Goal: Task Accomplishment & Management: Manage account settings

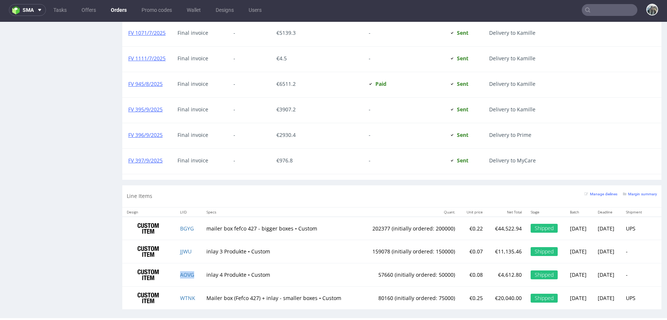
scroll to position [479, 0]
click at [191, 225] on td "BGYG" at bounding box center [189, 228] width 26 height 23
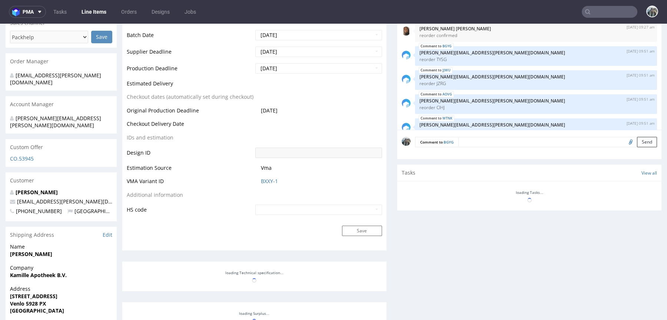
scroll to position [479, 0]
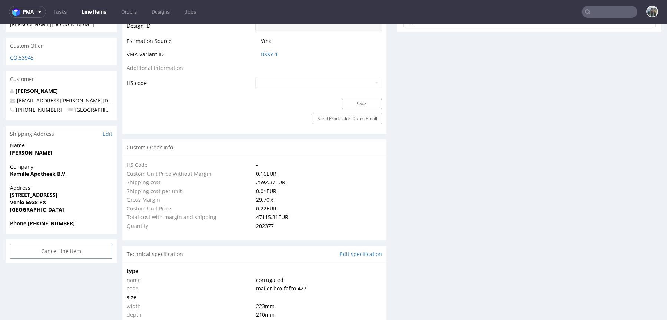
select select "in_progress"
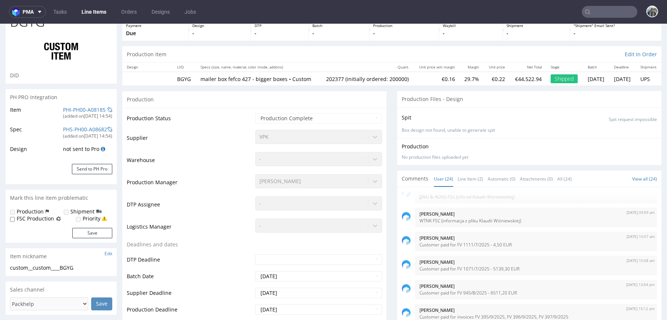
scroll to position [0, 0]
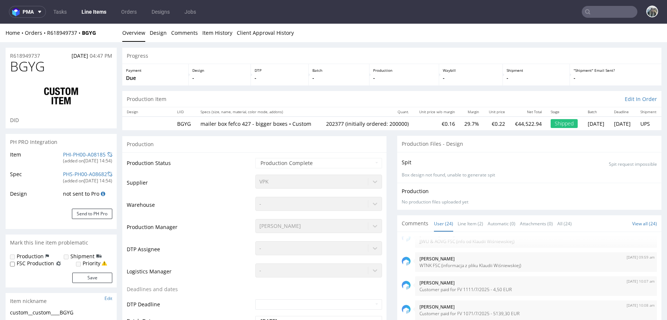
click at [35, 69] on span "BGYG" at bounding box center [27, 66] width 35 height 15
click at [34, 69] on span "BGYG" at bounding box center [27, 66] width 35 height 15
copy span "BGYG"
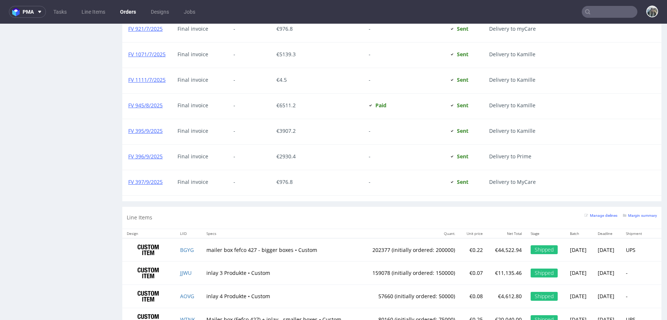
scroll to position [832, 0]
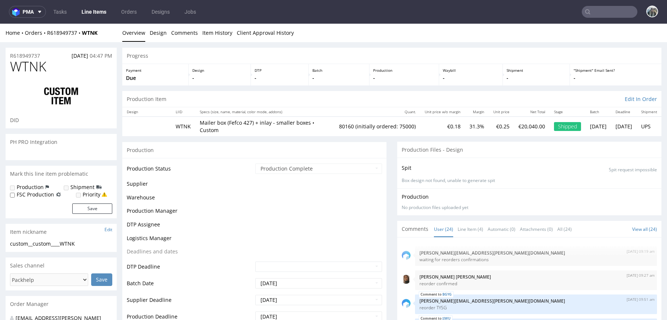
scroll to position [479, 0]
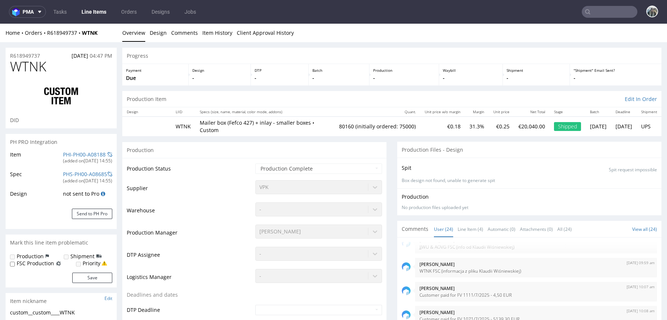
select select "in_progress"
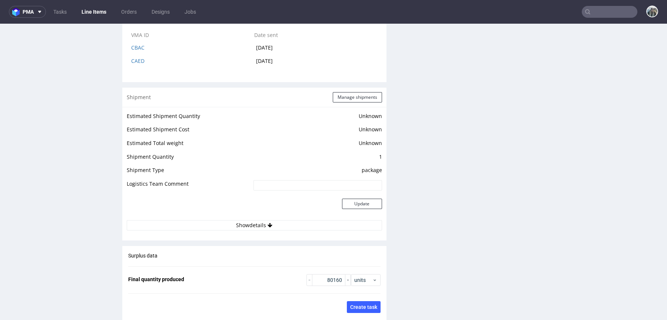
scroll to position [1115, 0]
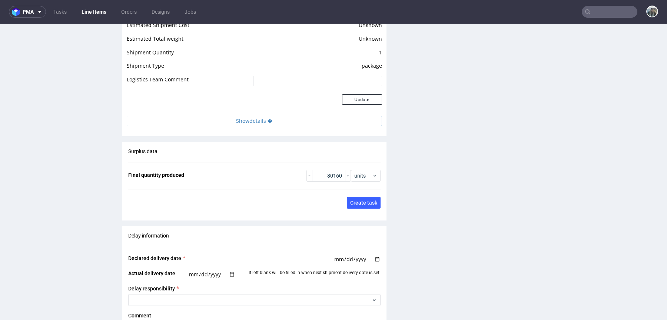
click at [240, 126] on button "Show details" at bounding box center [254, 121] width 255 height 10
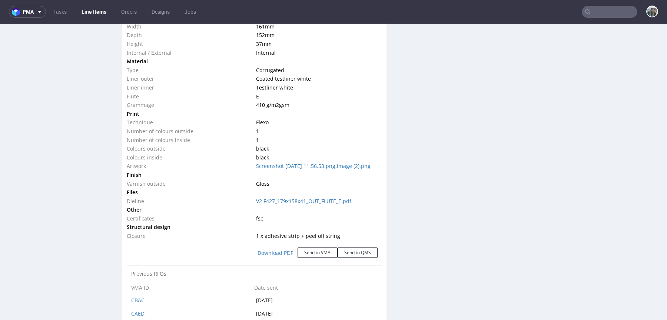
scroll to position [728, 0]
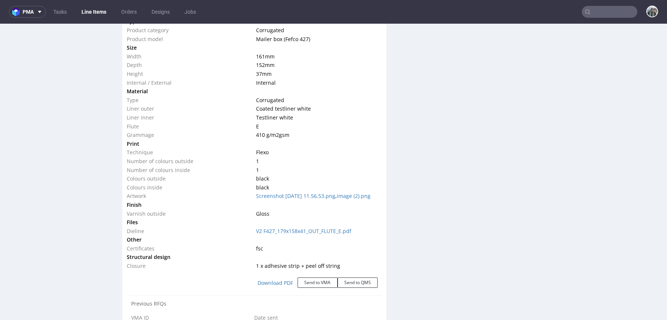
drag, startPoint x: 276, startPoint y: 76, endPoint x: 254, endPoint y: 56, distance: 29.3
click at [254, 56] on tbody "Type Product category Corrugated Product model Mailer box (Fefco 427) Size Widt…" at bounding box center [254, 143] width 255 height 253
copy tbody "161 mm Depth 152 mm Height 37 mm"
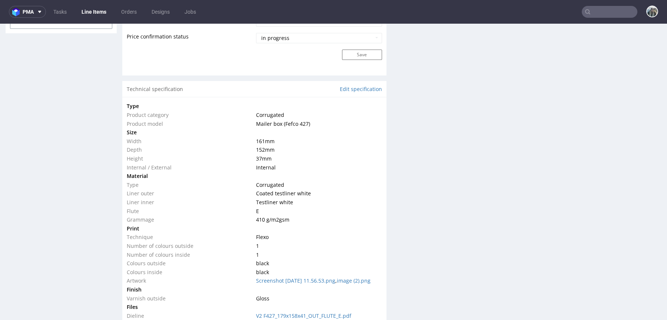
scroll to position [0, 0]
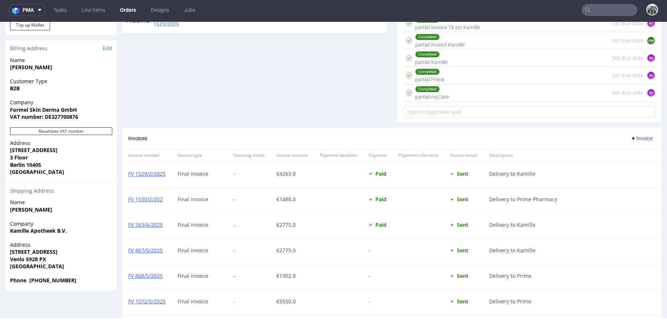
scroll to position [832, 0]
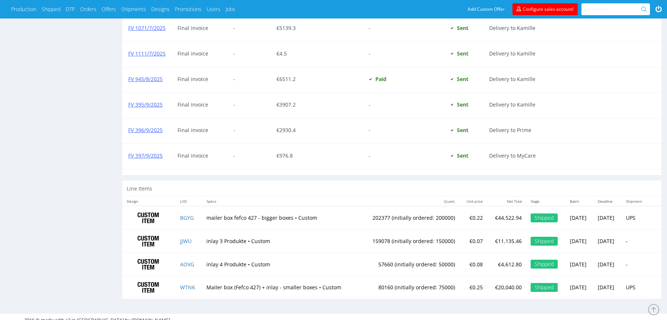
scroll to position [479, 0]
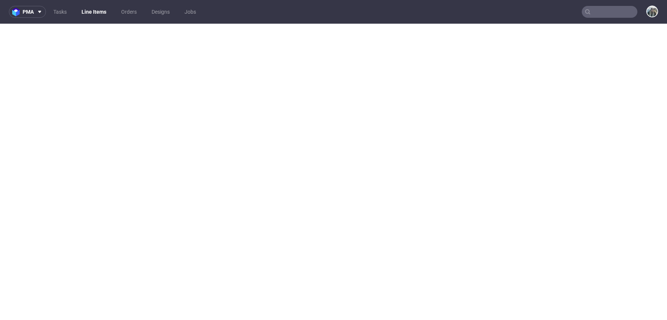
select select "in_progress"
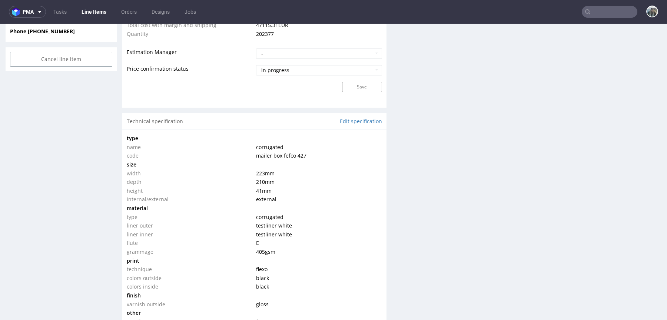
scroll to position [621, 0]
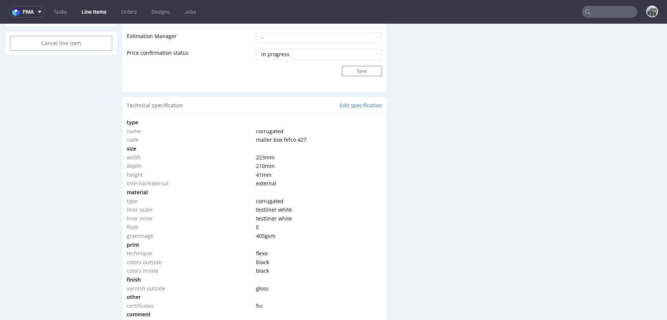
drag, startPoint x: 271, startPoint y: 179, endPoint x: 252, endPoint y: 162, distance: 25.7
click at [252, 162] on tbody "type name corrugated code mailer box fefco 427 size width 223 mm depth 210 mm h…" at bounding box center [254, 236] width 255 height 236
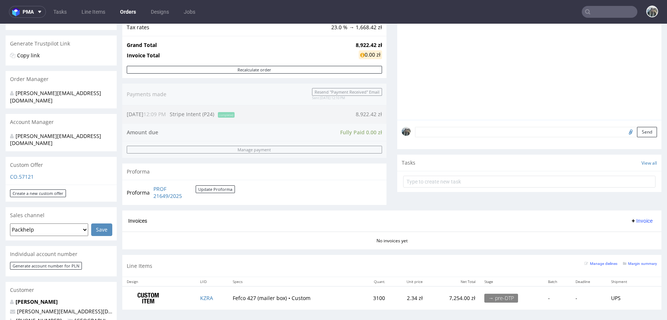
scroll to position [187, 0]
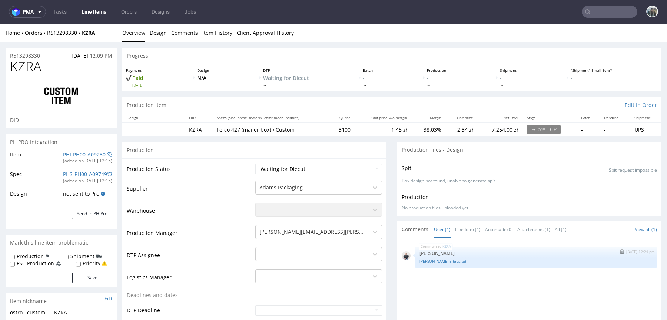
click at [443, 261] on link "[PERSON_NAME] Elbrus.pdf" at bounding box center [535, 262] width 233 height 6
drag, startPoint x: 50, startPoint y: 57, endPoint x: 1, endPoint y: 57, distance: 48.9
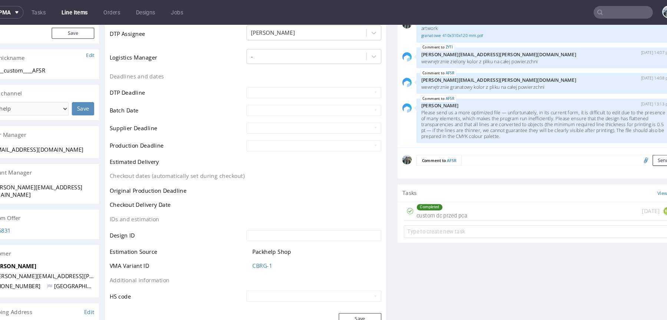
scroll to position [277, 0]
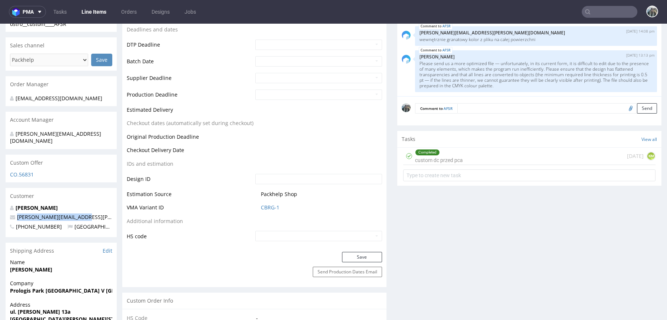
drag, startPoint x: 82, startPoint y: 211, endPoint x: 0, endPoint y: 211, distance: 81.8
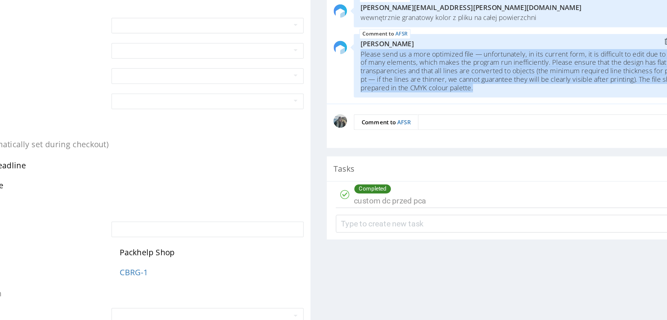
drag, startPoint x: 259, startPoint y: 56, endPoint x: 135, endPoint y: 32, distance: 126.7
click at [135, 32] on div "AFSR 8th Oct 25 | 13:13 pm Elżbieta Jelińska Please send us a more optimized fi…" at bounding box center [253, 42] width 255 height 42
copy p "Please send us a more optimized file — unfortunately, in its current form, it i…"
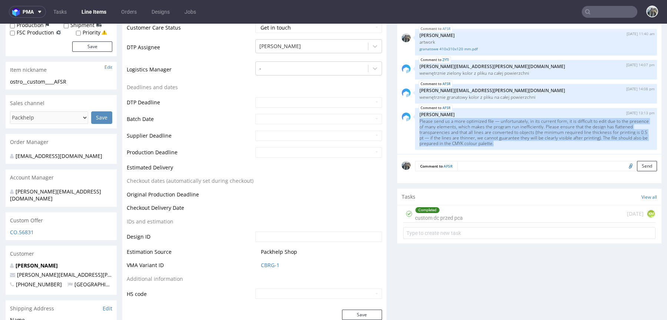
scroll to position [0, 0]
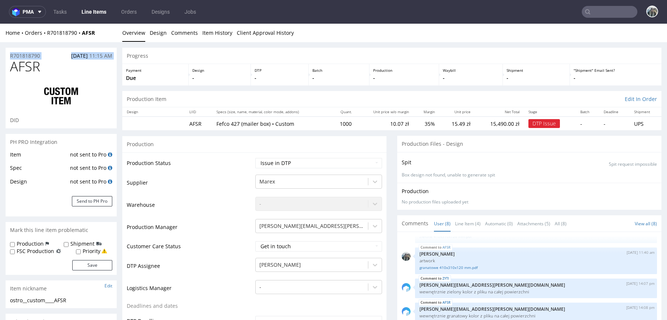
drag, startPoint x: 41, startPoint y: 59, endPoint x: 0, endPoint y: 55, distance: 41.3
copy div "R701818790 03.10.2025 11:15 AM"
click at [32, 74] on span "AFSR" at bounding box center [25, 66] width 30 height 15
drag, startPoint x: 44, startPoint y: 57, endPoint x: 0, endPoint y: 57, distance: 44.1
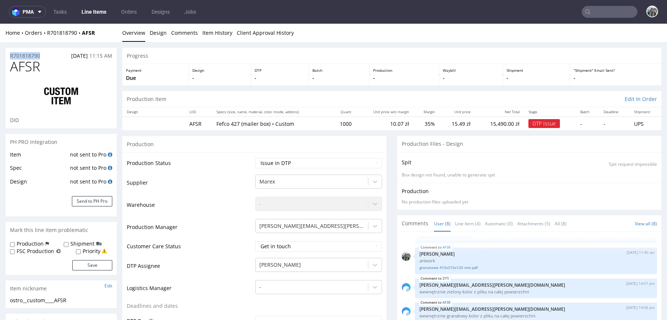
copy p "R701818790"
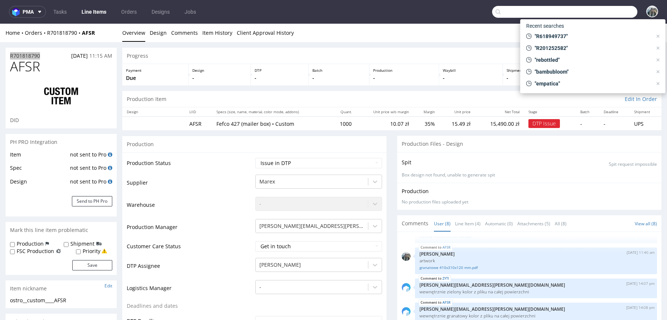
click at [597, 11] on input "text" at bounding box center [564, 12] width 145 height 12
paste input "gogglefaceshop"
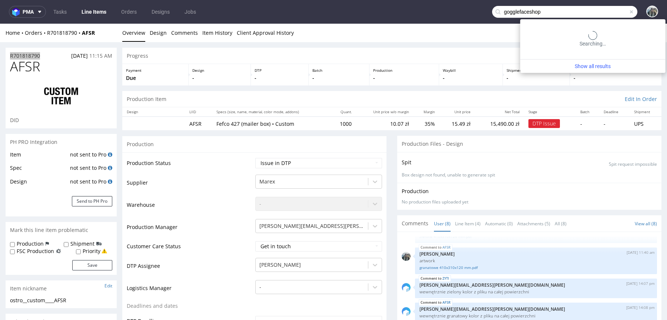
type input "gogglefaceshop"
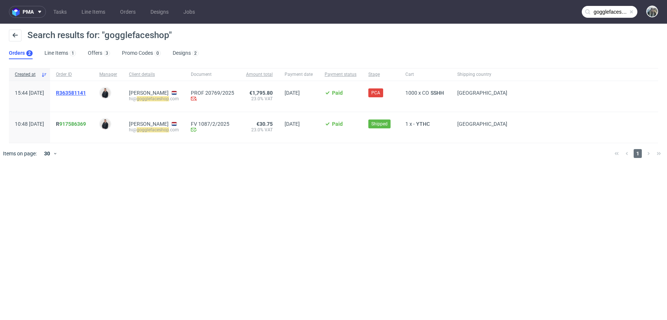
click at [86, 91] on span "R363581141" at bounding box center [71, 93] width 30 height 6
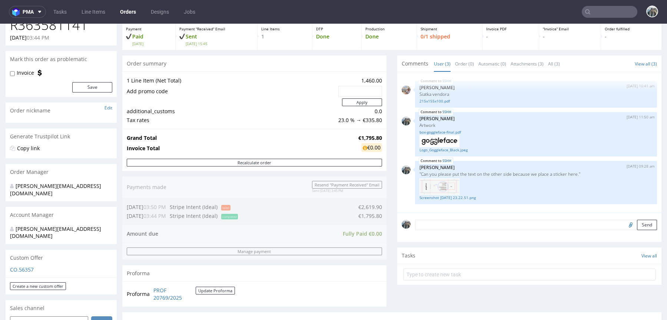
scroll to position [187, 0]
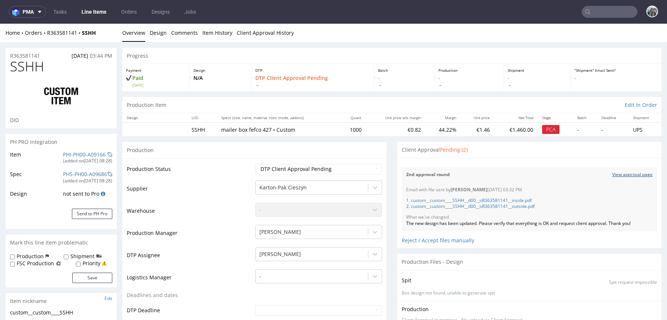
click at [621, 172] on link "View approval page" at bounding box center [632, 175] width 40 height 6
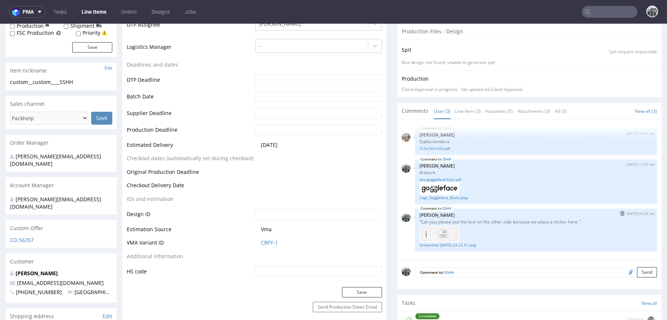
scroll to position [233, 0]
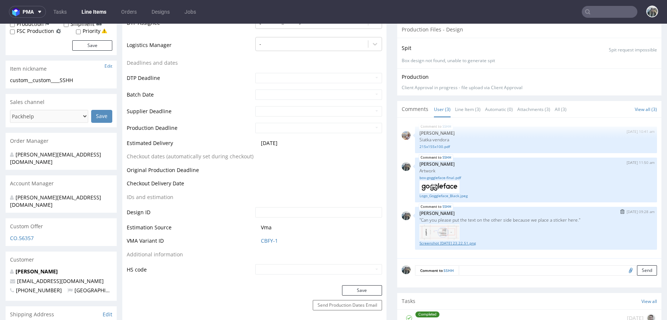
click at [434, 243] on link "Screenshot 2025-10-03 at 23.22.51.png" at bounding box center [535, 244] width 233 height 6
click at [32, 268] on link "Leon Götz" at bounding box center [37, 271] width 42 height 7
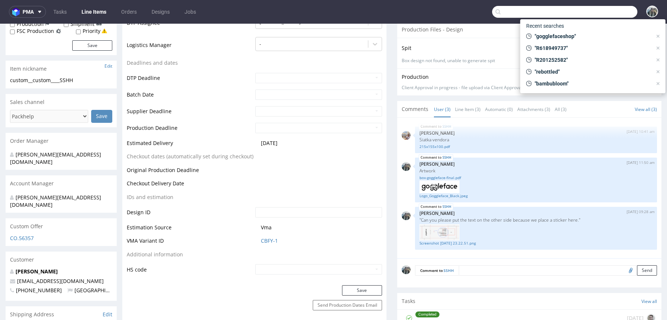
click at [615, 14] on input "text" at bounding box center [564, 12] width 145 height 12
type input "Karmicare"
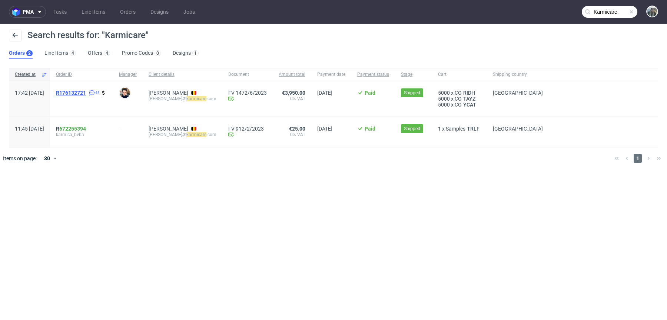
click at [86, 93] on span "R176132721" at bounding box center [71, 93] width 30 height 6
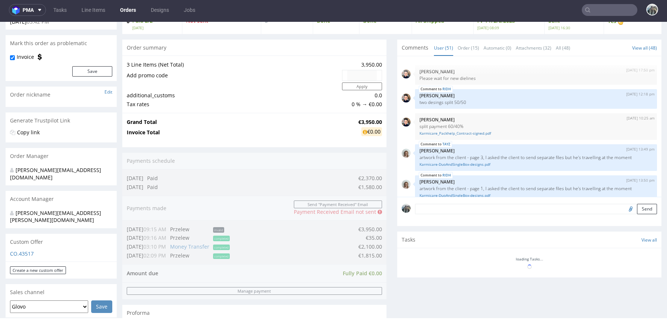
scroll to position [2066, 0]
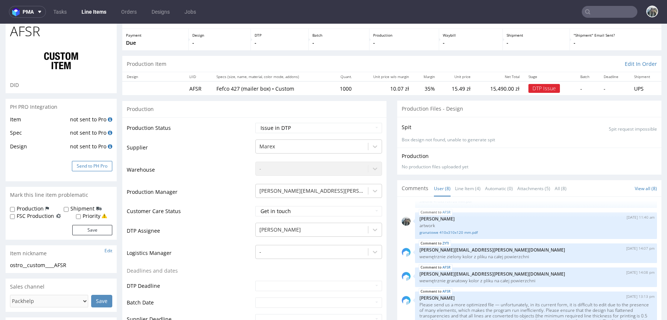
scroll to position [7, 0]
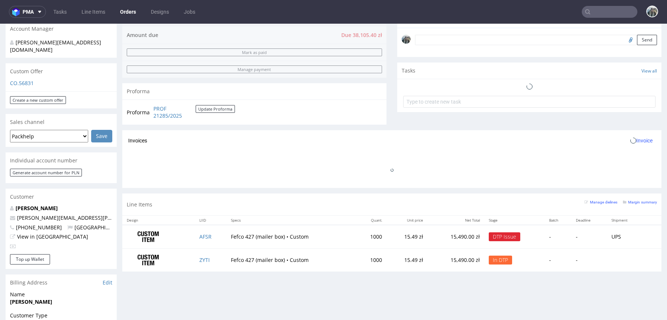
scroll to position [327, 0]
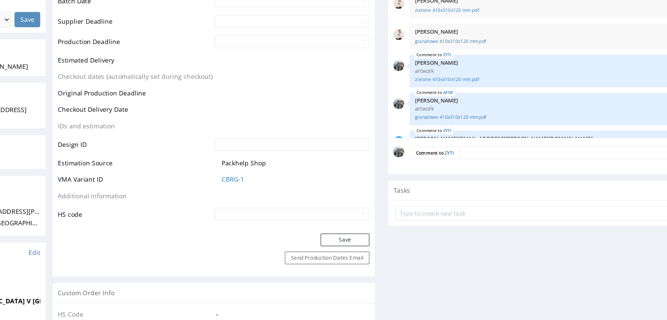
scroll to position [13, 0]
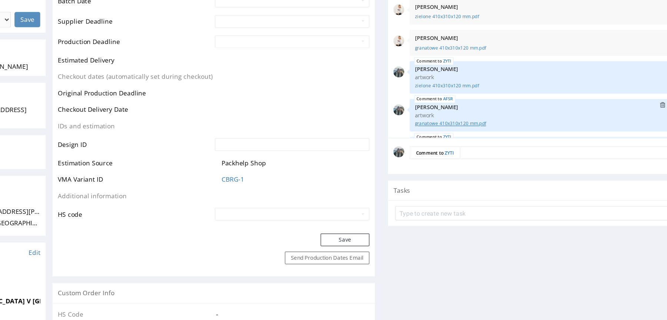
click at [347, 94] on link "granatowe 410x310x120 mm.pdf" at bounding box center [439, 96] width 233 height 6
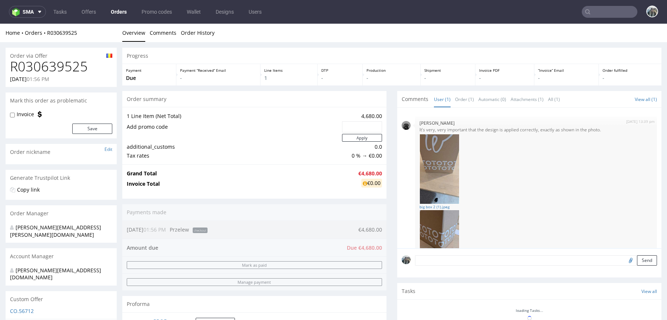
scroll to position [46, 0]
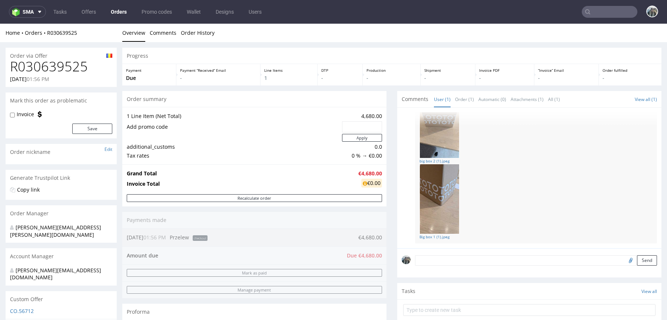
click at [73, 70] on h1 "R030639525" at bounding box center [61, 66] width 102 height 15
copy h1 "R030639525"
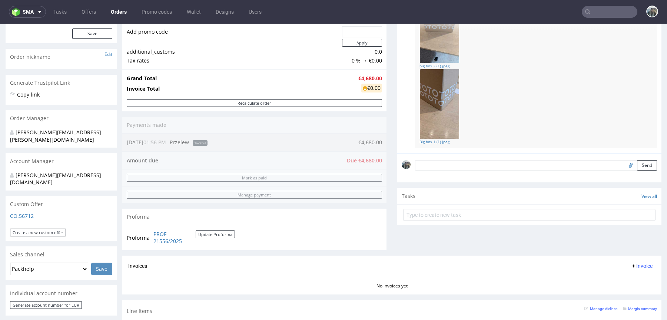
scroll to position [149, 0]
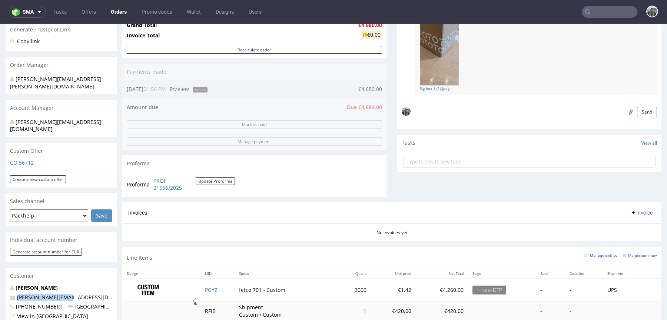
drag, startPoint x: 70, startPoint y: 285, endPoint x: 0, endPoint y: 284, distance: 70.4
click at [0, 284] on div "Order via Offer R030639525 07.10.2025 01:56 PM Mark this order as problematic I…" at bounding box center [333, 267] width 667 height 746
copy span "alexandru@ototo.ro"
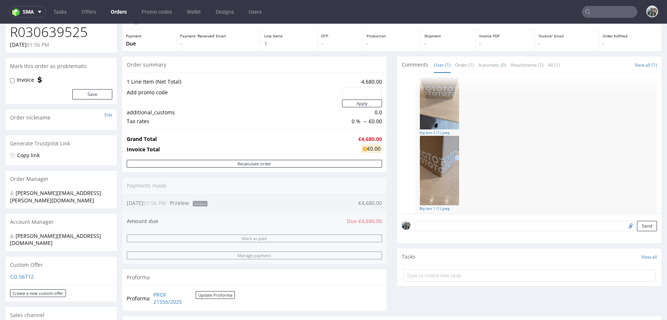
scroll to position [46, 0]
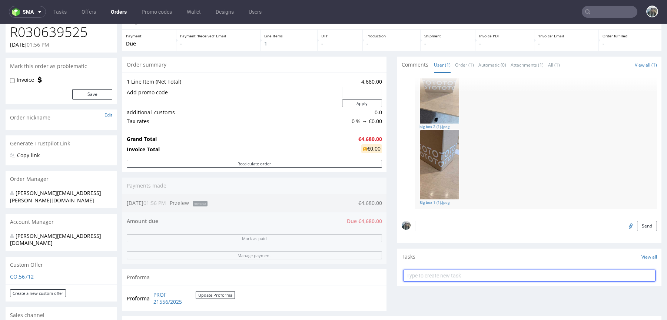
click at [447, 273] on input "text" at bounding box center [529, 276] width 252 height 12
type input "Proforma"
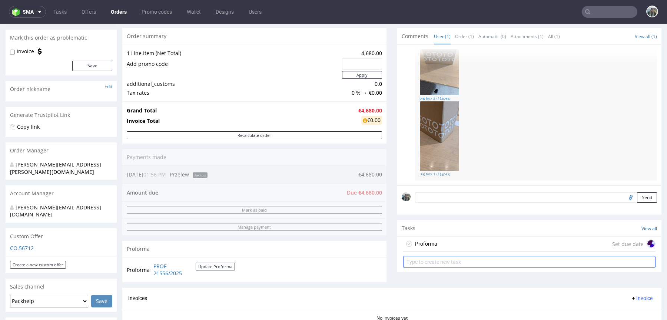
scroll to position [80, 0]
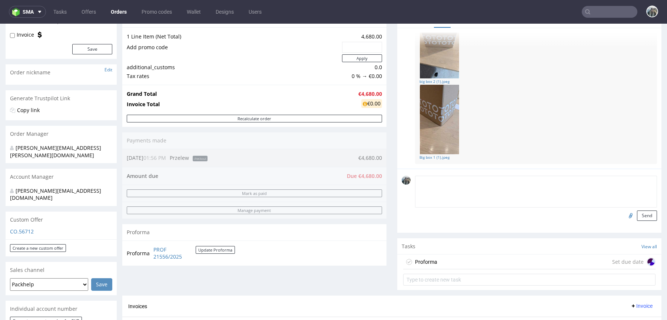
click at [466, 182] on textarea at bounding box center [536, 192] width 242 height 32
type textarea "PAYMENT: 50% now, 50% after delivery"
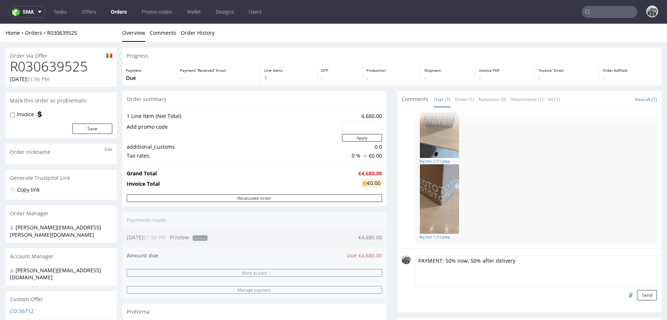
click at [45, 73] on h1 "R030639525" at bounding box center [61, 66] width 102 height 15
copy h1 "R030639525"
click at [572, 279] on textarea "PAYMENT: 50% now, 50% after delivery" at bounding box center [536, 272] width 242 height 32
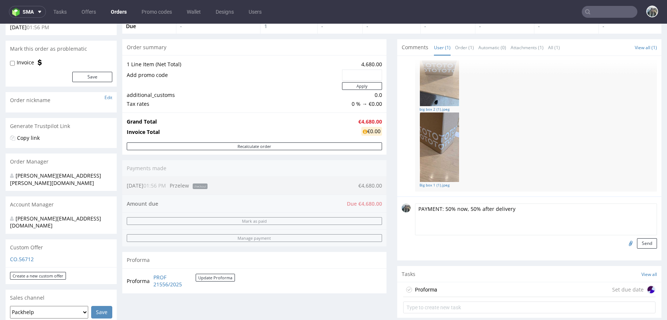
click at [439, 293] on div "Proforma Set due date" at bounding box center [529, 290] width 252 height 15
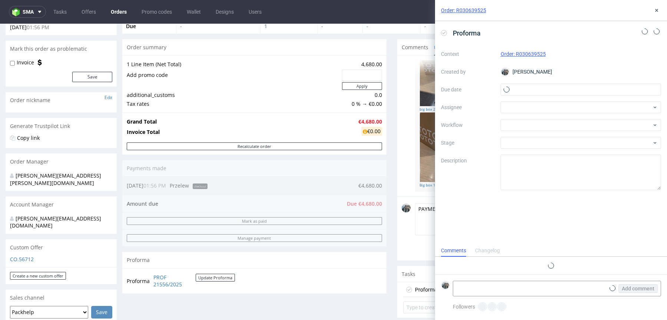
scroll to position [6, 0]
click at [483, 34] on span "Proforma" at bounding box center [467, 33] width 34 height 12
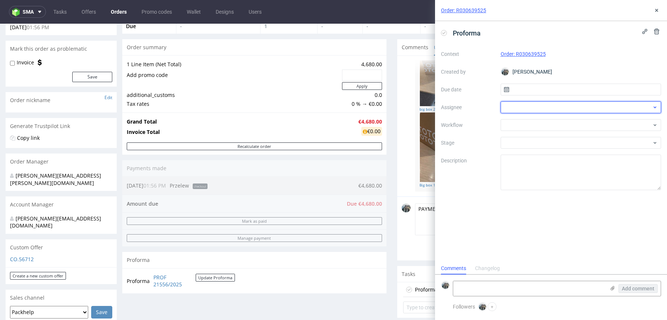
click at [520, 109] on div at bounding box center [580, 107] width 161 height 12
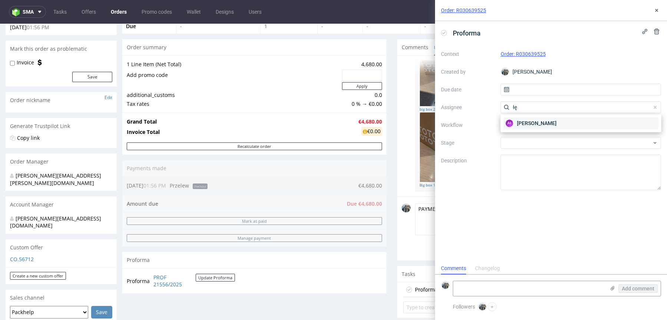
type input "łę"
click at [528, 126] on span "Aleksandra Łętowska" at bounding box center [537, 123] width 40 height 7
click at [513, 126] on div at bounding box center [580, 125] width 161 height 12
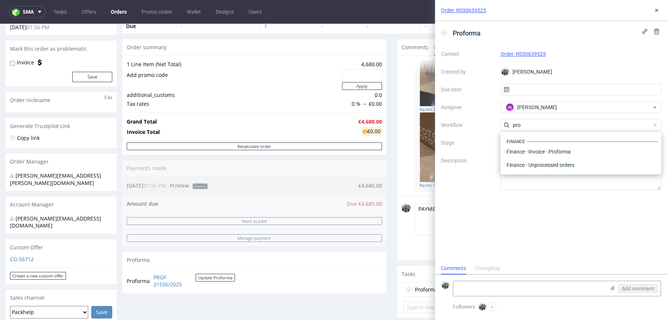
scroll to position [0, 0]
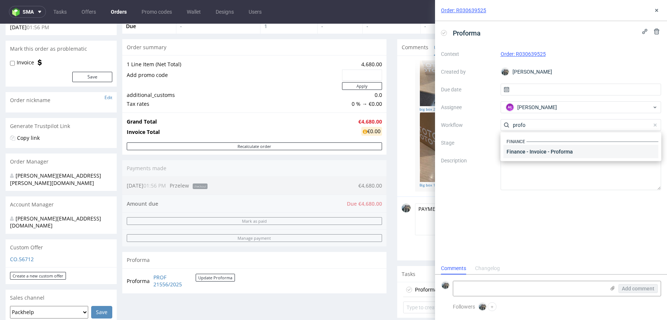
type input "profo"
click at [535, 154] on div "Finance - Invoice - Proforma" at bounding box center [580, 151] width 155 height 13
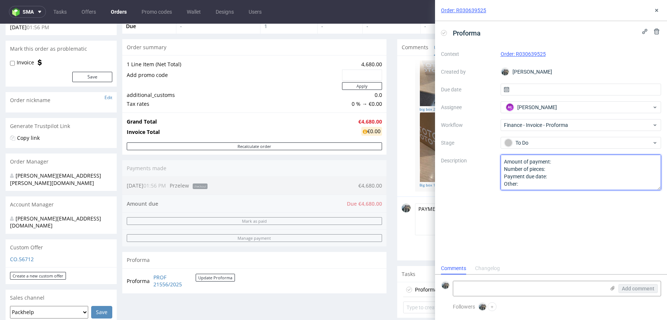
click at [534, 175] on textarea "Amount of payment: Number of pieces: Payment due date: Other:" at bounding box center [580, 173] width 161 height 36
type textarea "Proszę o proformę na 50% płatności drugie 50% płatność po dostawie"
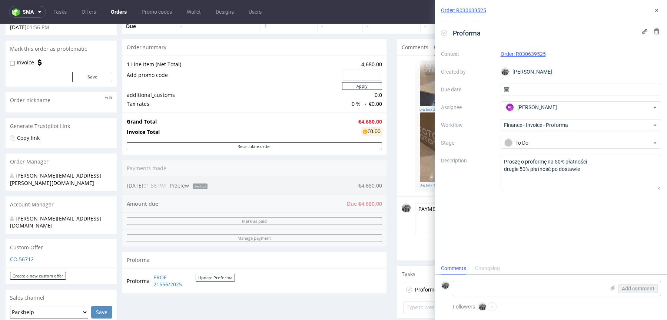
drag, startPoint x: 569, startPoint y: 213, endPoint x: 624, endPoint y: 9, distance: 210.9
click at [569, 213] on div "Proforma Context Order: R030639525 Created by Zeniuk Magdalena Due date Assigne…" at bounding box center [551, 141] width 232 height 241
drag, startPoint x: 652, startPoint y: 11, endPoint x: 658, endPoint y: 10, distance: 6.3
click at [652, 11] on button at bounding box center [656, 10] width 9 height 9
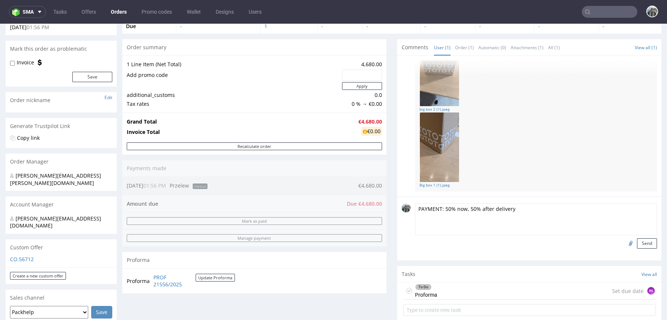
click at [483, 206] on textarea "PAYMENT: 50% now, 50% after delivery" at bounding box center [536, 220] width 242 height 32
click at [515, 208] on textarea "PAYMENT: 50% now, 50% after delivery" at bounding box center [536, 220] width 242 height 32
click at [640, 243] on button "Send" at bounding box center [647, 243] width 20 height 10
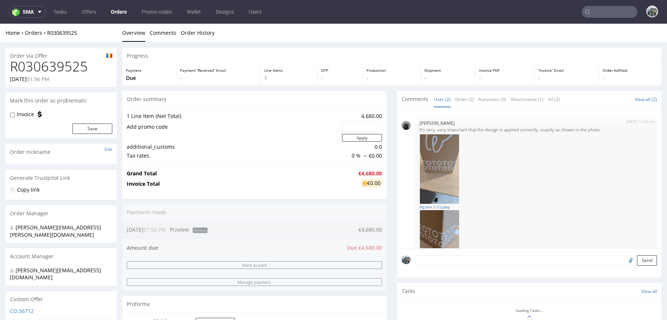
scroll to position [70, 0]
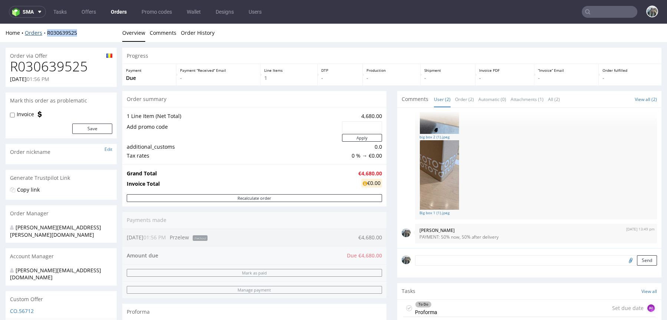
drag, startPoint x: 47, startPoint y: 41, endPoint x: 45, endPoint y: 33, distance: 8.6
click at [45, 33] on div "Home Orders R030639525 Overview Comments Order History" at bounding box center [333, 33] width 667 height 19
copy link "R030639525"
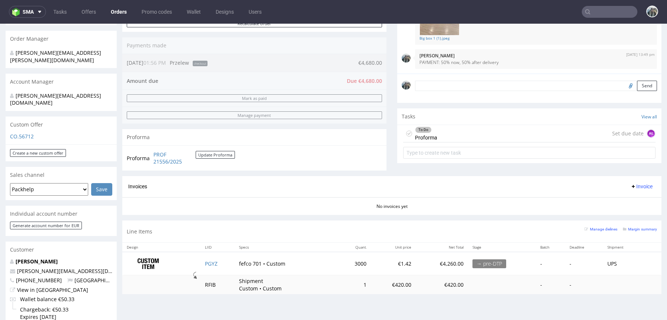
scroll to position [11, 0]
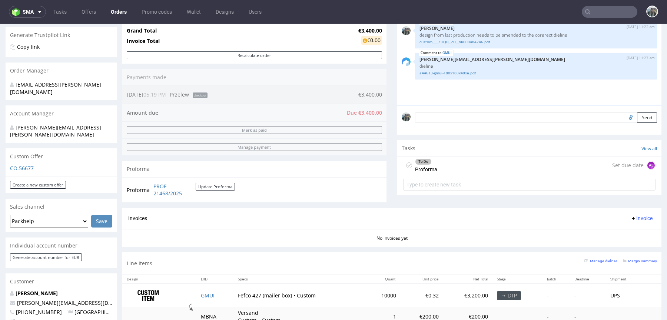
scroll to position [148, 0]
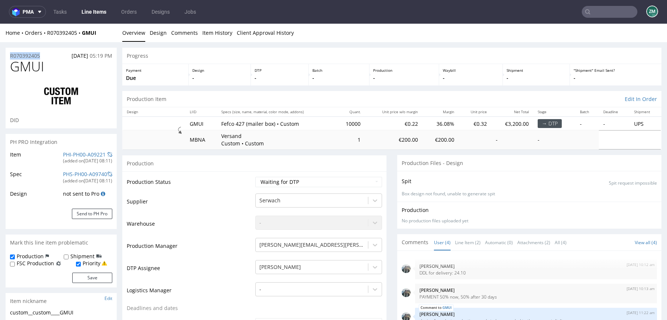
drag, startPoint x: 54, startPoint y: 56, endPoint x: 0, endPoint y: 57, distance: 54.1
click at [27, 63] on span "GMUI" at bounding box center [27, 66] width 34 height 15
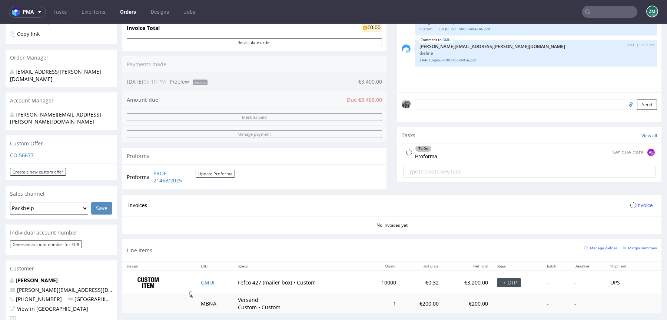
scroll to position [158, 0]
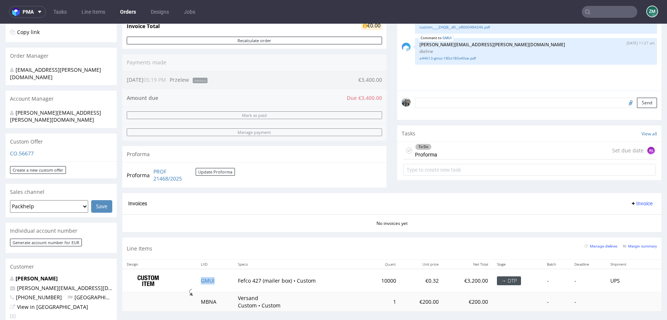
click at [227, 280] on td "GMUI" at bounding box center [214, 280] width 37 height 23
click at [590, 11] on input "text" at bounding box center [609, 12] width 56 height 12
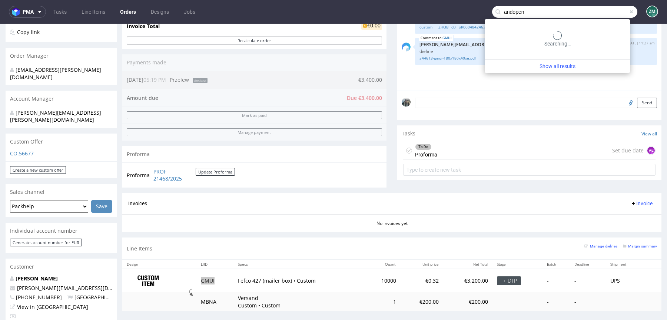
type input "andopen"
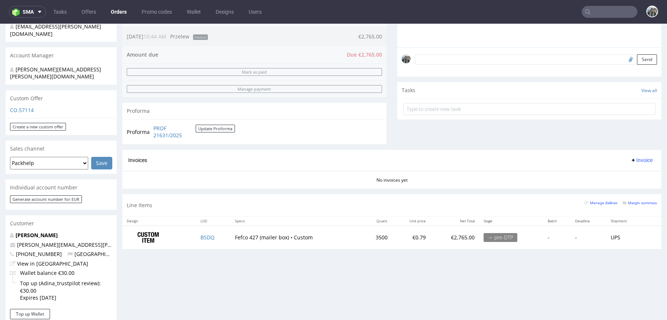
scroll to position [203, 0]
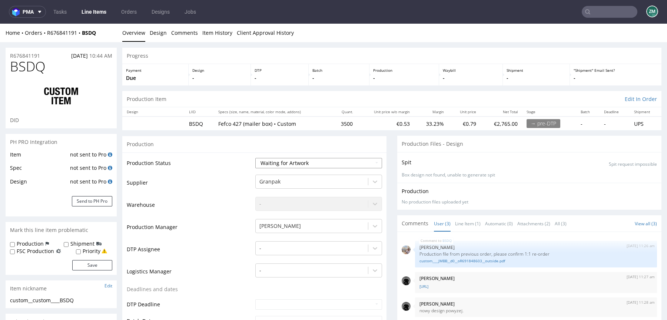
click at [273, 165] on select "Waiting for Artwork Waiting for Diecut Waiting for Mockup Waiting for DTP Waiti…" at bounding box center [318, 163] width 127 height 10
select select "pre_dtp_waiting_for_diecut"
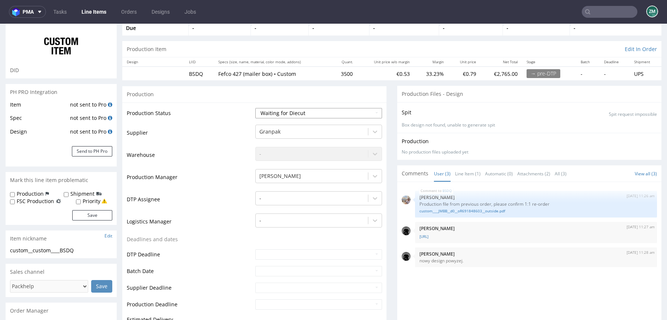
scroll to position [213, 0]
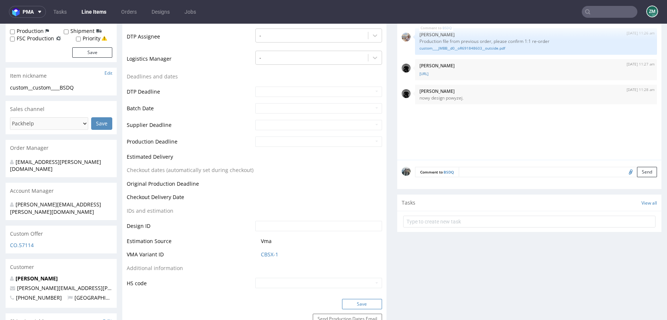
click at [349, 303] on button "Save" at bounding box center [362, 304] width 40 height 10
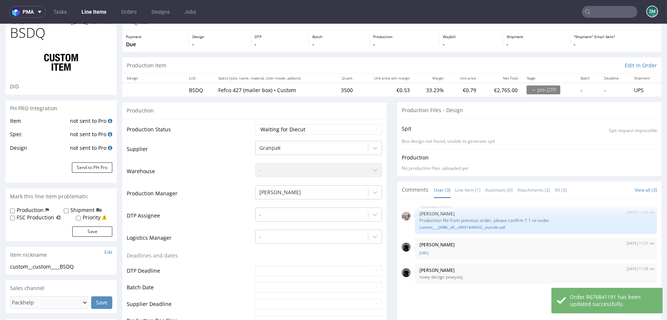
scroll to position [0, 0]
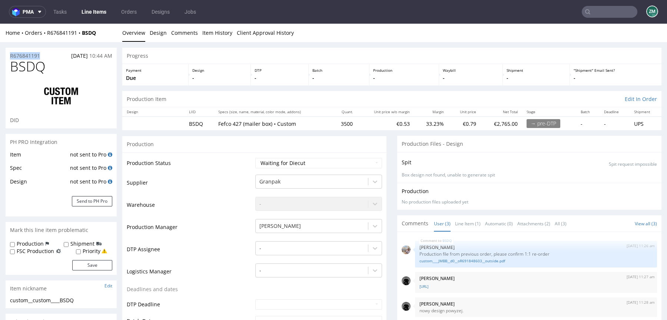
drag, startPoint x: 44, startPoint y: 57, endPoint x: 0, endPoint y: 57, distance: 44.1
copy p "R676841191"
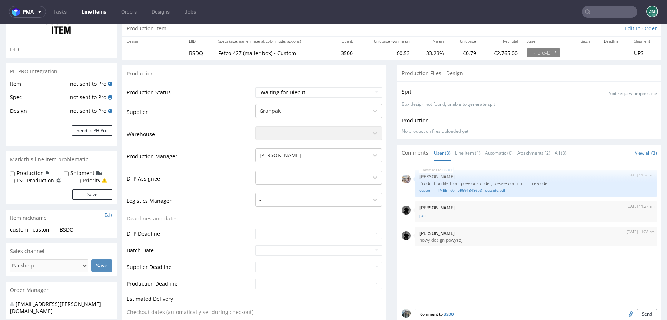
scroll to position [281, 0]
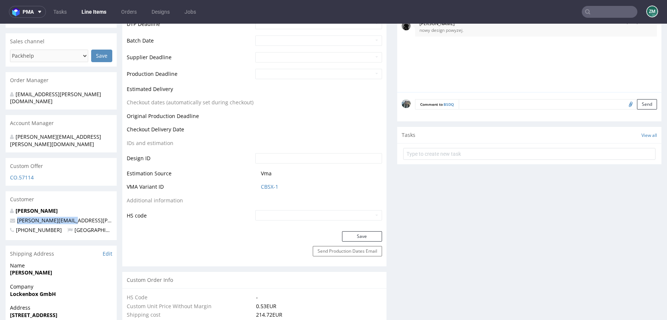
drag, startPoint x: 77, startPoint y: 207, endPoint x: 0, endPoint y: 207, distance: 77.4
copy span "kern.adina@gmail.com"
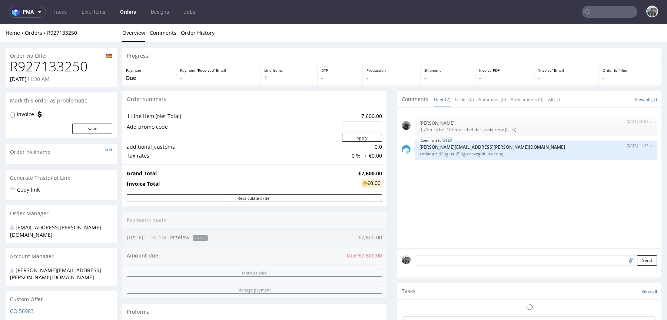
click at [71, 63] on h1 "R927133250" at bounding box center [61, 66] width 102 height 15
copy h1 "R927133250"
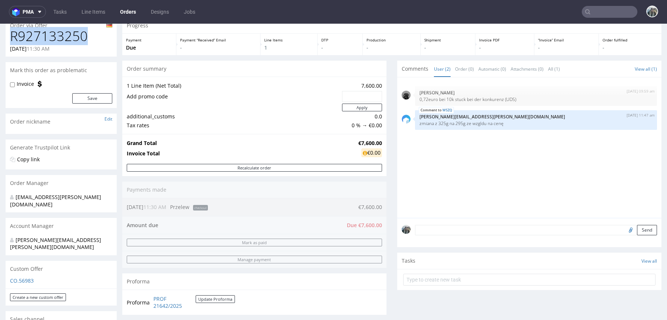
scroll to position [186, 0]
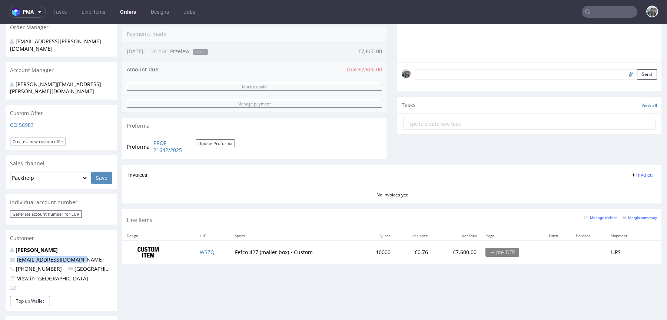
drag, startPoint x: 87, startPoint y: 245, endPoint x: 0, endPoint y: 245, distance: 87.4
click at [0, 245] on div "Order via Offer R927133250 [DATE] 11:30 AM Mark this order as problematic Invoi…" at bounding box center [333, 218] width 667 height 724
copy span "[EMAIL_ADDRESS][DOMAIN_NAME]"
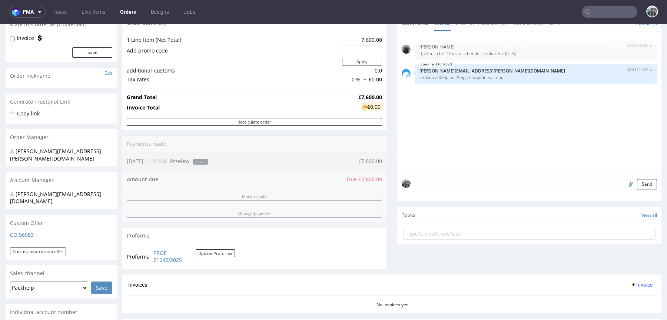
scroll to position [84, 0]
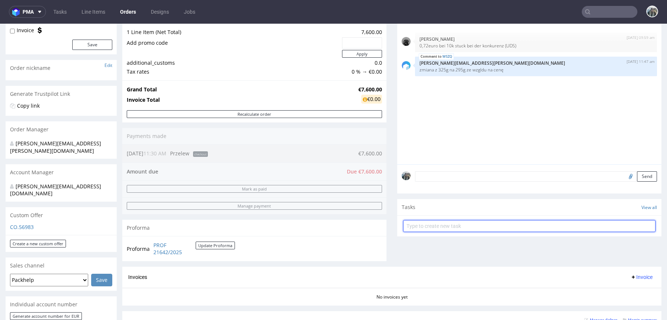
click at [466, 223] on input "text" at bounding box center [529, 226] width 252 height 12
type input "Proforma"
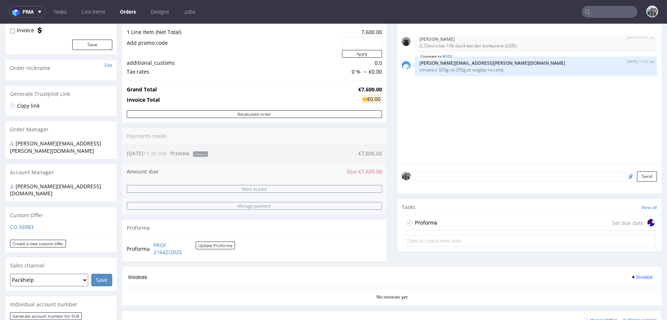
click at [448, 171] on textarea at bounding box center [536, 176] width 242 height 10
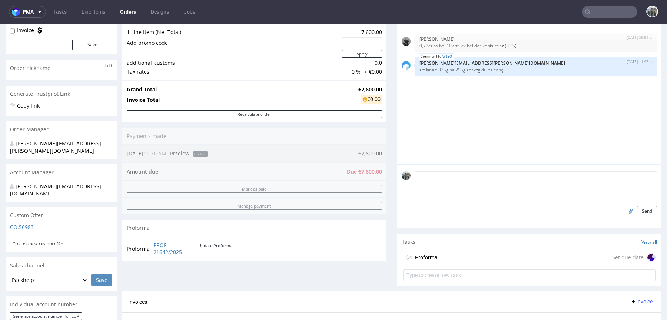
click at [448, 172] on textarea at bounding box center [536, 187] width 242 height 32
drag, startPoint x: 477, startPoint y: 175, endPoint x: 528, endPoint y: 175, distance: 51.1
click at [528, 175] on textarea "PAYMENT 50% now, 50% after delivery" at bounding box center [536, 187] width 242 height 32
type textarea "PAYMENT 50% now, 50% in 30 days"
click at [643, 208] on button "Send" at bounding box center [647, 211] width 20 height 10
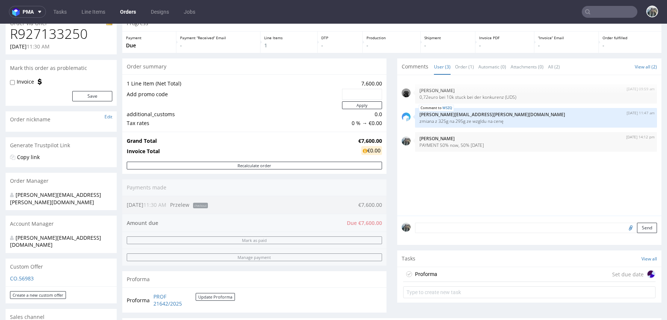
scroll to position [243, 0]
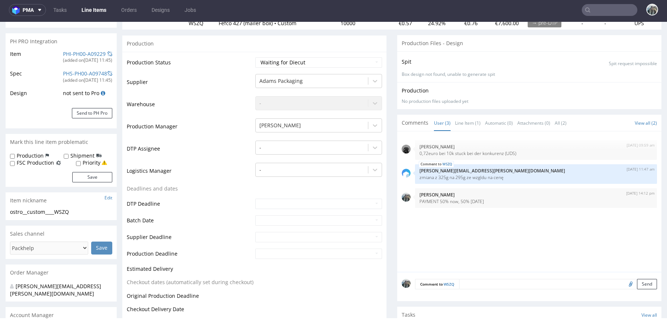
scroll to position [10, 0]
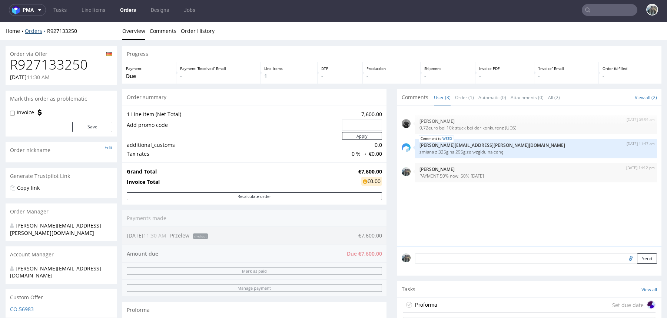
drag, startPoint x: 50, startPoint y: 40, endPoint x: 45, endPoint y: 32, distance: 9.7
drag, startPoint x: 82, startPoint y: 36, endPoint x: 47, endPoint y: 29, distance: 36.0
click at [47, 29] on div "Home Orders R927133250 Overview Comments Order History" at bounding box center [333, 31] width 667 height 19
copy link "R927133250"
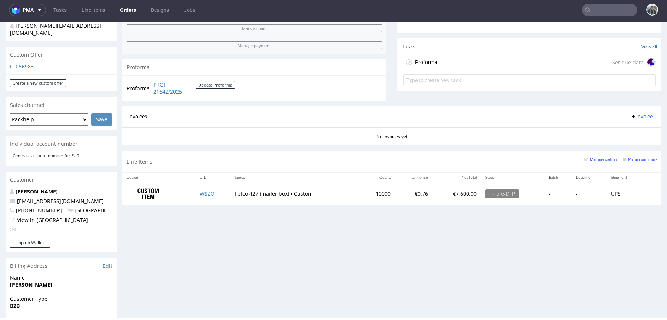
scroll to position [216, 0]
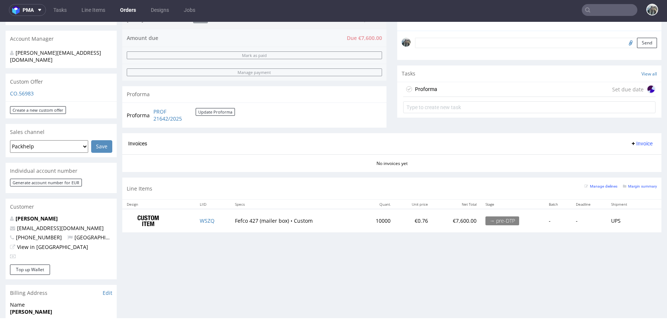
click at [434, 90] on div "Proforma Set due date" at bounding box center [529, 89] width 252 height 15
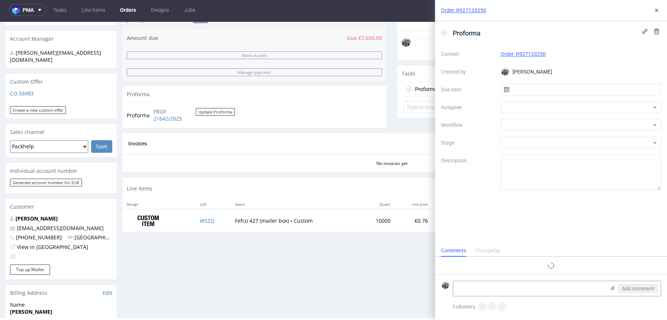
scroll to position [6, 0]
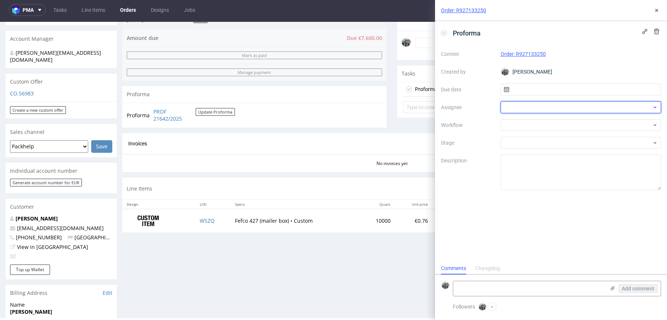
click at [512, 112] on div at bounding box center [580, 107] width 161 height 12
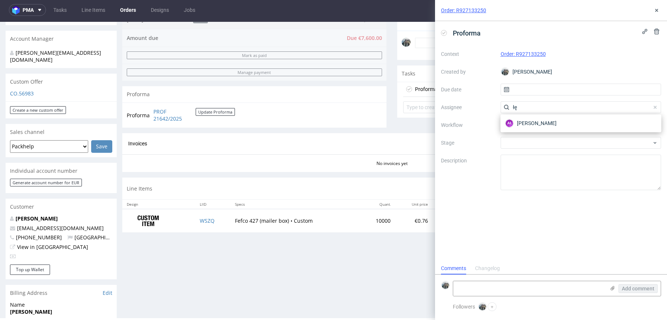
type input "łę"
click at [523, 131] on div "AŁ Aleksandra Łętowska" at bounding box center [580, 123] width 161 height 18
drag, startPoint x: 523, startPoint y: 125, endPoint x: 517, endPoint y: 124, distance: 6.3
click at [523, 125] on span "Aleksandra Łętowska" at bounding box center [537, 123] width 40 height 7
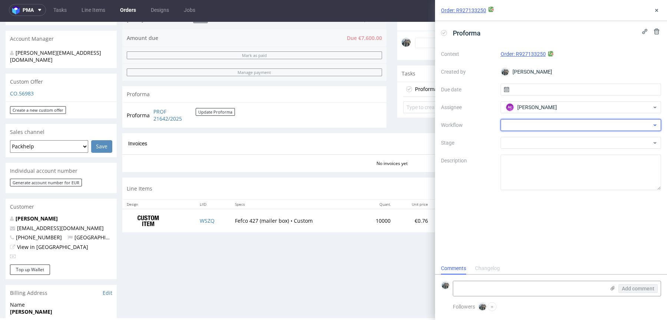
click at [517, 124] on div at bounding box center [580, 125] width 161 height 12
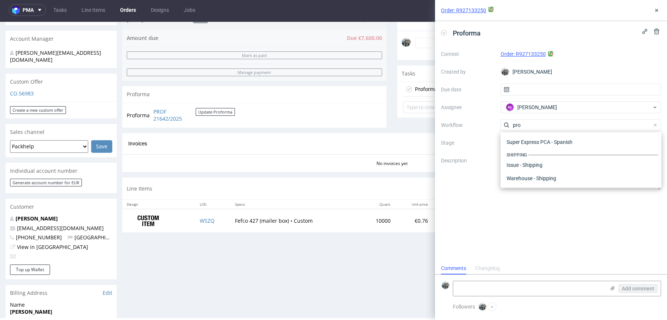
scroll to position [0, 0]
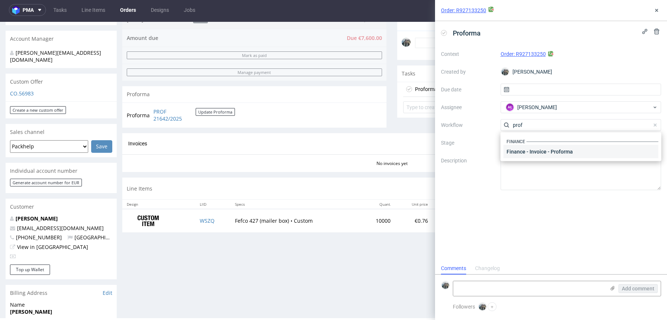
type input "prof"
click at [532, 148] on div "Finance - Invoice - Proforma" at bounding box center [580, 151] width 155 height 13
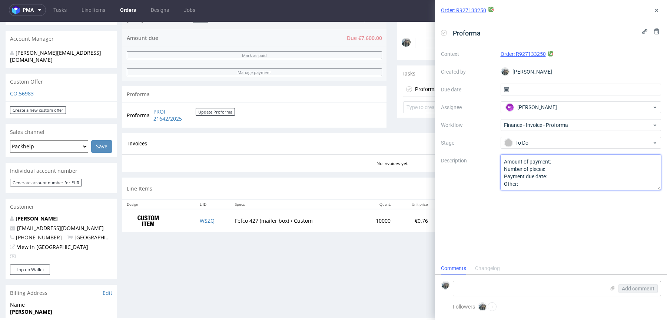
click at [528, 169] on textarea "Amount of payment: Number of pieces: Payment due date: Other:" at bounding box center [580, 173] width 161 height 36
type textarea "Proszę o dwie proformy 50% płatności teraz 50% po 30 dniach od pierwszej"
click at [531, 234] on div "Proforma Context Order: R927133250 Created by Zeniuk Magdalena Due date Assigne…" at bounding box center [551, 141] width 232 height 241
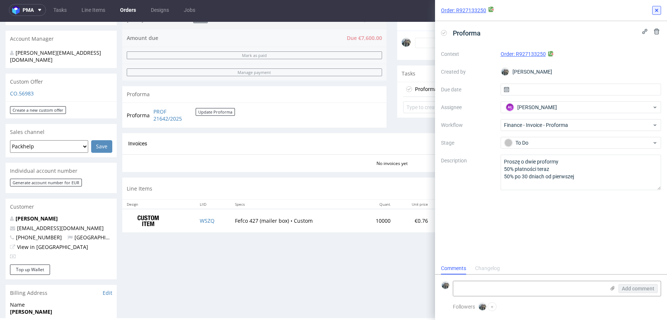
click at [656, 6] on button at bounding box center [656, 10] width 9 height 9
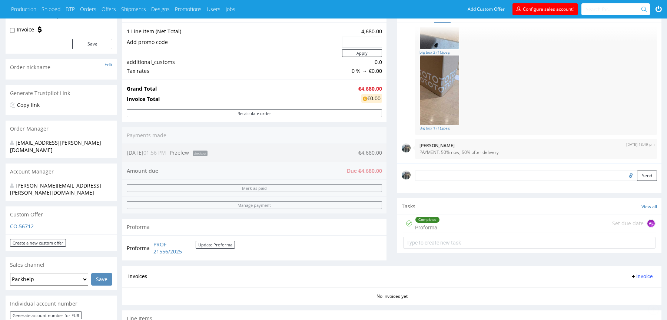
scroll to position [150, 0]
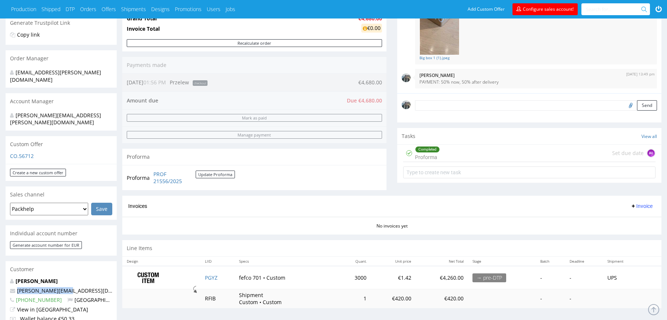
drag, startPoint x: 71, startPoint y: 278, endPoint x: 0, endPoint y: 277, distance: 71.1
click at [0, 277] on div "Order via Offer R030639525 07.10.2025 01:56 PM Mark this order as problematic I…" at bounding box center [333, 255] width 667 height 736
copy span "alexandru@ototo.ro"
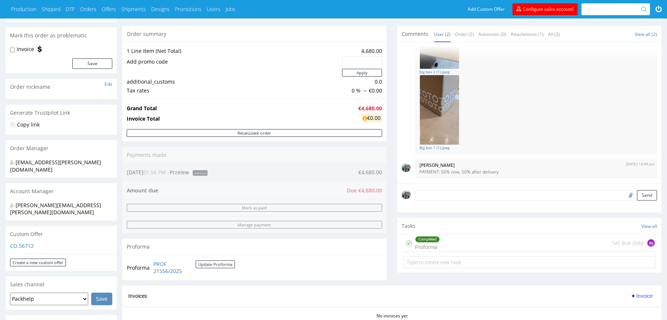
scroll to position [290, 0]
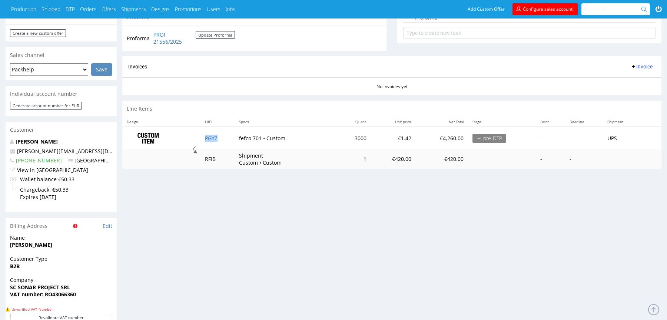
click at [211, 140] on td "PGYZ" at bounding box center [217, 138] width 34 height 23
click at [211, 139] on link "PGYZ" at bounding box center [211, 138] width 13 height 7
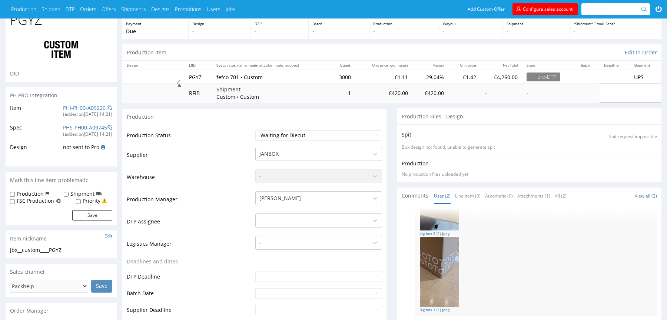
scroll to position [208, 0]
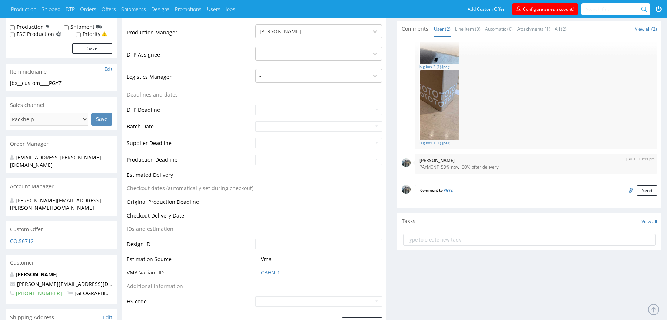
click at [44, 271] on link "[PERSON_NAME]" at bounding box center [37, 274] width 42 height 7
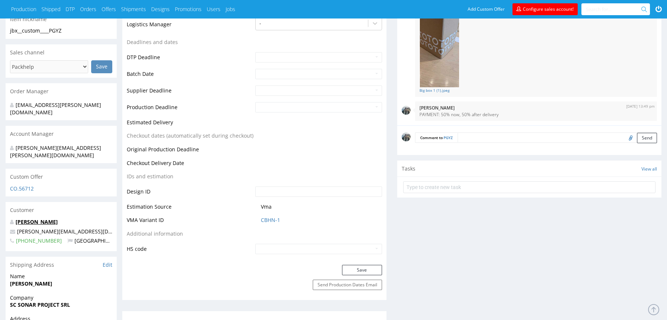
scroll to position [0, 0]
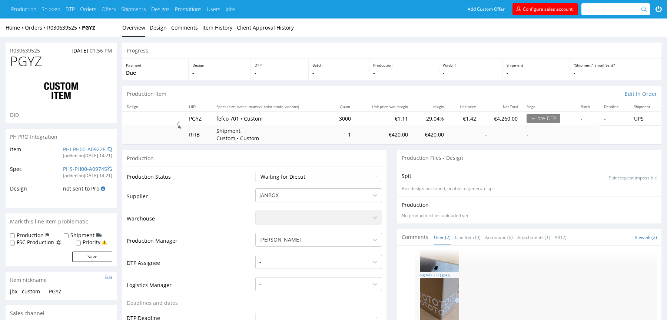
click at [28, 53] on p "R030639525" at bounding box center [25, 50] width 30 height 7
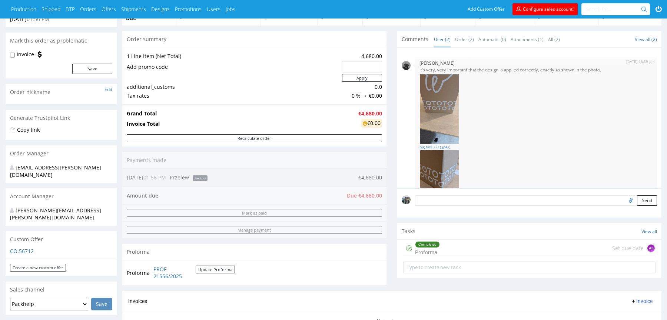
scroll to position [195, 0]
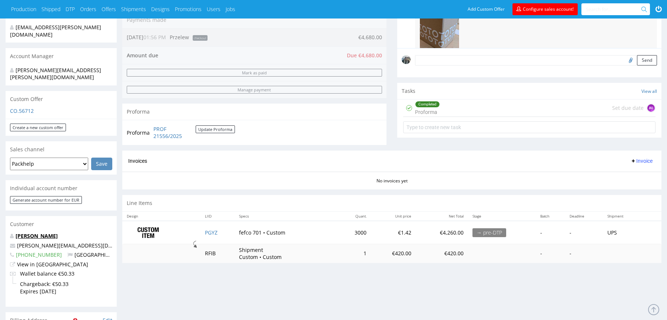
click at [47, 233] on link "[PERSON_NAME]" at bounding box center [37, 236] width 42 height 7
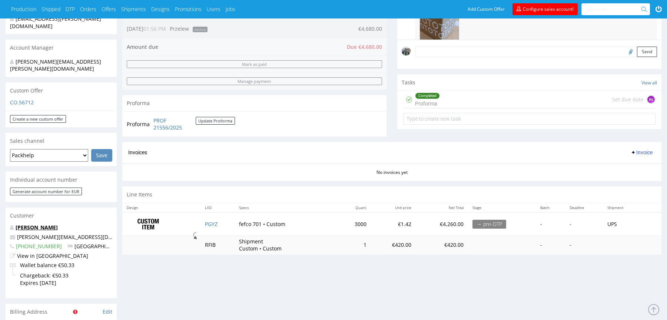
scroll to position [214, 0]
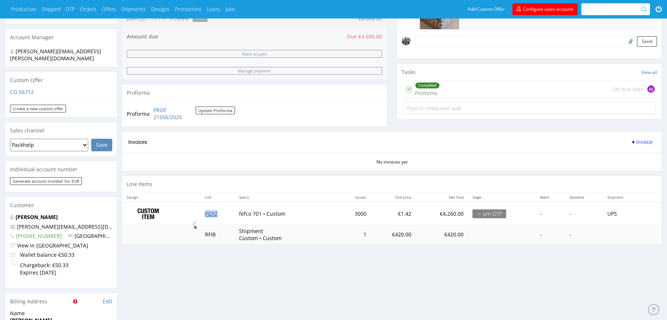
click at [212, 215] on link "PGYZ" at bounding box center [211, 213] width 13 height 7
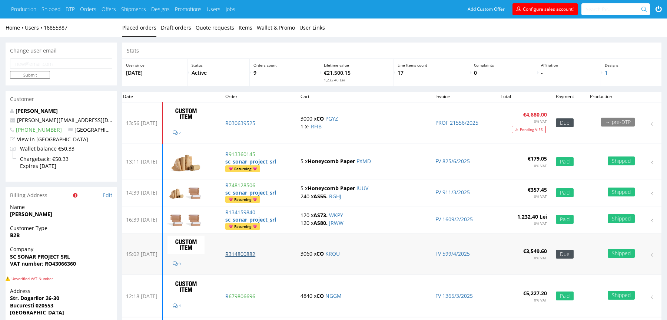
click at [264, 251] on p "R314800882" at bounding box center [258, 254] width 66 height 7
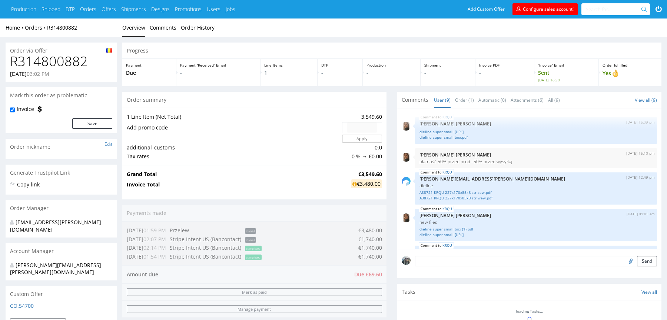
scroll to position [210, 0]
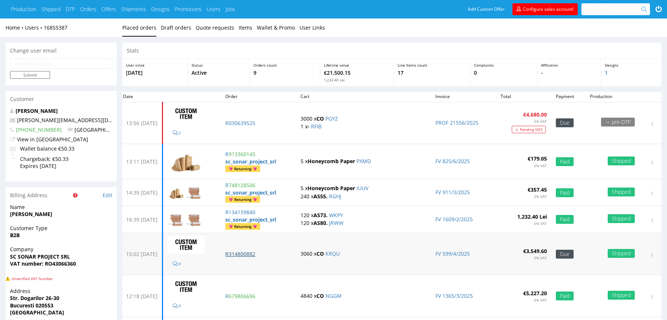
click at [266, 253] on p "R314800882" at bounding box center [258, 254] width 66 height 7
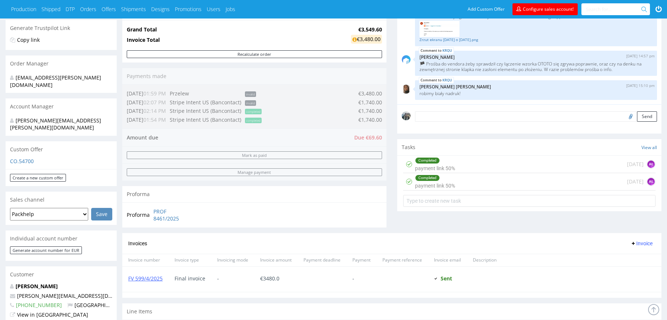
scroll to position [273, 0]
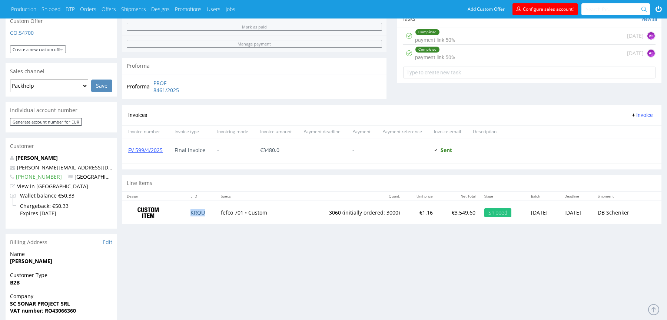
click at [198, 209] on link "KRQU" at bounding box center [197, 212] width 14 height 7
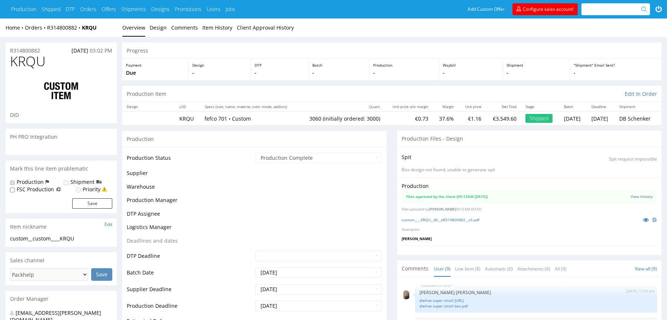
scroll to position [298, 0]
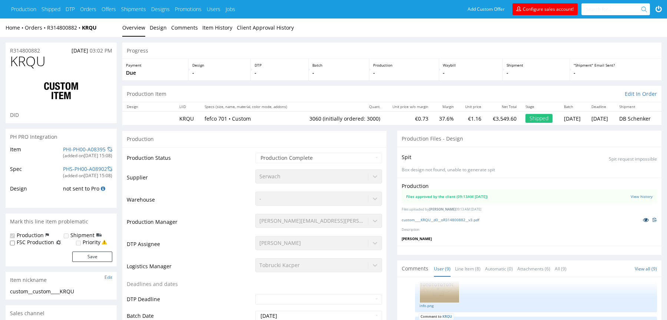
click at [645, 220] on icon at bounding box center [646, 219] width 6 height 5
drag, startPoint x: 100, startPoint y: 29, endPoint x: 83, endPoint y: 29, distance: 17.4
click at [83, 29] on div "Home Orders R314800882 KRQU" at bounding box center [61, 27] width 111 height 7
drag, startPoint x: 53, startPoint y: 34, endPoint x: 47, endPoint y: 30, distance: 7.4
click at [112, 31] on div "Home Orders R314800882 KRQU" at bounding box center [61, 27] width 111 height 7
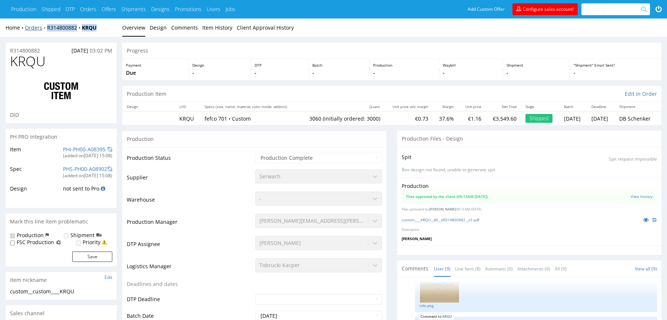
drag, startPoint x: 104, startPoint y: 31, endPoint x: 46, endPoint y: 29, distance: 58.2
click at [46, 29] on div "Home Orders R314800882 KRQU" at bounding box center [61, 27] width 111 height 7
copy div "R314800882 KRQU"
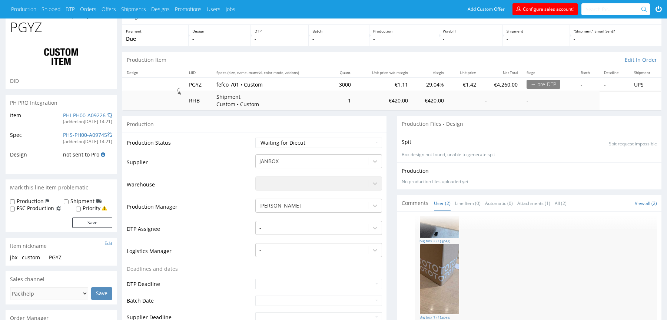
scroll to position [188, 0]
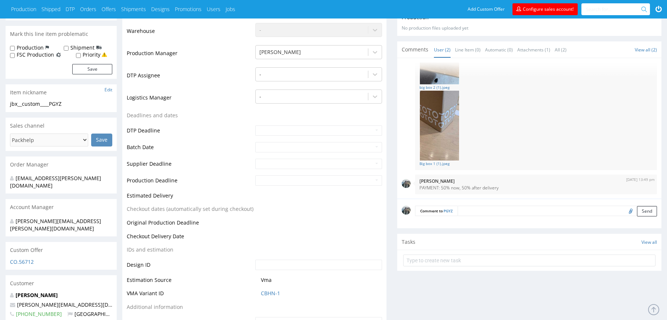
click at [480, 210] on textarea at bounding box center [556, 211] width 199 height 10
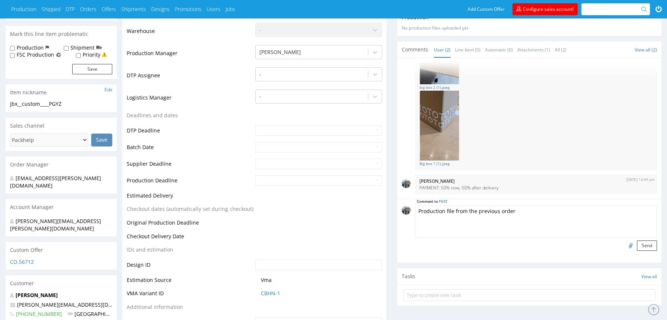
type textarea "Production file from the previous order"
click at [631, 243] on input "file" at bounding box center [629, 246] width 10 height 10
type input "C:\fakepath\custom____KRQU__d0__oR314800882__v3.pdf"
click at [525, 213] on textarea "Production file from the previous order" at bounding box center [536, 222] width 242 height 32
paste textarea "R314800882KRQU"
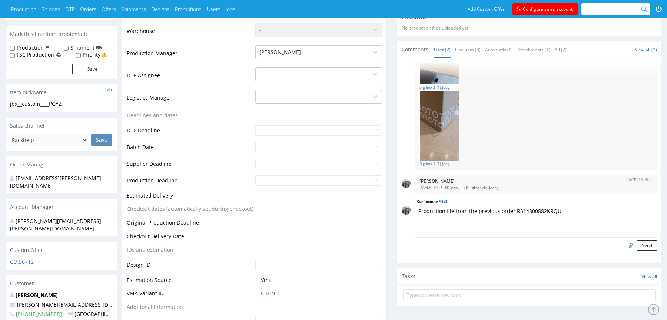
click at [541, 211] on textarea "Production file from the previous order R314800882KRQU" at bounding box center [536, 222] width 242 height 32
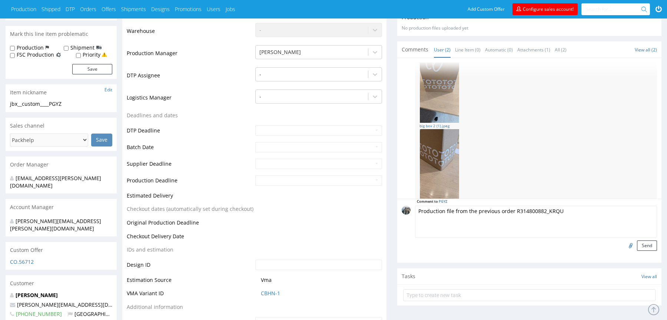
scroll to position [0, 0]
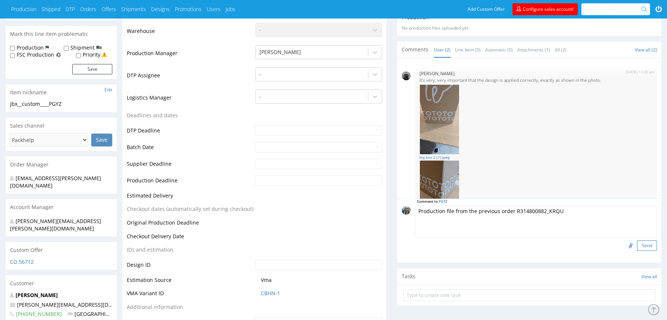
type textarea "Production file from the previous order R314800882_KRQU"
click at [641, 243] on button "Send" at bounding box center [647, 246] width 20 height 10
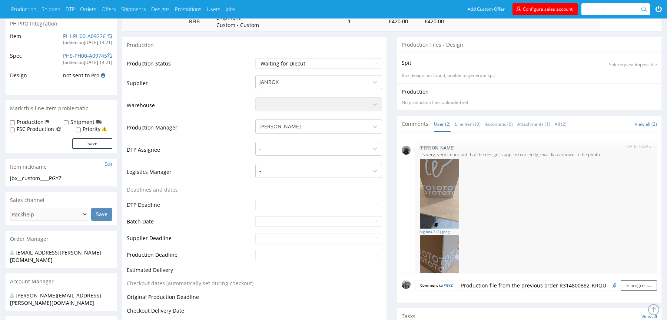
scroll to position [99, 0]
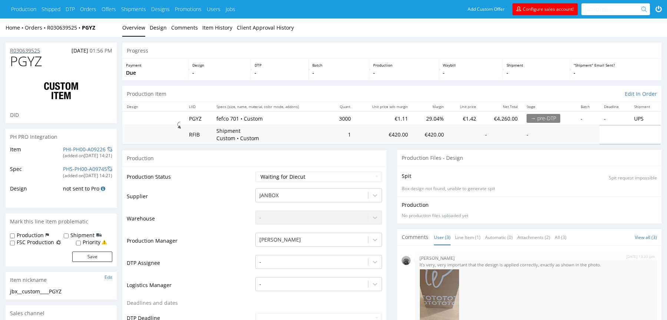
drag, startPoint x: 28, startPoint y: 49, endPoint x: 289, endPoint y: 73, distance: 261.8
click at [28, 49] on p "R030639525" at bounding box center [25, 50] width 30 height 7
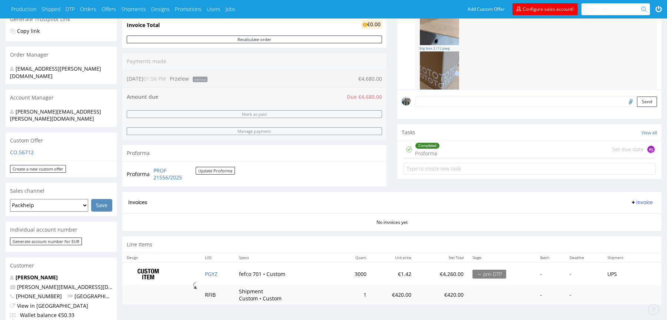
scroll to position [186, 0]
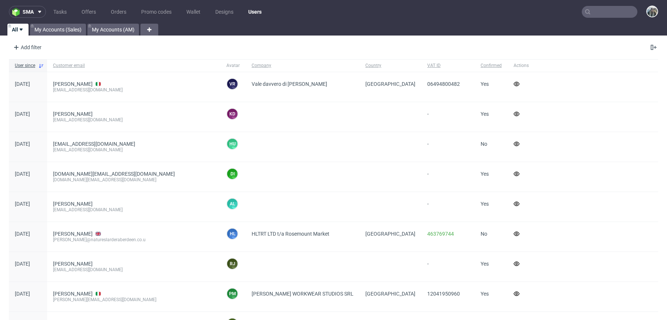
click at [592, 13] on input "text" at bounding box center [609, 12] width 56 height 12
paste input "lockenbox"
type input "lockenbox"
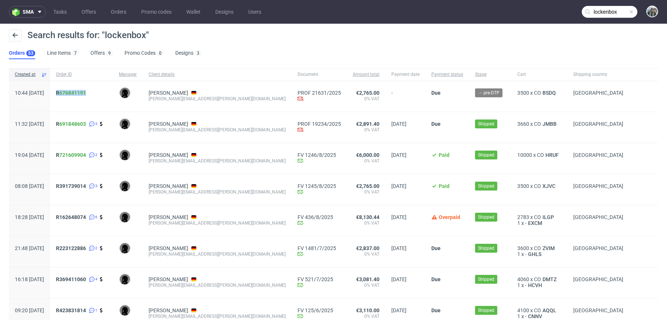
drag, startPoint x: 80, startPoint y: 100, endPoint x: 74, endPoint y: 93, distance: 8.4
click at [74, 93] on div "R 676841191" at bounding box center [81, 96] width 63 height 31
copy span "R 676841191"
click at [79, 92] on span "R 676841191" at bounding box center [71, 93] width 30 height 6
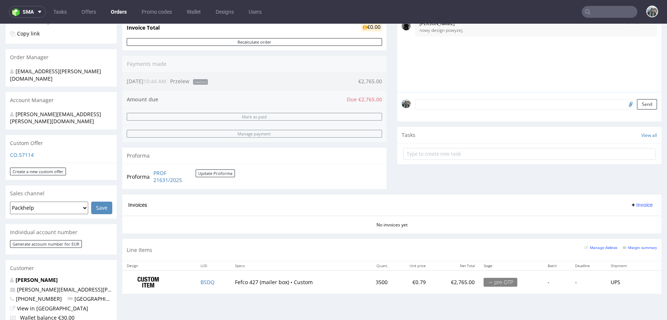
scroll to position [176, 0]
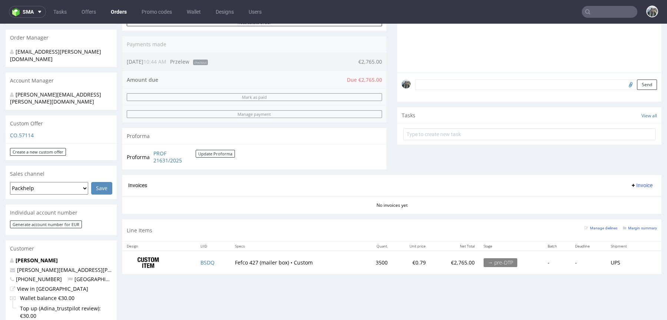
click at [209, 256] on td "BSDQ" at bounding box center [213, 262] width 34 height 23
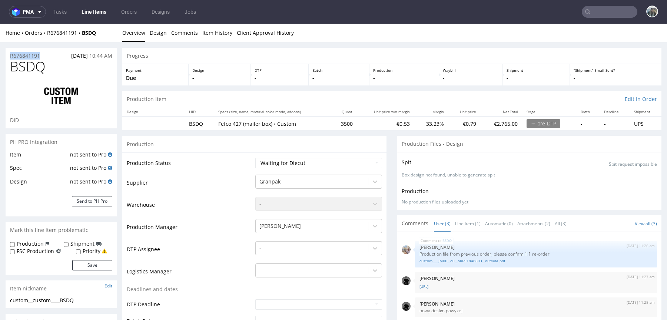
drag, startPoint x: 43, startPoint y: 55, endPoint x: 0, endPoint y: 55, distance: 43.0
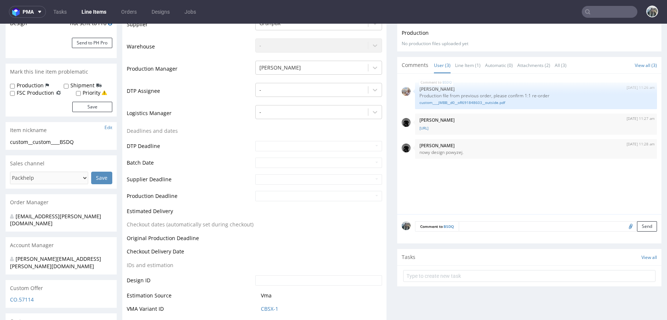
scroll to position [244, 0]
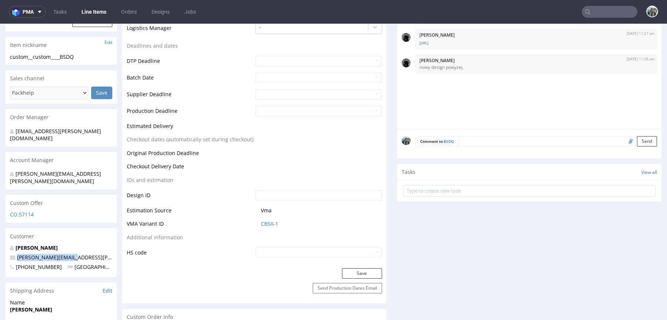
drag, startPoint x: 75, startPoint y: 246, endPoint x: 83, endPoint y: 194, distance: 52.1
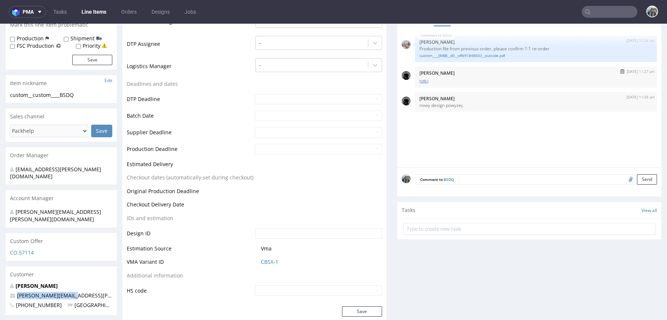
scroll to position [187, 0]
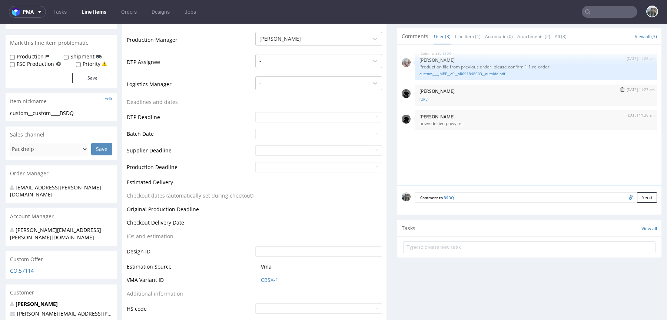
click at [443, 101] on div "8th Oct 25 | 11:27 am Dawid Urbanowicz dieline__R780341996-OktBox.ai" at bounding box center [536, 95] width 242 height 21
click at [447, 101] on link "dieline__R780341996-OktBox.ai" at bounding box center [535, 100] width 233 height 6
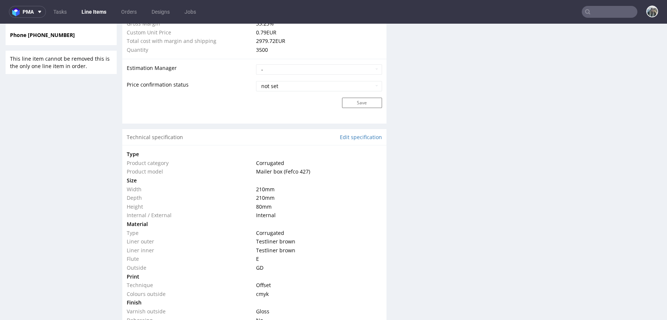
scroll to position [78, 0]
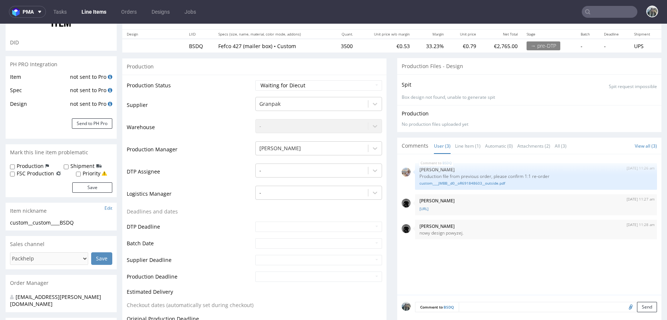
drag, startPoint x: 446, startPoint y: 181, endPoint x: 447, endPoint y: 154, distance: 27.4
click at [446, 181] on link "custom____JMBB__d0__oR691848603__outside.pdf" at bounding box center [535, 184] width 233 height 6
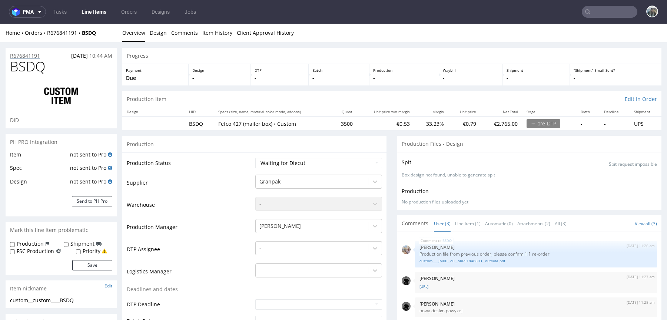
click at [24, 56] on p "R676841191" at bounding box center [25, 55] width 30 height 7
drag, startPoint x: 82, startPoint y: 42, endPoint x: 81, endPoint y: 37, distance: 4.9
click at [111, 37] on div "Home Orders R676841191 BSDQ Overview Design Comments Item History Client Approv…" at bounding box center [333, 33] width 667 height 19
drag, startPoint x: 110, startPoint y: 37, endPoint x: 81, endPoint y: 34, distance: 29.4
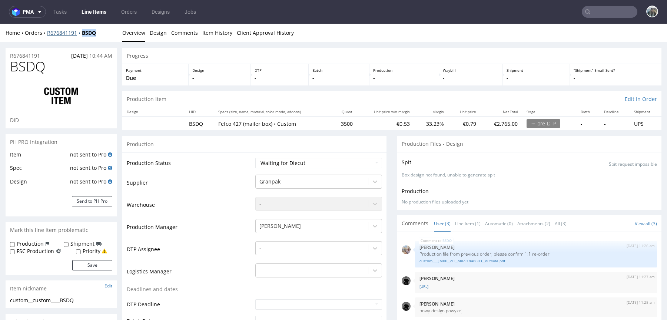
click at [81, 34] on div "Home Orders R676841191 BSDQ Overview Design Comments Item History Client Approv…" at bounding box center [333, 33] width 667 height 19
copy strong "BSDQ"
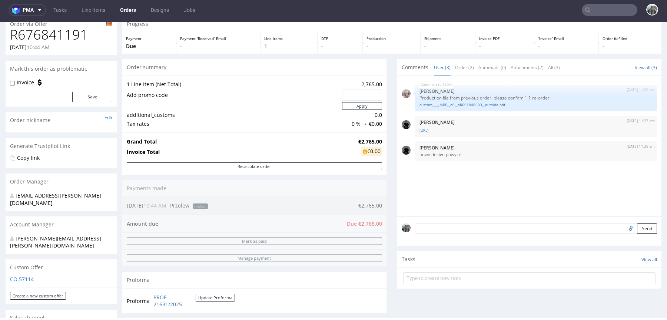
scroll to position [124, 0]
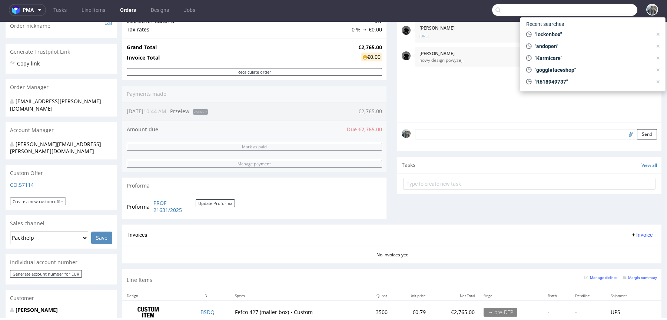
click at [591, 15] on input "text" at bounding box center [564, 10] width 145 height 12
paste input "R927133250"
type input "R927133250"
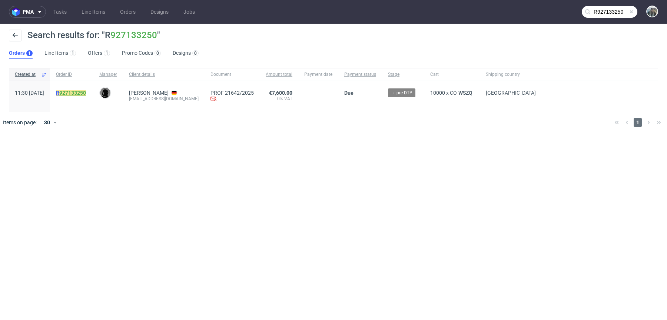
click at [86, 90] on link "927133250" at bounding box center [72, 93] width 27 height 6
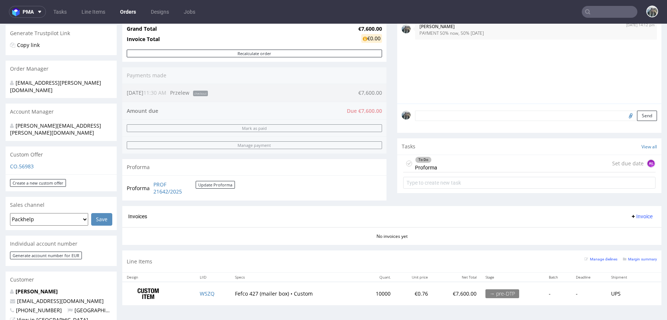
scroll to position [152, 0]
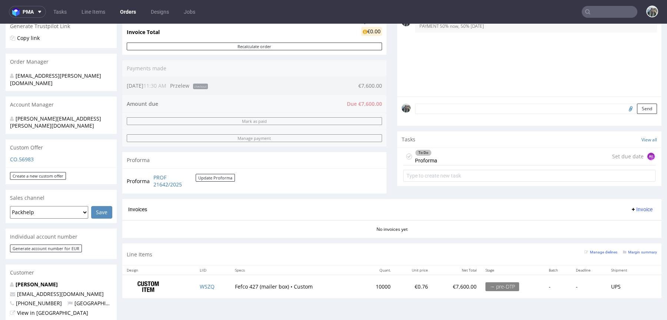
click at [595, 15] on input "text" at bounding box center [609, 12] width 56 height 12
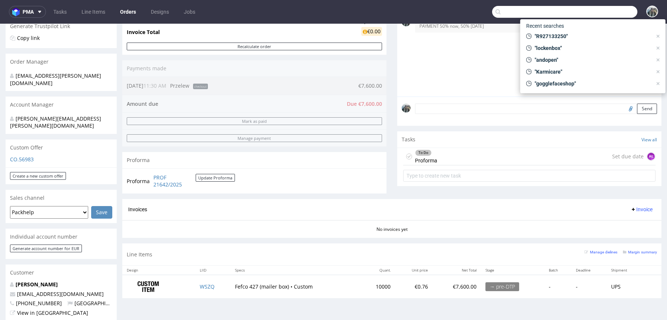
paste input "gogglefaceshop"
type input "gogglefaceshop"
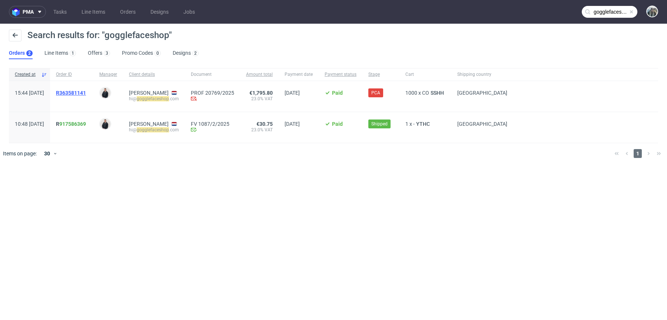
click at [82, 94] on span "R363581141" at bounding box center [71, 93] width 30 height 6
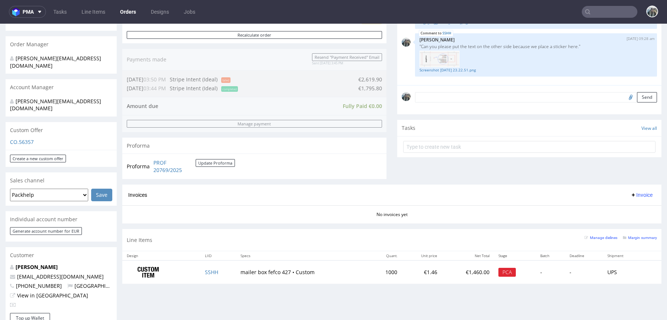
scroll to position [173, 0]
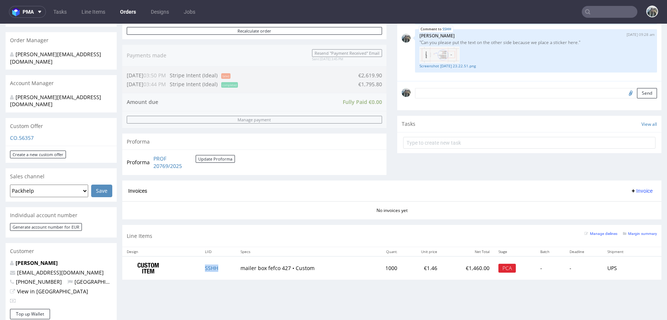
click at [209, 271] on td "SSHH" at bounding box center [218, 268] width 36 height 23
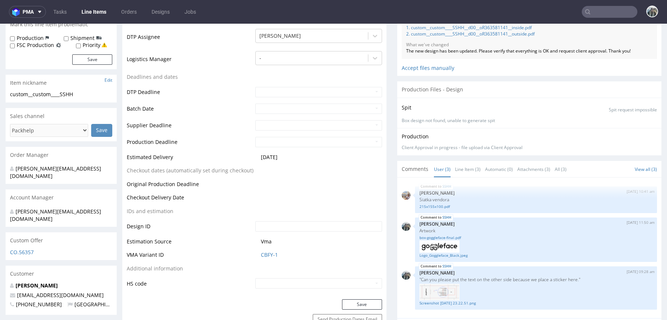
scroll to position [220, 0]
click at [442, 300] on link "Screenshot 2025-10-03 at 23.22.51.png" at bounding box center [535, 303] width 233 height 6
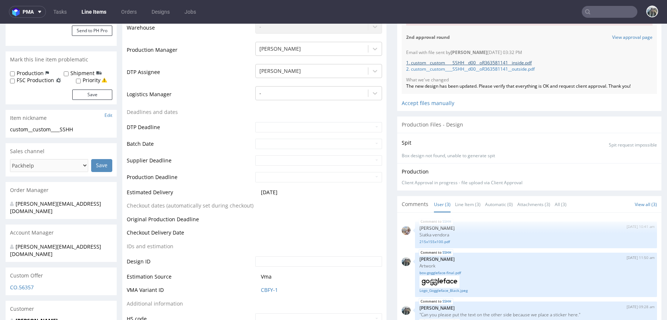
click at [468, 64] on link "1. custom__custom____SSHH__d00__oR363581141__inside.pdf" at bounding box center [469, 63] width 126 height 6
click at [467, 68] on link "2. custom__custom____SSHH__d00__oR363581141__outside.pdf" at bounding box center [470, 69] width 129 height 6
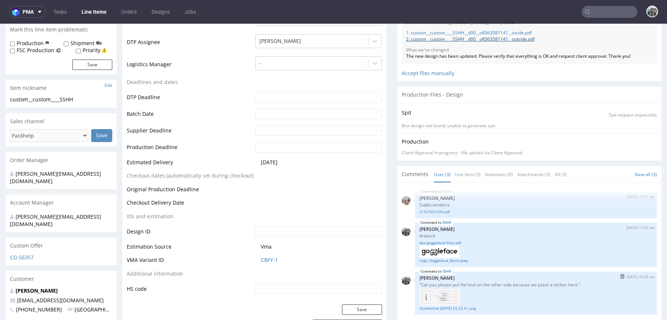
scroll to position [232, 0]
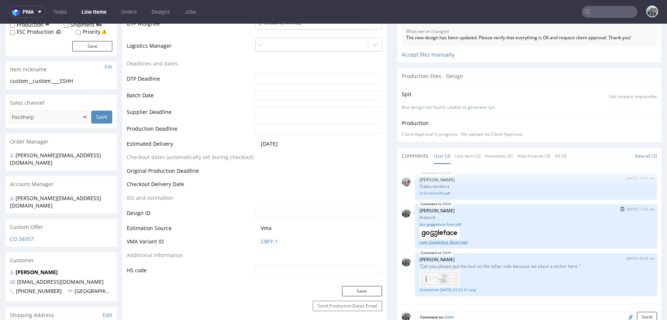
click at [450, 242] on link "Logo_Goggleface_Black.jpeg" at bounding box center [535, 243] width 233 height 6
click at [450, 225] on link "box-goggleface-final.pdf" at bounding box center [535, 225] width 233 height 6
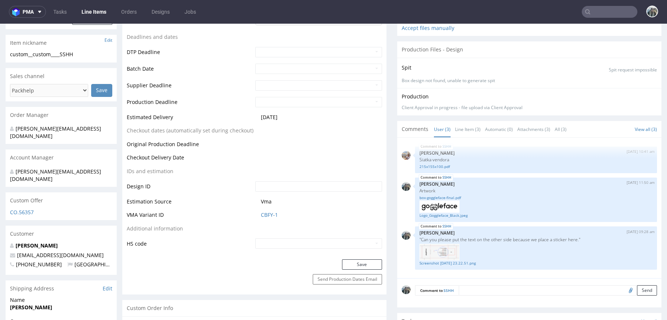
scroll to position [289, 0]
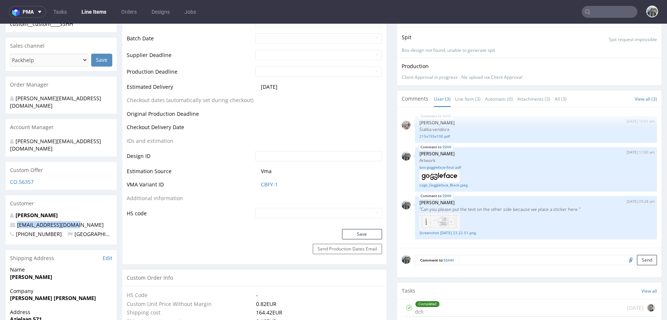
drag, startPoint x: 79, startPoint y: 213, endPoint x: 0, endPoint y: 211, distance: 79.3
click at [476, 259] on textarea at bounding box center [557, 260] width 198 height 10
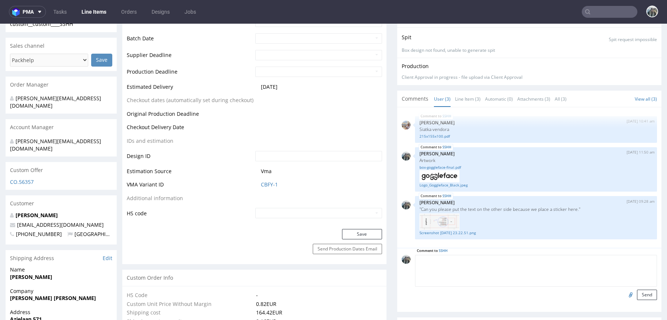
click at [624, 294] on input "file" at bounding box center [629, 295] width 10 height 10
type input "C:\fakepath\Screenshot 2025-10-03 at 23.22.51.png"
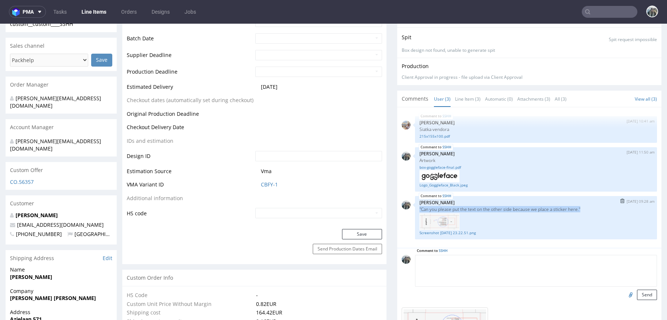
drag, startPoint x: 584, startPoint y: 208, endPoint x: 413, endPoint y: 207, distance: 170.7
click at [415, 207] on div "SSHH 6th Oct 25 | 09:28 am Zeniuk Magdalena "Can you please put the text on the…" at bounding box center [536, 217] width 242 height 43
copy p ""Can you please put the text on the other side because we place a sticker here.""
click at [428, 261] on textarea at bounding box center [536, 271] width 242 height 32
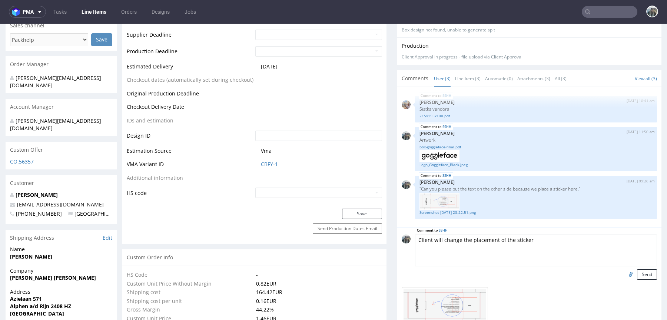
scroll to position [318, 0]
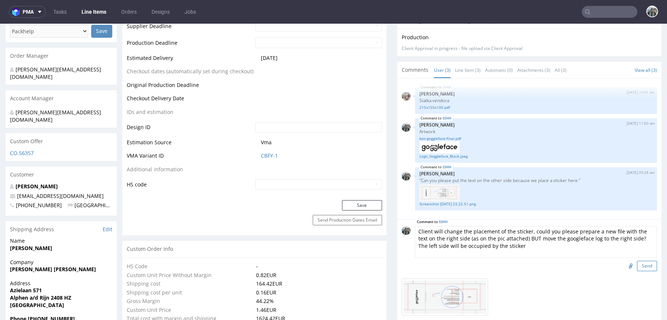
type textarea "Client will change the placement of the sticker, could you please prepare a new…"
click at [637, 264] on button "Send" at bounding box center [647, 266] width 20 height 10
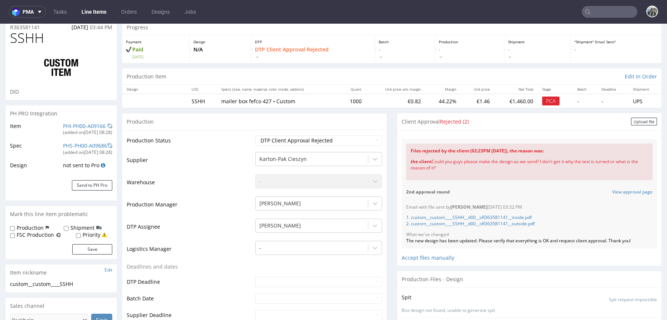
scroll to position [125, 0]
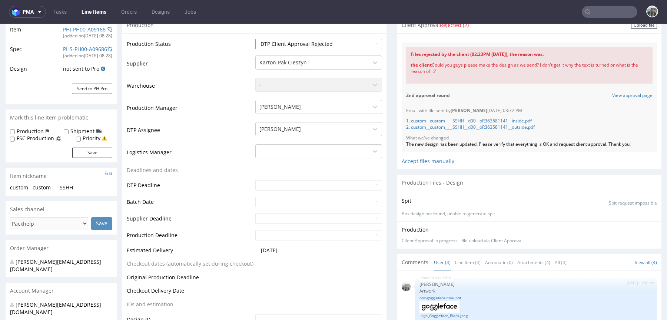
click at [276, 46] on select "Waiting for Artwork Waiting for Diecut Waiting for Mockup Waiting for DTP Waiti…" at bounding box center [318, 44] width 127 height 10
select select "back_for_dtp"
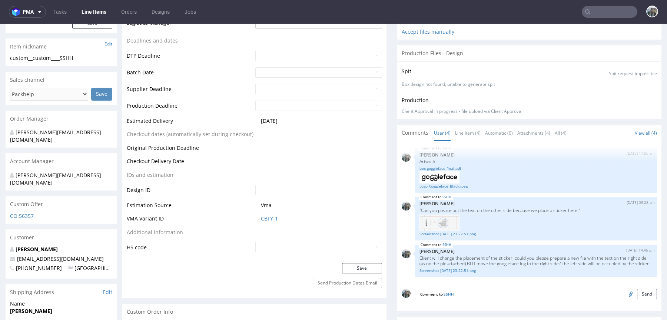
scroll to position [296, 0]
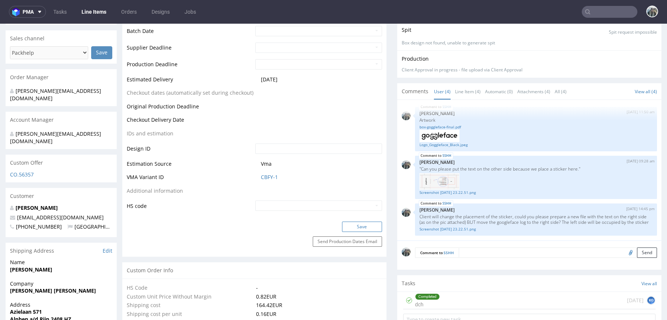
click at [368, 224] on button "Save" at bounding box center [362, 227] width 40 height 10
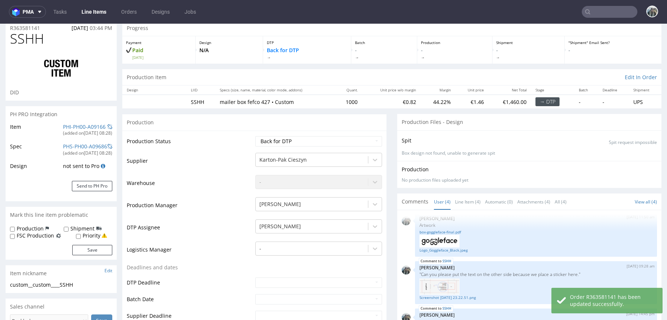
scroll to position [0, 0]
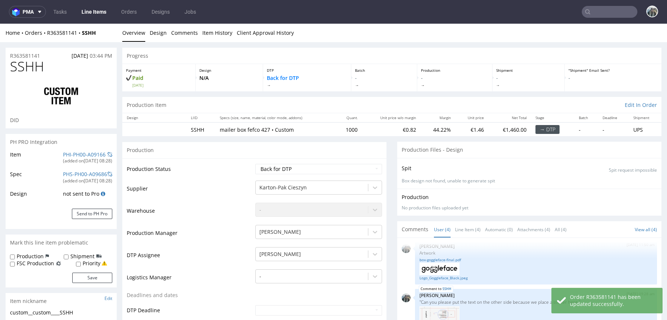
click at [32, 64] on span "SSHH" at bounding box center [27, 66] width 34 height 15
copy span "SSHH"
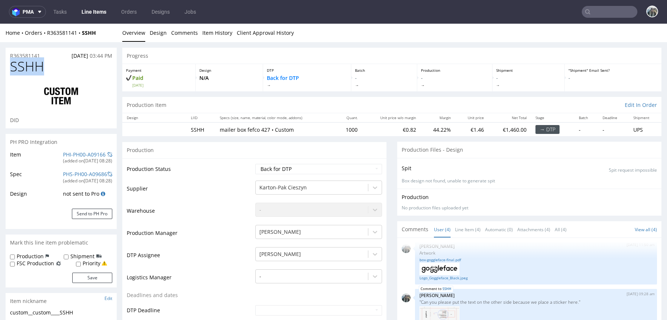
scroll to position [114, 0]
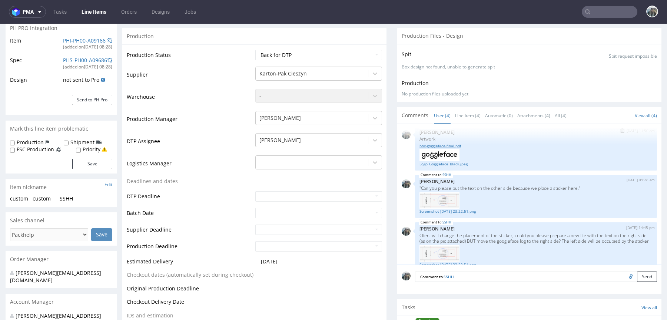
click at [448, 147] on link "box-goggleface-final.pdf" at bounding box center [535, 146] width 233 height 6
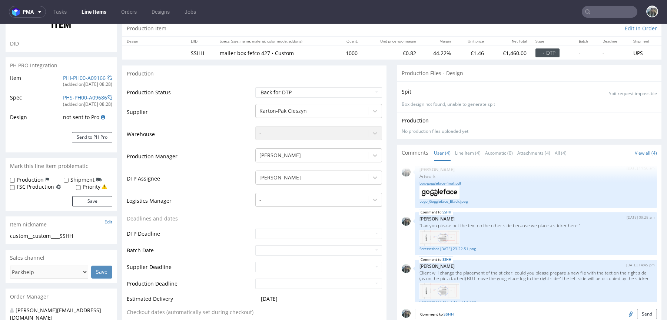
scroll to position [0, 0]
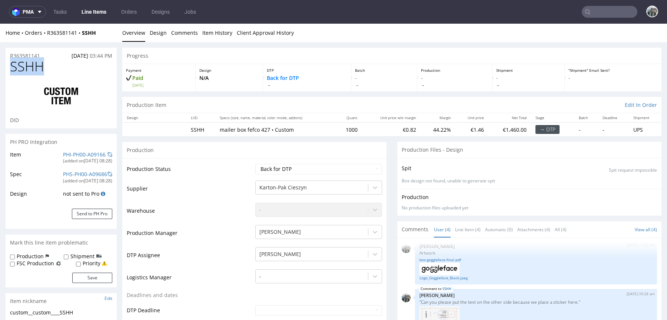
copy span "SSHH"
drag, startPoint x: 45, startPoint y: 56, endPoint x: 13, endPoint y: 53, distance: 32.0
copy p "R363581141"
click at [604, 5] on nav "pma Tasks Line Items Orders Designs Jobs" at bounding box center [333, 12] width 667 height 24
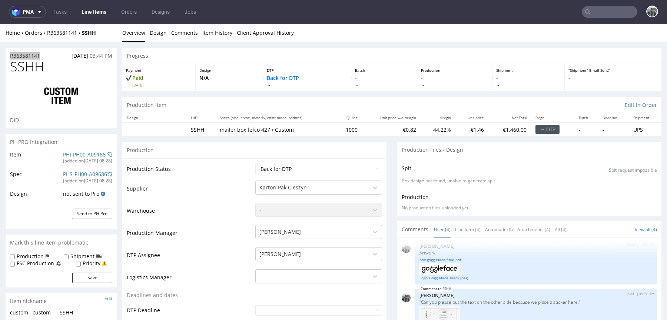
click at [605, 10] on input "text" at bounding box center [609, 12] width 56 height 12
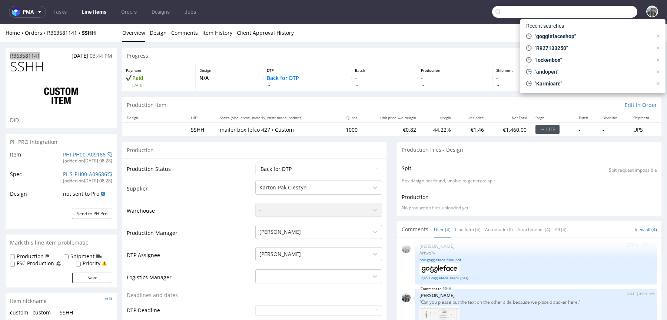
paste input "rebottled"
type input "rebottled"
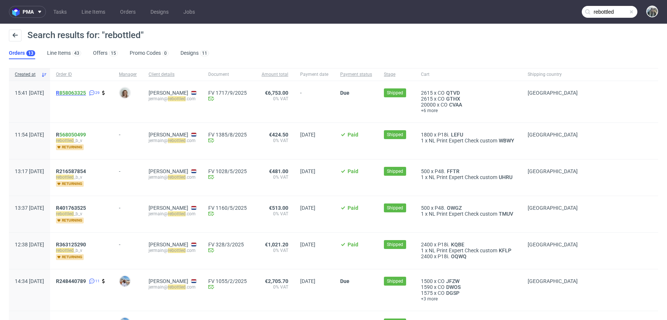
click at [80, 95] on span "R 858063325" at bounding box center [71, 93] width 30 height 6
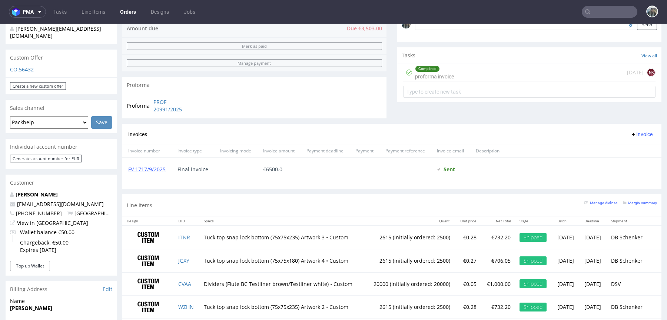
scroll to position [243, 0]
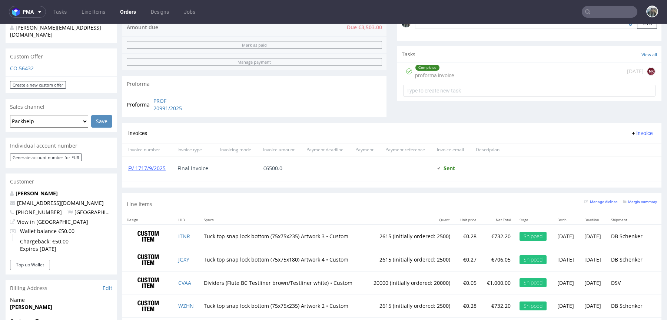
click at [590, 16] on input "text" at bounding box center [609, 12] width 56 height 12
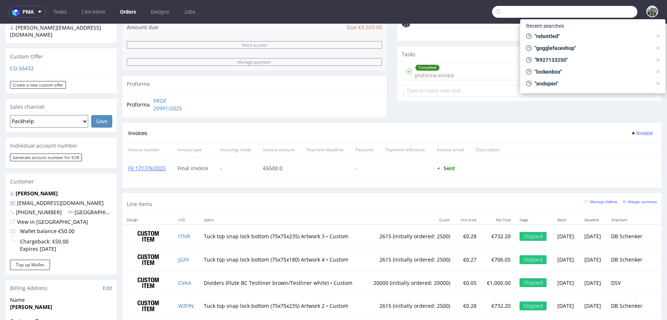
paste input "R927133250"
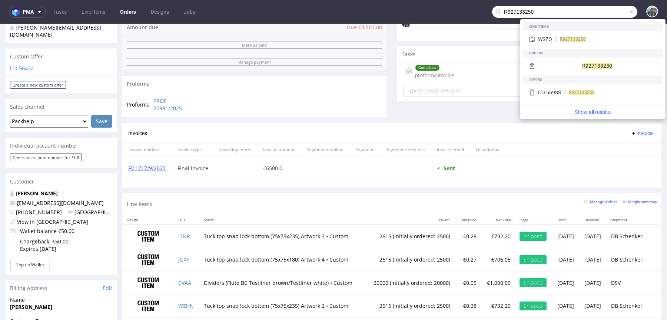
type input "R927133250"
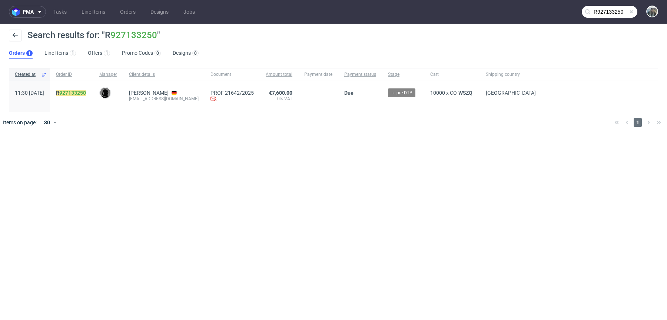
drag, startPoint x: 147, startPoint y: 107, endPoint x: 147, endPoint y: 103, distance: 4.8
click at [147, 103] on div "Dennis Kmiec freudeboxteam@gmail.com" at bounding box center [163, 96] width 81 height 31
drag, startPoint x: 153, startPoint y: 104, endPoint x: 148, endPoint y: 97, distance: 8.5
click at [148, 97] on div "Dennis Kmiec freudeboxteam@gmail.com" at bounding box center [163, 96] width 81 height 31
copy div "freudeboxteam@gmail.com"
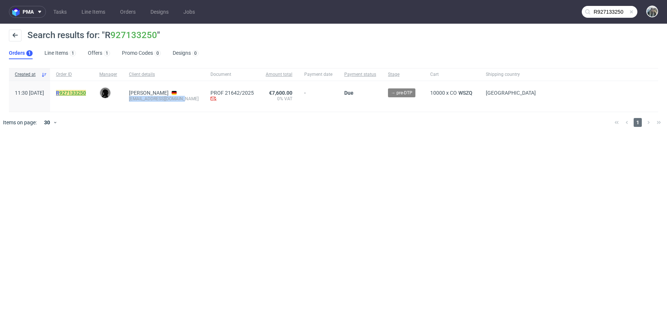
click at [83, 91] on link "927133250" at bounding box center [72, 93] width 27 height 6
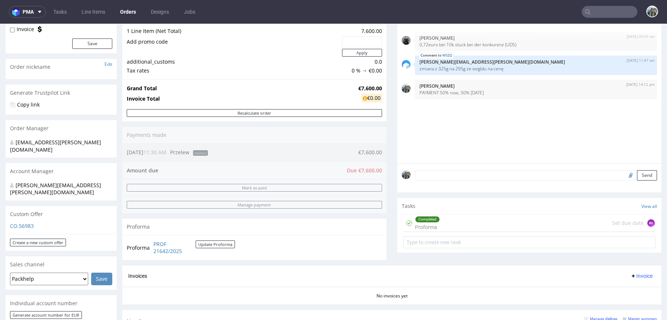
scroll to position [100, 0]
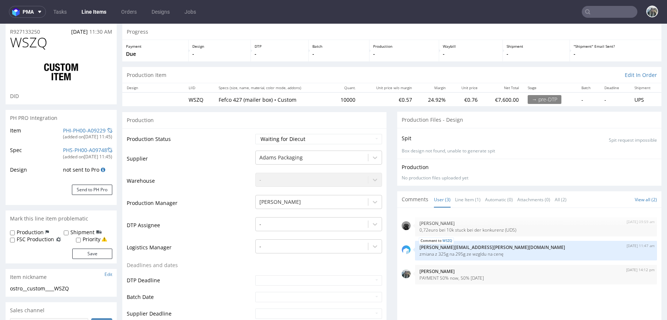
scroll to position [166, 0]
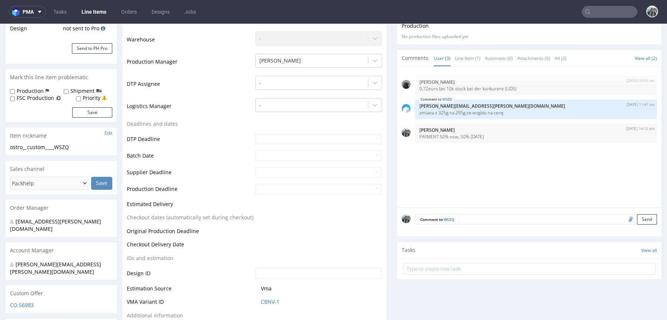
click at [479, 217] on textarea at bounding box center [558, 219] width 198 height 10
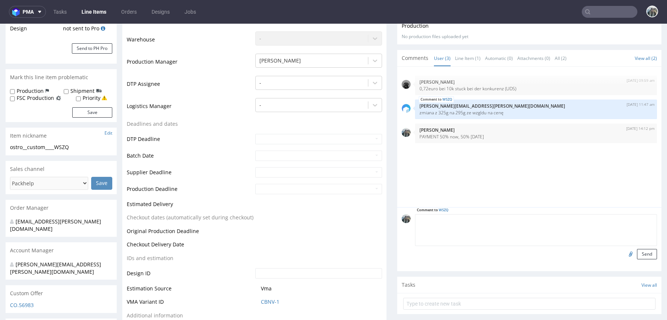
paste textarea "R999261857VXDW"
click at [464, 220] on textarea "reorder R999261857VXDW" at bounding box center [536, 230] width 242 height 32
type textarea "reorder R999261857_VXDW"
click at [624, 254] on input "file" at bounding box center [629, 254] width 10 height 10
type input "C:\fakepath\ostro__custom____PELQ__d0__oR424793195.pdf"
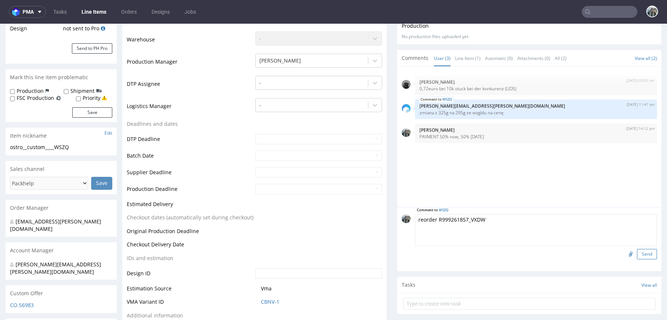
click at [641, 254] on button "Send" at bounding box center [647, 254] width 20 height 10
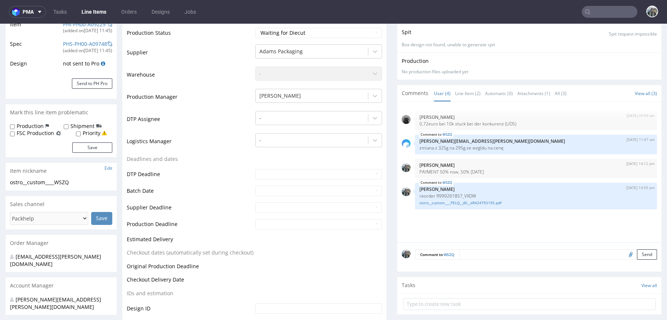
scroll to position [0, 0]
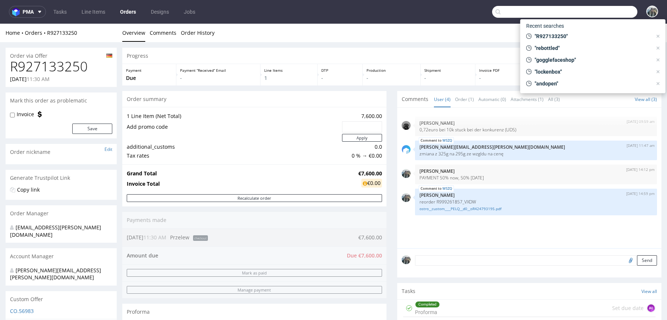
click at [597, 13] on input "text" at bounding box center [564, 12] width 145 height 12
paste input "R030639525"
type input "R030639525"
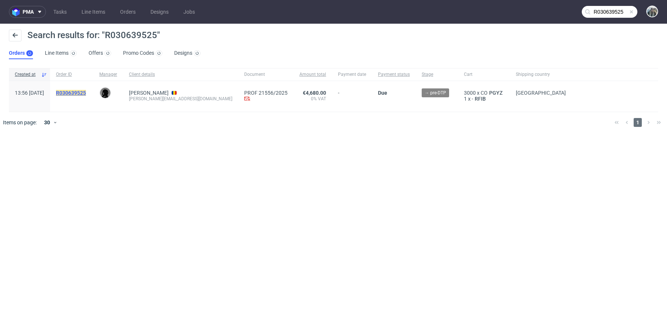
click at [86, 92] on mark "R030639525" at bounding box center [71, 93] width 30 height 6
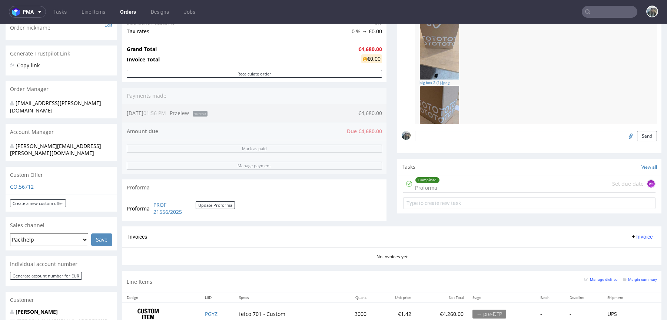
scroll to position [130, 0]
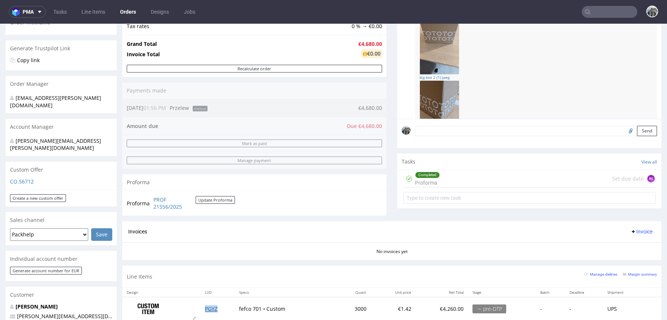
click at [207, 304] on td "PGYZ" at bounding box center [217, 308] width 34 height 23
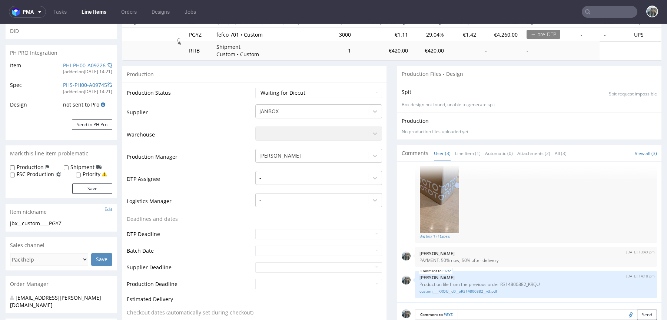
scroll to position [184, 0]
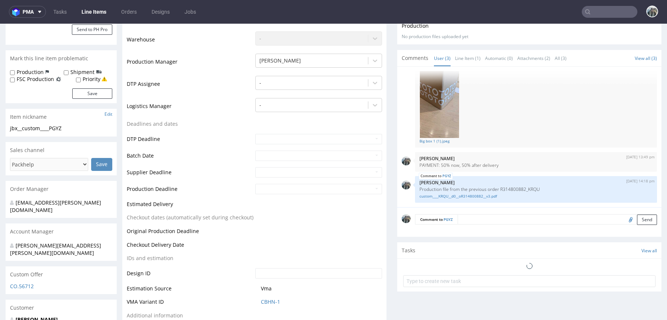
select select "in_progress"
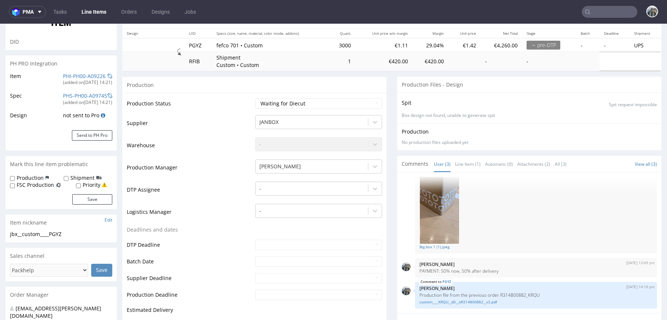
scroll to position [0, 0]
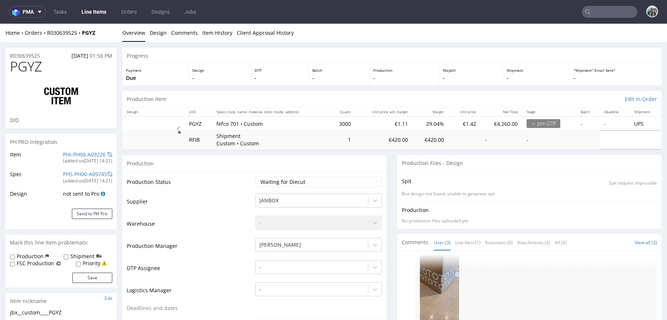
click at [29, 71] on span "PGYZ" at bounding box center [26, 66] width 32 height 15
copy span "PGYZ"
click at [82, 34] on div "Home Orders R030639525 PGYZ Overview Design Comments Item History Client Approv…" at bounding box center [333, 33] width 667 height 19
copy strong "PGYZ"
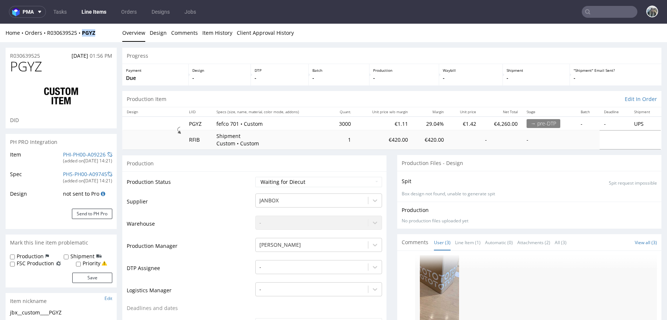
scroll to position [201, 0]
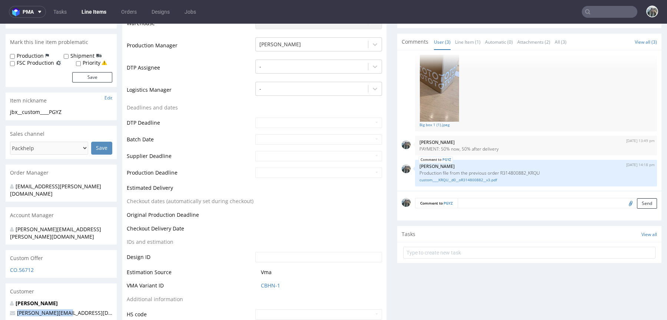
drag, startPoint x: 70, startPoint y: 300, endPoint x: 17, endPoint y: 270, distance: 60.9
copy span "alexandru@ototo.ro"
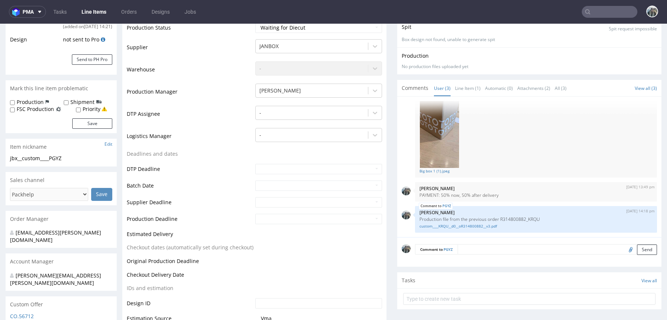
scroll to position [0, 0]
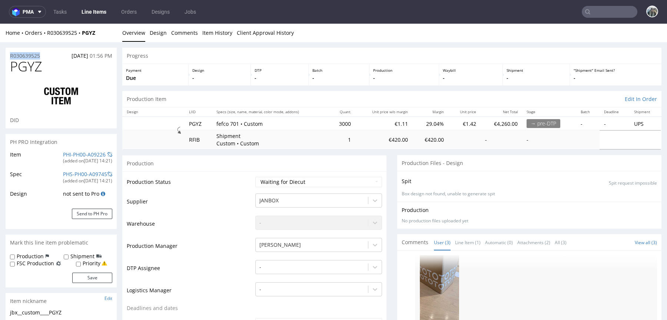
drag, startPoint x: 49, startPoint y: 54, endPoint x: 0, endPoint y: 53, distance: 48.5
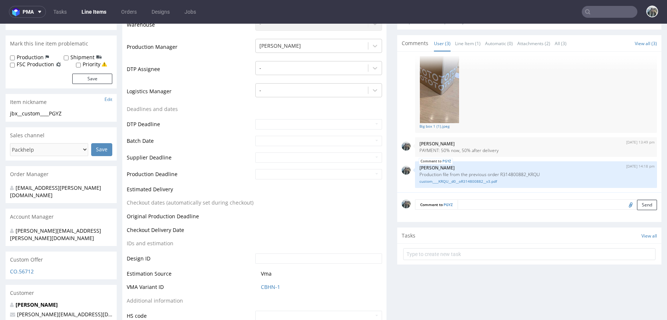
click at [43, 301] on p "Alexandru Suba" at bounding box center [61, 304] width 102 height 7
click at [42, 301] on link "Alexandru Suba" at bounding box center [37, 304] width 42 height 7
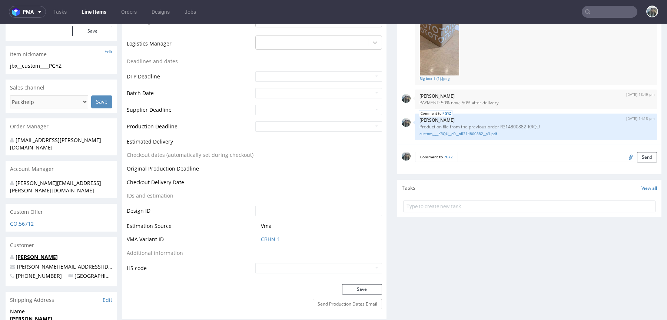
scroll to position [256, 0]
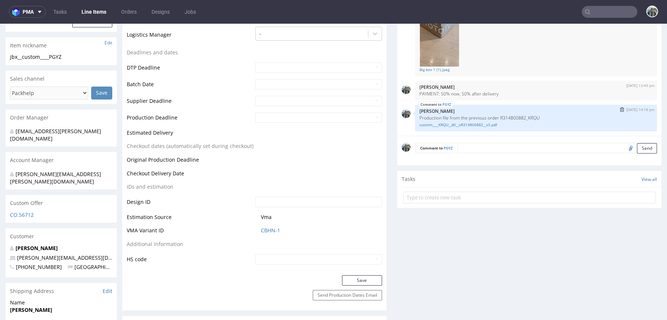
click at [620, 110] on img "submit" at bounding box center [622, 109] width 4 height 4
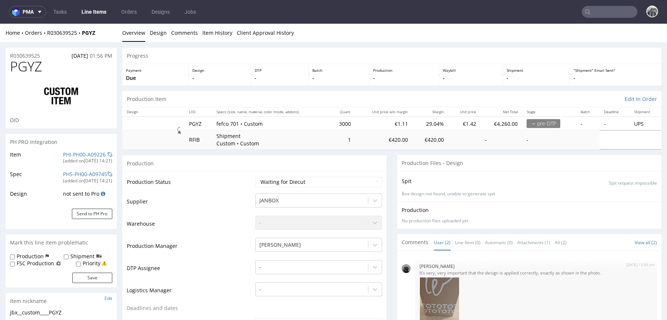
select select "in_progress"
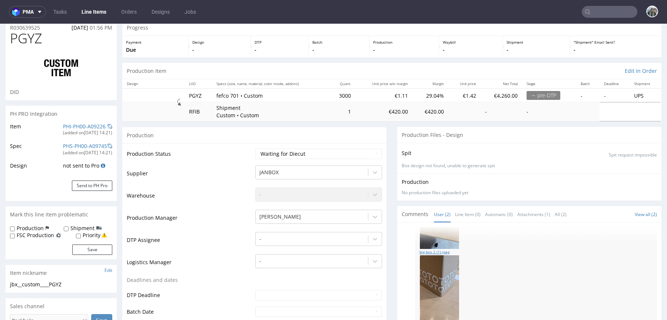
scroll to position [123, 0]
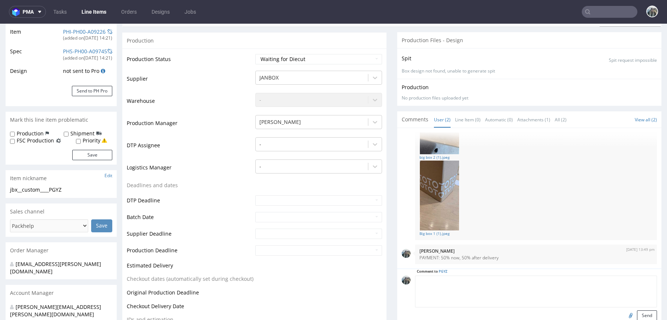
click at [491, 277] on textarea at bounding box center [536, 292] width 242 height 32
paste textarea "R311782815BPNW"
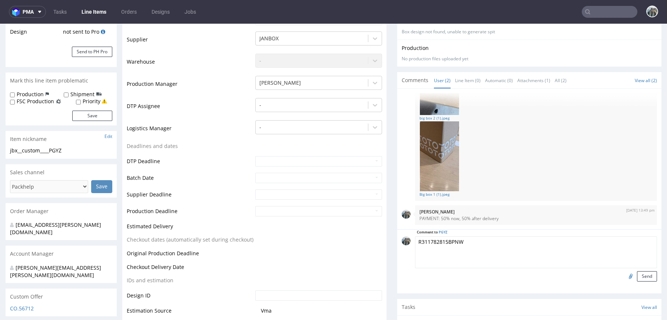
type textarea "R311782815BPNW"
click at [624, 275] on input "file" at bounding box center [629, 276] width 10 height 10
type input "C:\fakepath\jbx__custom____BPNW__d0__oR311782815.pdf"
click at [479, 239] on textarea "R311782815BPNW" at bounding box center [536, 253] width 242 height 32
type textarea "reorder, production file from R311782815_BPNW"
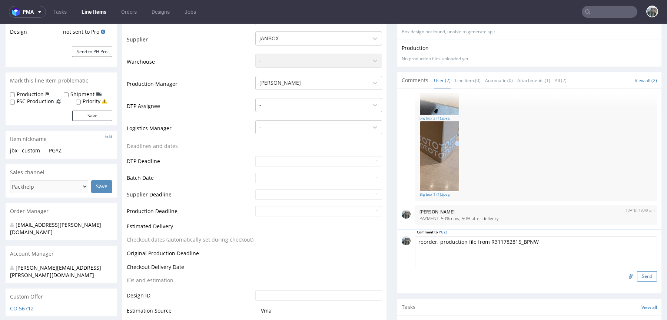
click at [637, 273] on button "Send" at bounding box center [647, 276] width 20 height 10
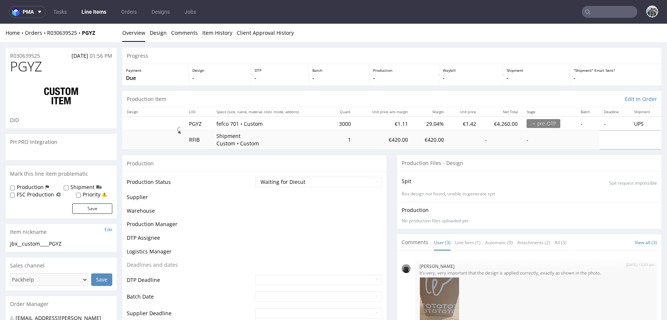
scroll to position [101, 0]
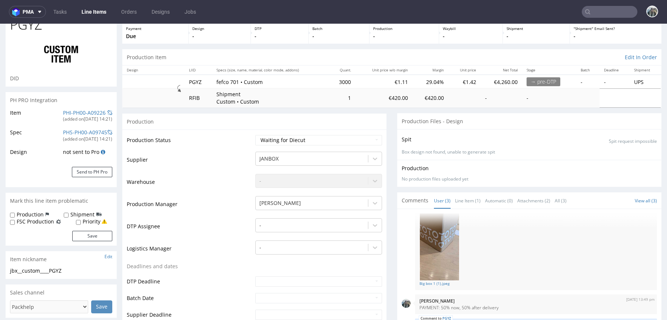
select select "in_progress"
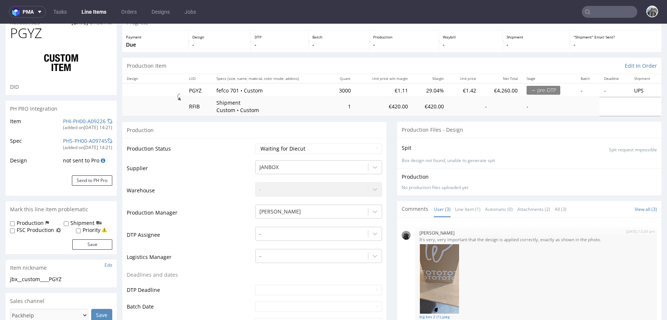
scroll to position [0, 0]
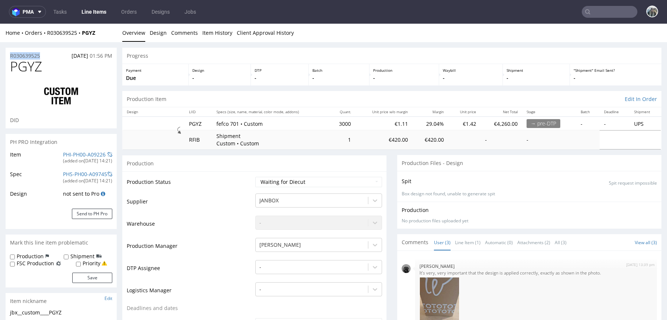
drag, startPoint x: 48, startPoint y: 57, endPoint x: 11, endPoint y: 51, distance: 36.7
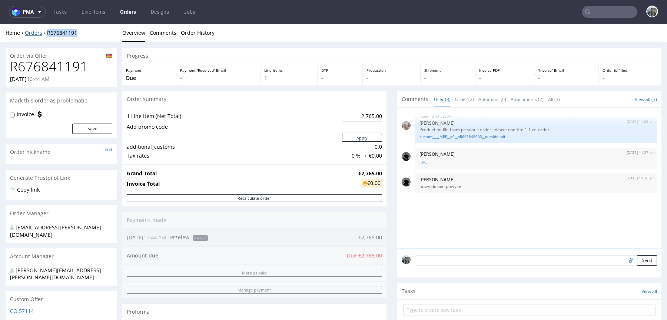
drag, startPoint x: 85, startPoint y: 35, endPoint x: 45, endPoint y: 34, distance: 39.6
click at [45, 34] on div "Home Orders R676841191" at bounding box center [61, 32] width 111 height 7
copy link "R676841191"
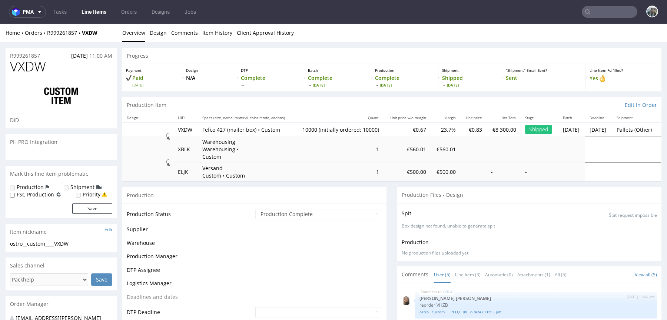
scroll to position [7, 0]
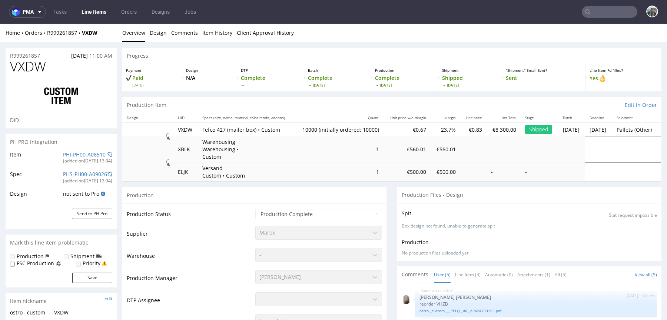
select select "in_progress"
drag, startPoint x: 109, startPoint y: 39, endPoint x: 46, endPoint y: 33, distance: 63.6
click at [46, 33] on div "Home Orders R999261857 VXDW Overview Design Comments Item History Client Approv…" at bounding box center [333, 33] width 667 height 19
copy div "R999261857 VXDW"
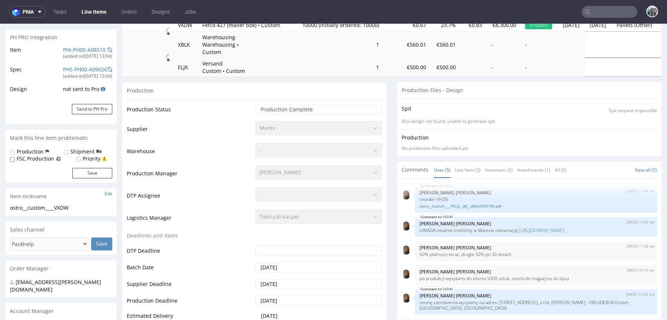
scroll to position [0, 0]
click at [485, 205] on link "ostro__custom____PELQ__d0__oR424793195.pdf" at bounding box center [535, 208] width 233 height 6
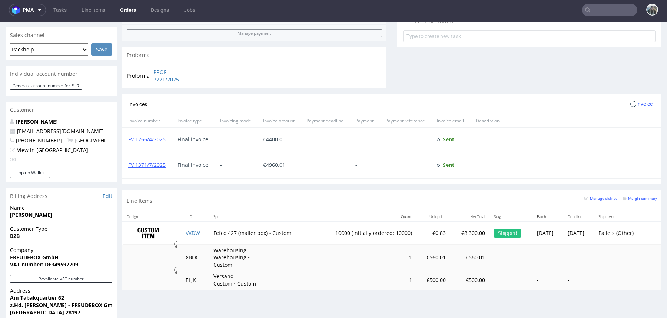
scroll to position [317, 0]
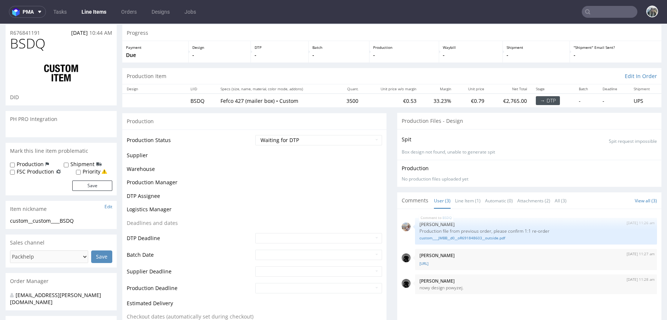
scroll to position [56, 0]
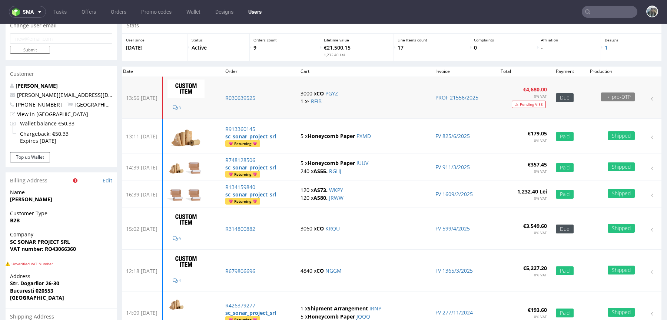
scroll to position [32, 0]
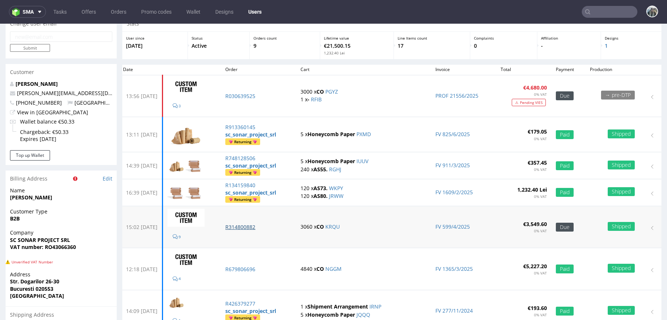
click at [256, 226] on p "R314800882" at bounding box center [258, 227] width 66 height 7
click at [248, 266] on p "R679806696" at bounding box center [258, 269] width 66 height 7
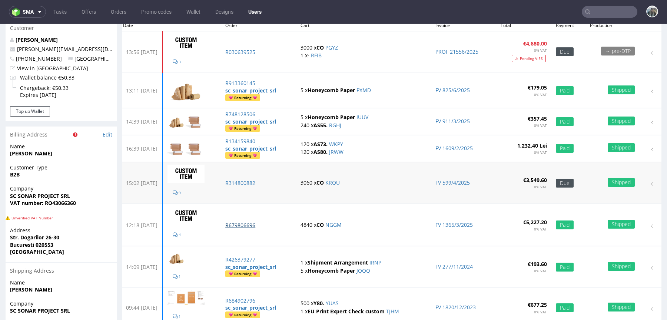
scroll to position [144, 0]
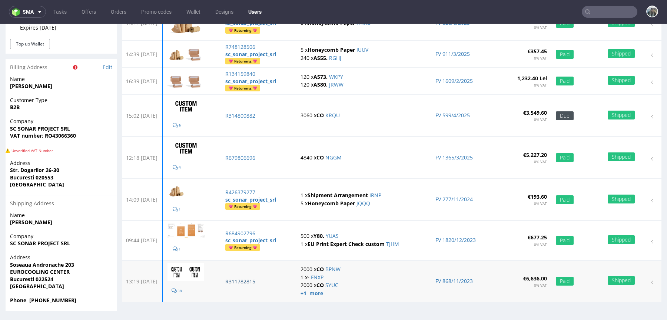
click at [250, 278] on p "R311782815" at bounding box center [258, 281] width 66 height 7
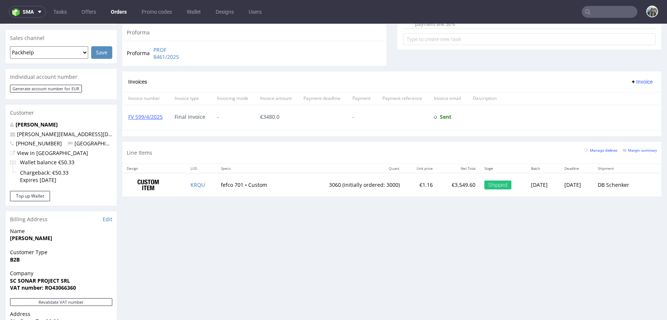
scroll to position [328, 0]
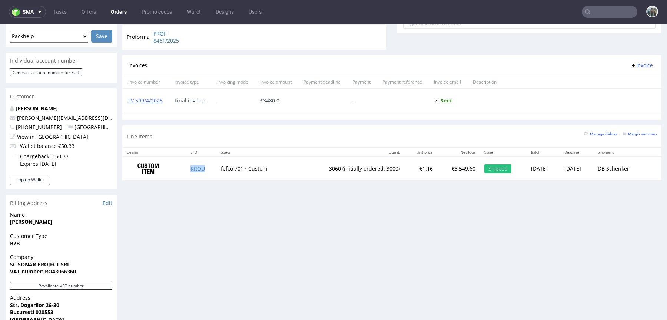
click at [186, 166] on td "KRQU" at bounding box center [201, 168] width 30 height 23
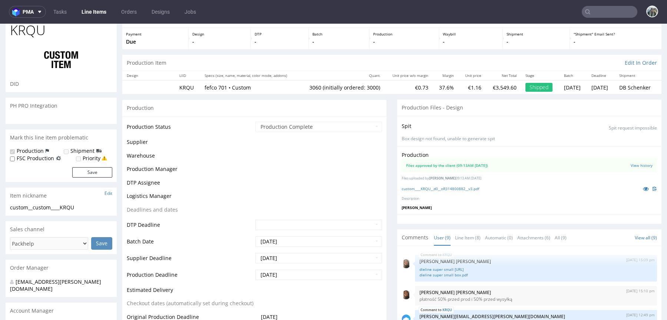
scroll to position [298, 0]
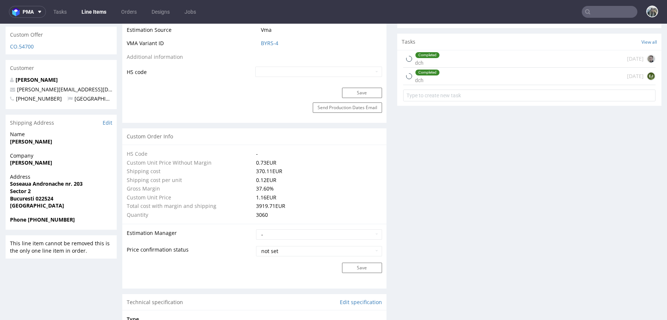
type input "3060"
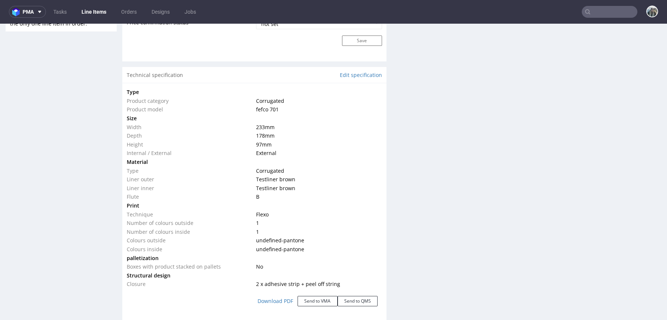
scroll to position [653, 0]
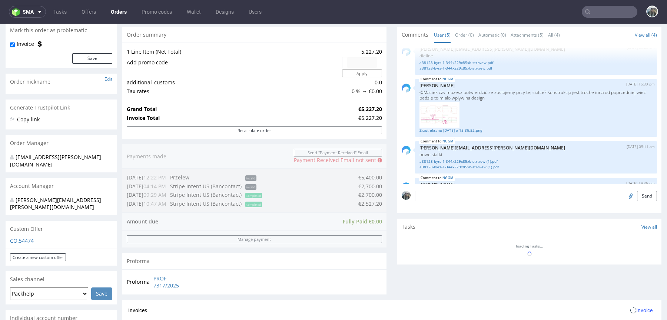
scroll to position [368, 0]
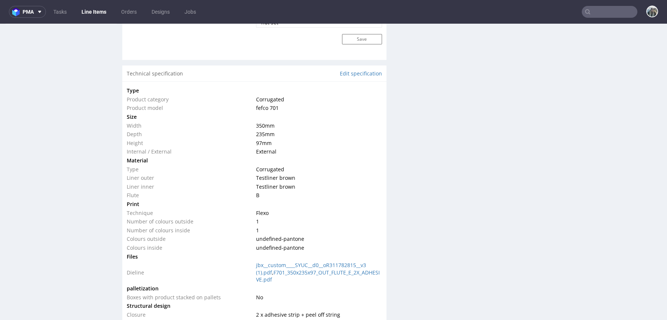
scroll to position [582, 0]
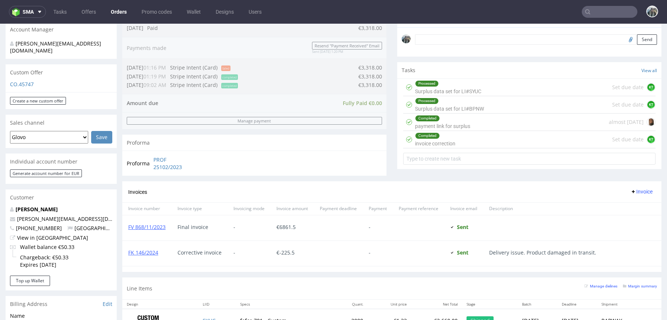
scroll to position [378, 0]
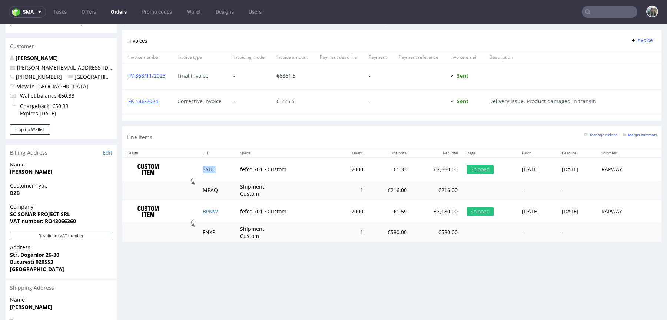
click at [208, 169] on link "SYUC" at bounding box center [209, 169] width 13 height 7
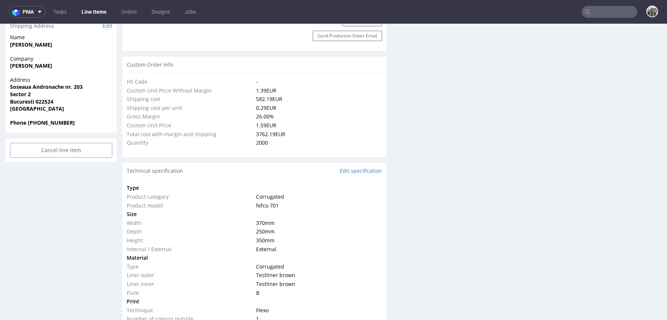
scroll to position [637, 0]
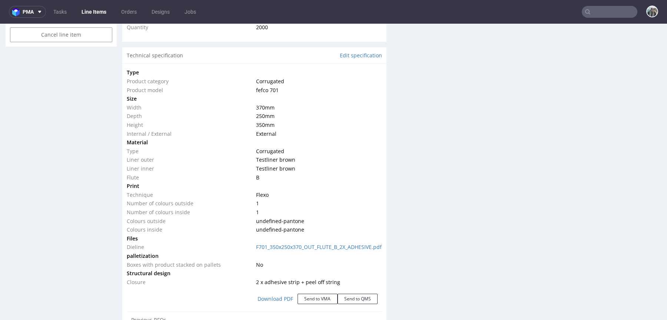
select select "in_progress"
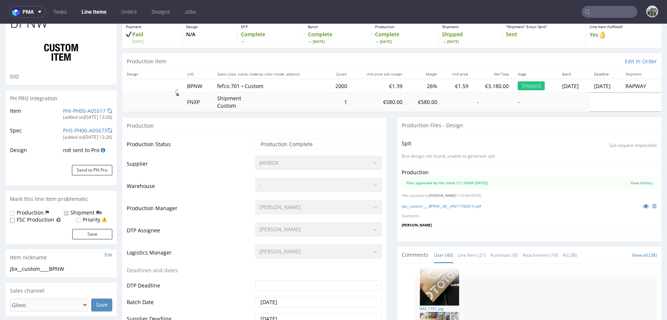
scroll to position [0, 0]
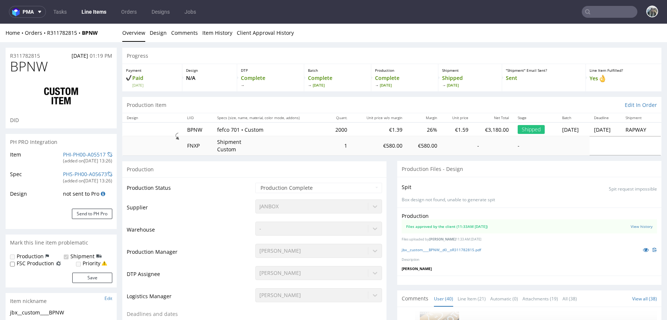
click at [31, 65] on span "BPNW" at bounding box center [29, 66] width 38 height 15
copy span "BPNW"
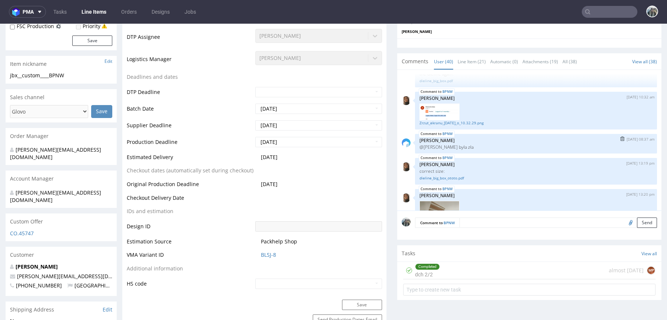
scroll to position [716, 0]
drag, startPoint x: 456, startPoint y: 179, endPoint x: 457, endPoint y: 174, distance: 4.9
click at [456, 179] on link "dieline_big_box_ototo.pdf" at bounding box center [535, 180] width 233 height 6
click at [475, 266] on div "Completed dch 2/2 almost 2 years ago MP" at bounding box center [529, 270] width 252 height 17
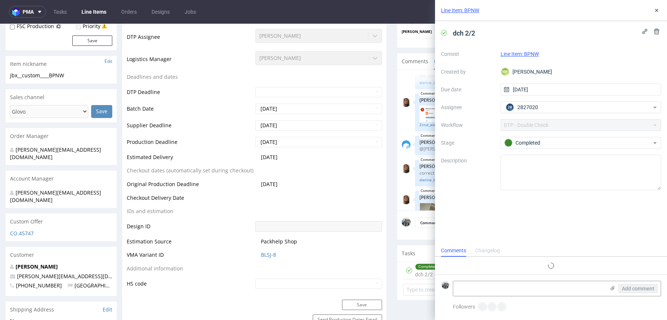
scroll to position [6, 0]
click at [654, 12] on icon at bounding box center [656, 10] width 6 height 6
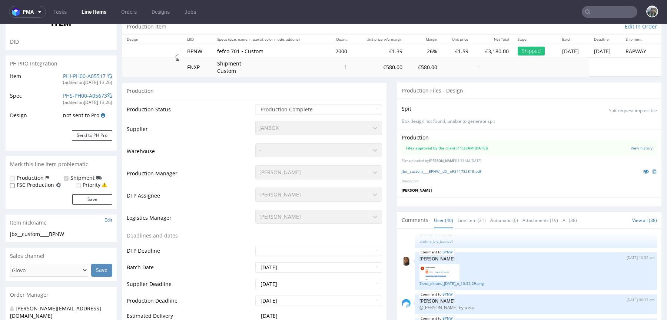
scroll to position [94, 0]
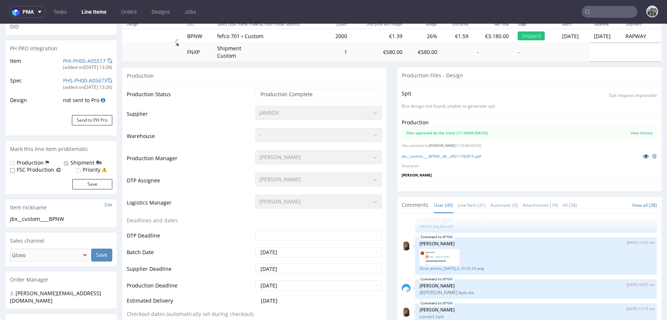
click at [643, 155] on icon at bounding box center [646, 156] width 6 height 5
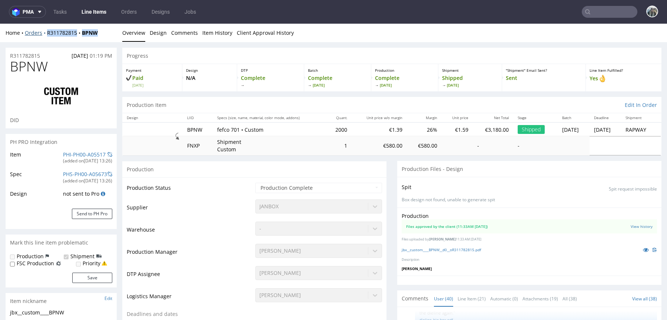
drag, startPoint x: 48, startPoint y: 38, endPoint x: 45, endPoint y: 34, distance: 4.5
click at [45, 34] on div "Home Orders R311782815 BPNW Overview Design Comments Item History Client Approv…" at bounding box center [333, 33] width 667 height 19
copy div "R311782815 BPNW"
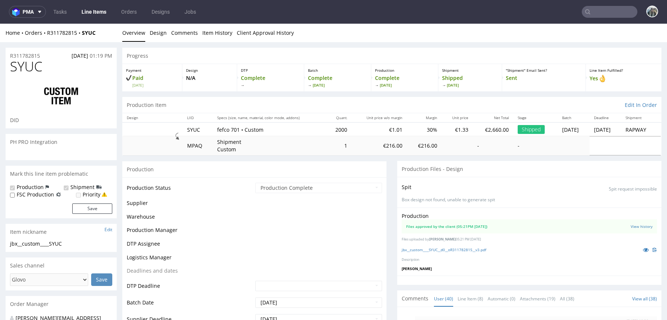
select select "in_progress"
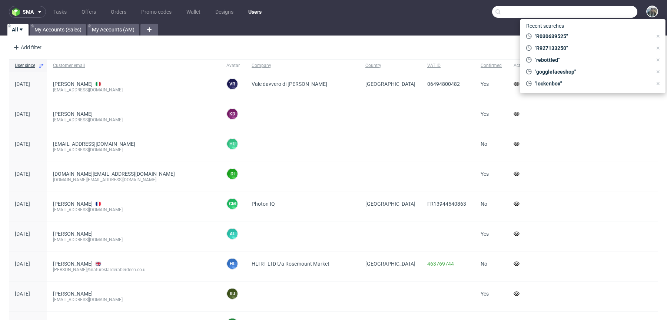
click at [609, 7] on input "text" at bounding box center [564, 12] width 145 height 12
paste input "R030639525"
type input "R030639525"
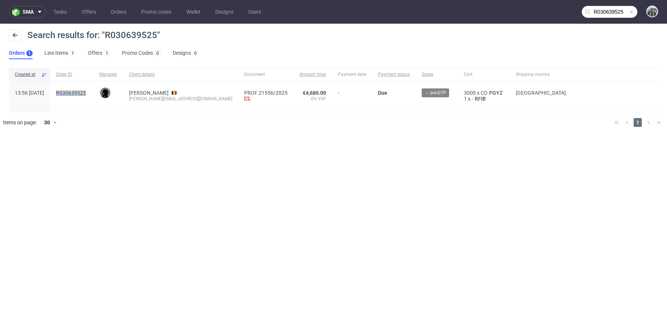
click at [86, 93] on mark "R030639525" at bounding box center [71, 93] width 30 height 6
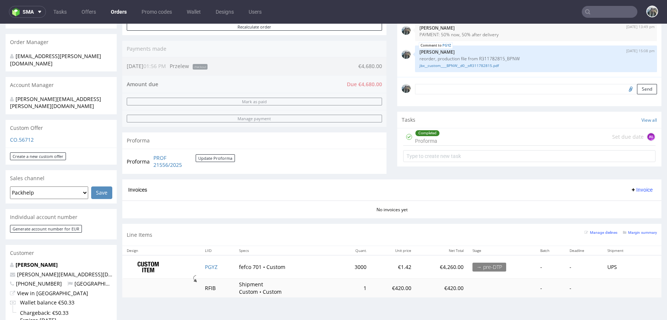
scroll to position [182, 0]
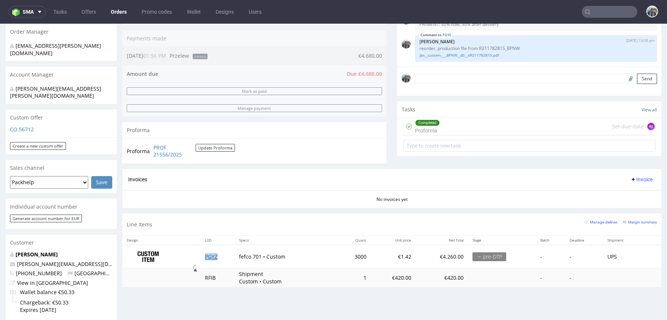
click at [208, 256] on link "PGYZ" at bounding box center [211, 256] width 13 height 7
click at [483, 55] on link "jbx__custom____BPNW__d0__oR311782815.pdf" at bounding box center [535, 56] width 233 height 6
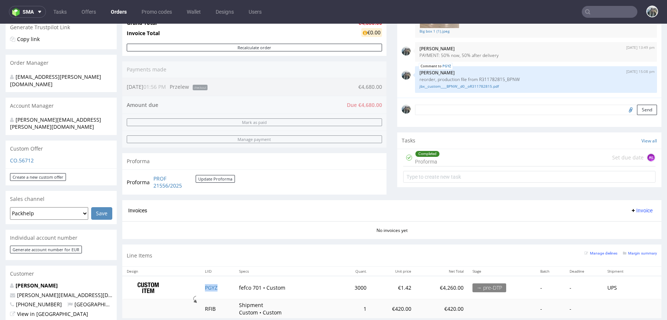
scroll to position [0, 0]
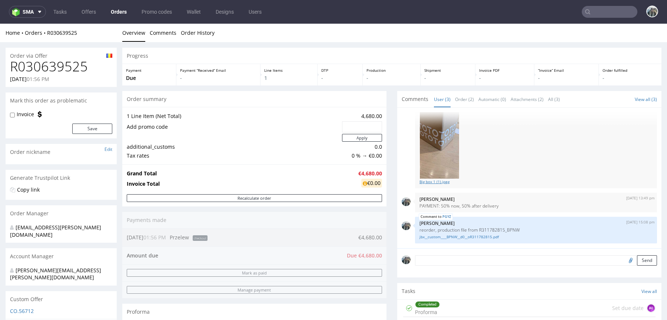
click at [441, 181] on link "Big box 1 (1).jpeg" at bounding box center [535, 182] width 233 height 6
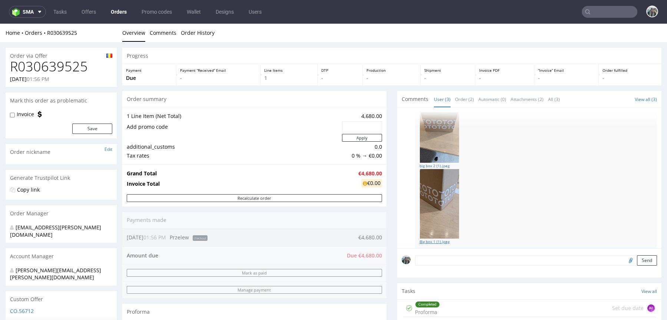
scroll to position [19, 0]
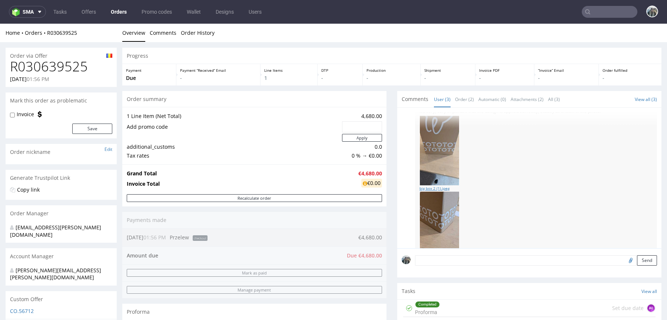
click at [438, 188] on link "big box 2 (1).jpeg" at bounding box center [535, 189] width 233 height 6
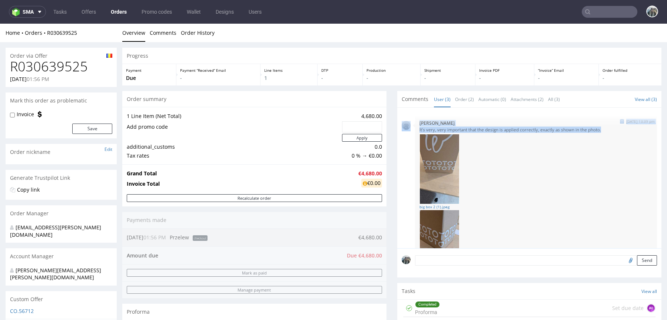
drag, startPoint x: 464, startPoint y: 130, endPoint x: 407, endPoint y: 129, distance: 57.0
click at [407, 129] on div "8th Oct 25 | 13:39 pm Dawid Urbanowicz It’s very, very important that the desig…" at bounding box center [528, 203] width 255 height 173
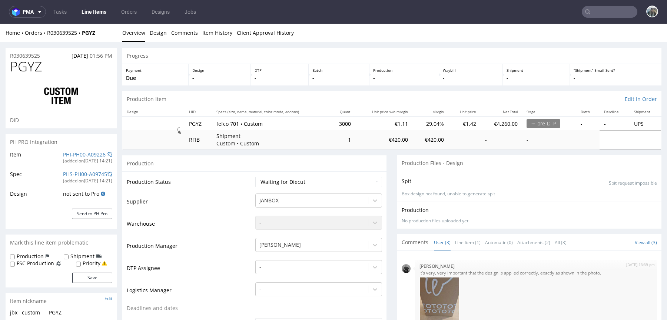
scroll to position [101, 0]
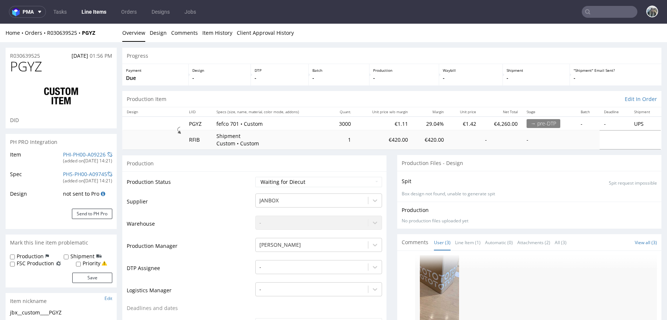
select select "in_progress"
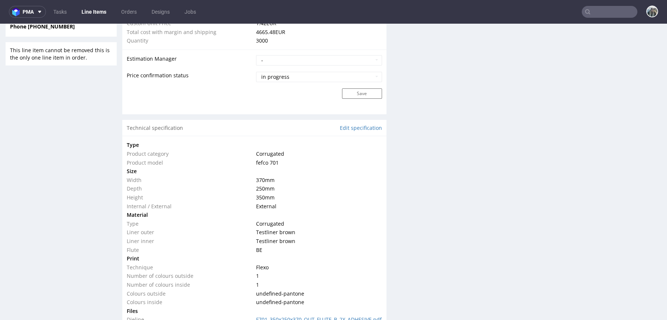
scroll to position [619, 0]
click at [598, 14] on input "text" at bounding box center [609, 12] width 56 height 12
paste input "R961043727"
type input "R961043727"
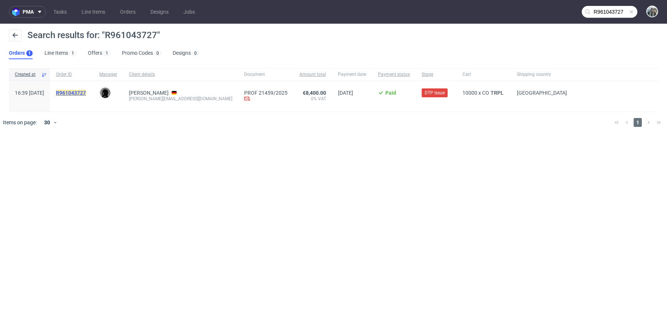
click at [86, 91] on mark "R961043727" at bounding box center [71, 93] width 30 height 6
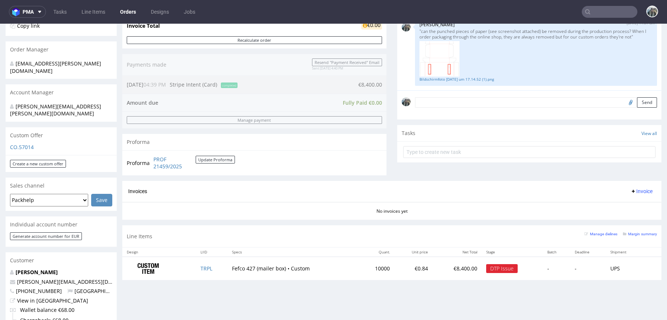
scroll to position [277, 0]
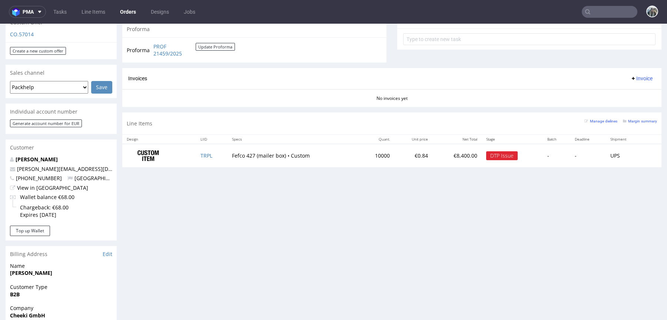
click at [600, 16] on input "text" at bounding box center [609, 12] width 56 height 12
paste input "R070392405"
type input "R070392405"
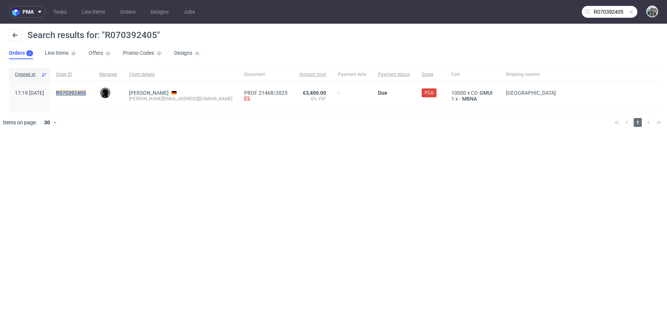
click at [86, 93] on mark "R070392405" at bounding box center [71, 93] width 30 height 6
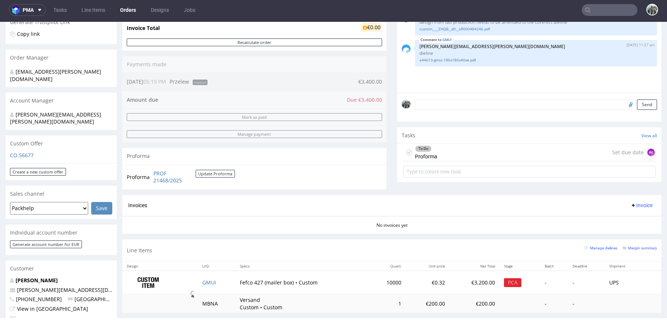
scroll to position [157, 0]
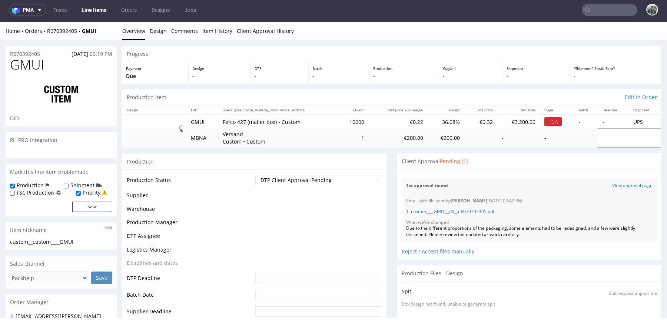
click at [33, 66] on span "GMUI" at bounding box center [27, 64] width 34 height 15
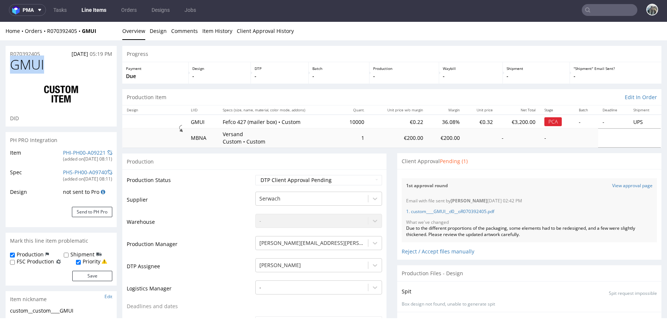
click at [33, 66] on span "GMUI" at bounding box center [27, 64] width 34 height 15
copy span "GMUI"
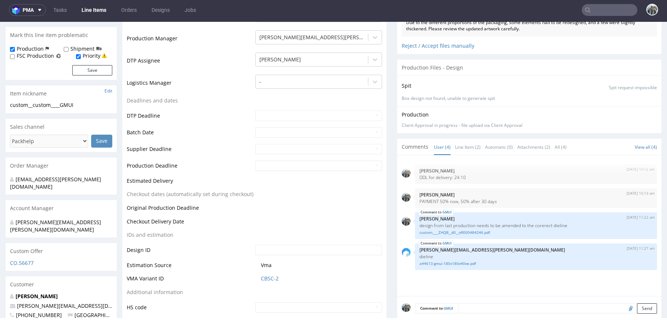
scroll to position [237, 0]
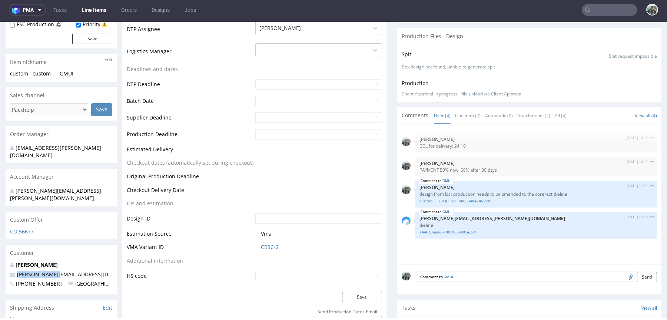
drag, startPoint x: 68, startPoint y: 260, endPoint x: 0, endPoint y: 260, distance: 68.1
copy span "emilie@hnds.de"
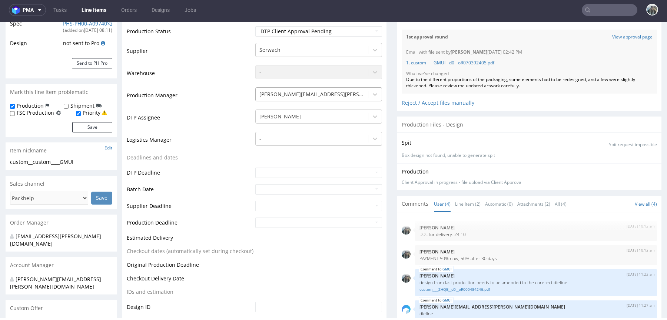
scroll to position [35, 0]
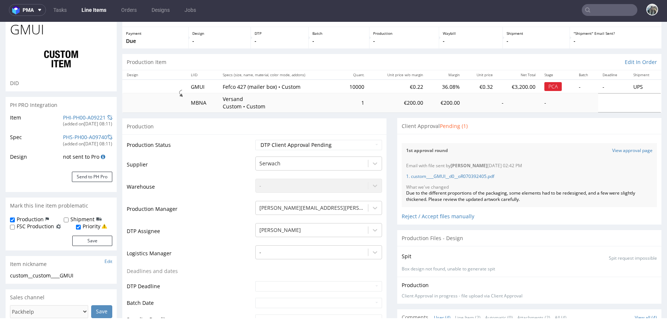
click at [490, 180] on div "1. custom____GMUI__d0__oR070392405.pdf" at bounding box center [529, 176] width 246 height 15
click at [488, 176] on link "1. custom____GMUI__d0__oR070392405.pdf" at bounding box center [450, 176] width 88 height 6
click at [616, 149] on link "View approval page" at bounding box center [632, 151] width 40 height 6
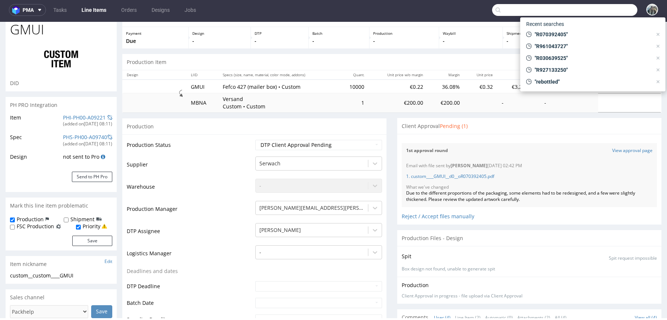
click at [596, 16] on input "text" at bounding box center [564, 10] width 145 height 12
click at [593, 12] on input "text" at bounding box center [564, 10] width 145 height 12
paste input "tavex"
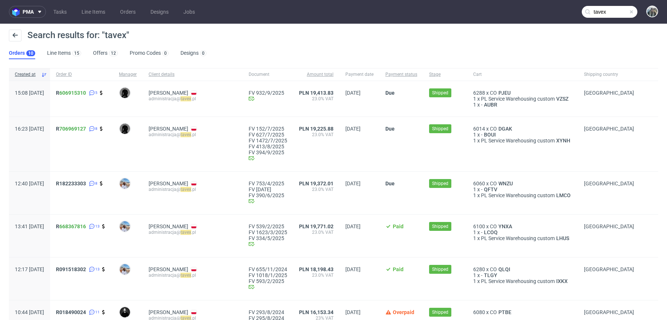
drag, startPoint x: 87, startPoint y: 103, endPoint x: 324, endPoint y: 226, distance: 267.7
click at [74, 91] on div "R 606915310 5" at bounding box center [81, 99] width 63 height 36
copy span "R606915310"
drag, startPoint x: 79, startPoint y: 101, endPoint x: 77, endPoint y: 91, distance: 11.0
click at [77, 91] on div "R 606915310 5" at bounding box center [81, 99] width 63 height 36
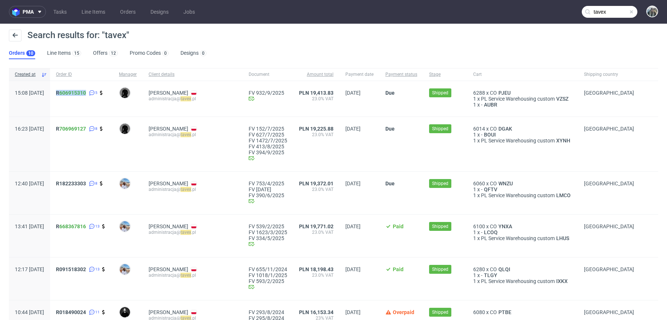
copy span "R 606915310"
click at [607, 16] on input "tavex" at bounding box center [609, 12] width 56 height 12
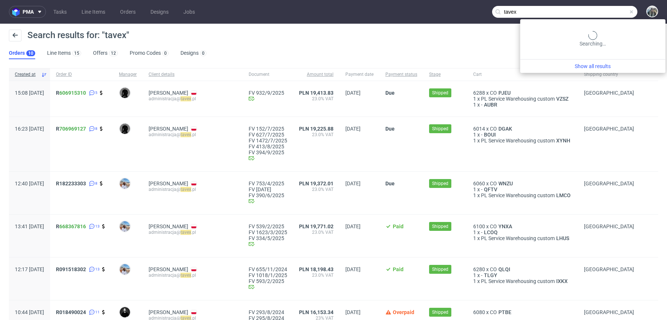
paste input "administracio@adfo.cat"
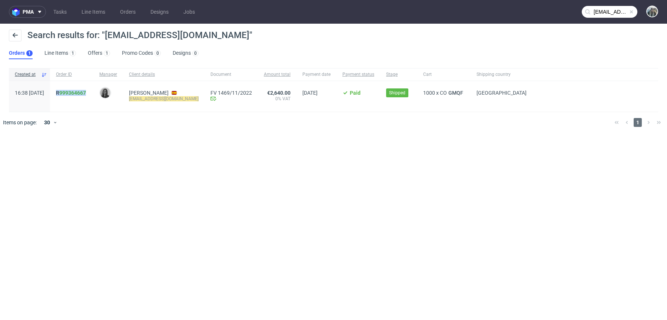
drag, startPoint x: 84, startPoint y: 97, endPoint x: 73, endPoint y: 90, distance: 13.8
click at [73, 90] on div "R 999364667" at bounding box center [71, 96] width 43 height 31
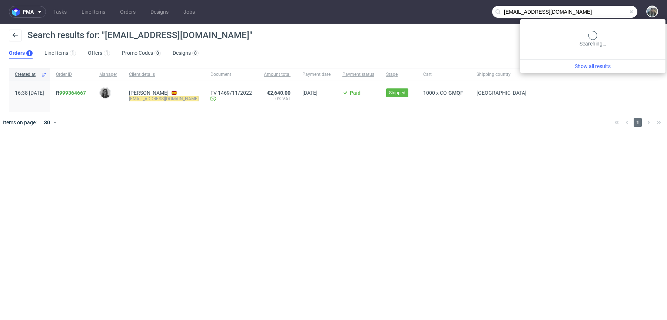
click at [600, 10] on input "administracio@adfo.cat" at bounding box center [564, 12] width 145 height 12
paste input "R252443896"
type input "R252443896"
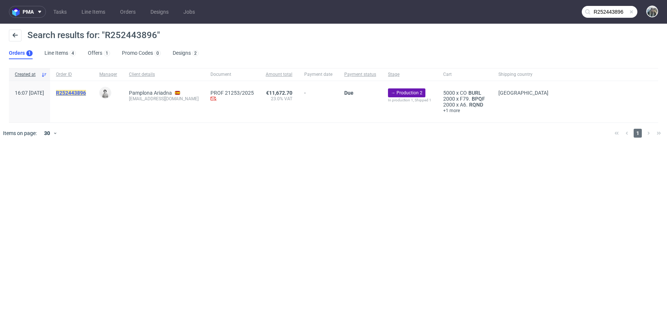
click at [86, 92] on mark "R252443896" at bounding box center [71, 93] width 30 height 6
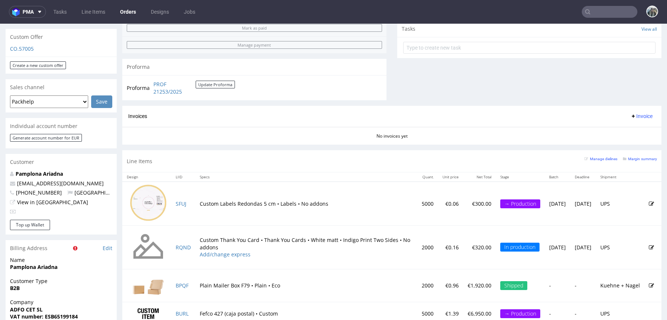
scroll to position [358, 0]
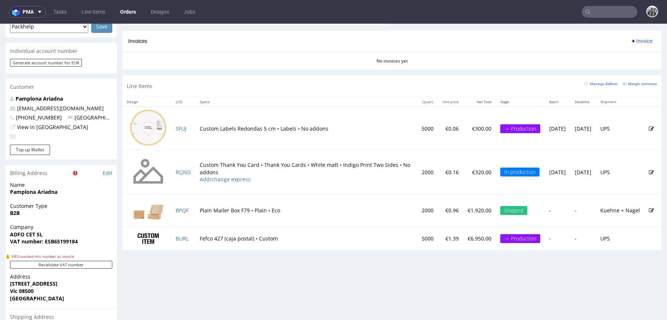
click at [195, 238] on td "Fefco 427 (caja postal) • Custom" at bounding box center [306, 238] width 222 height 23
click at [190, 238] on td "BURL" at bounding box center [183, 238] width 24 height 23
copy link "BURL"
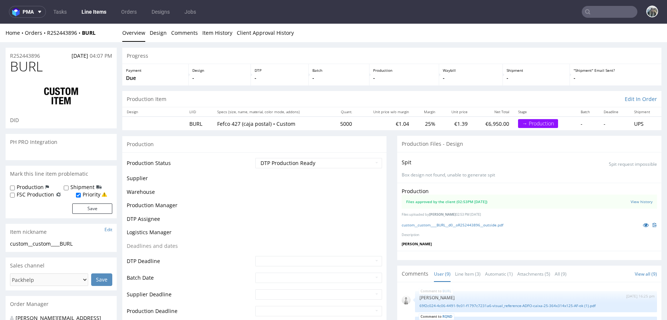
scroll to position [120, 0]
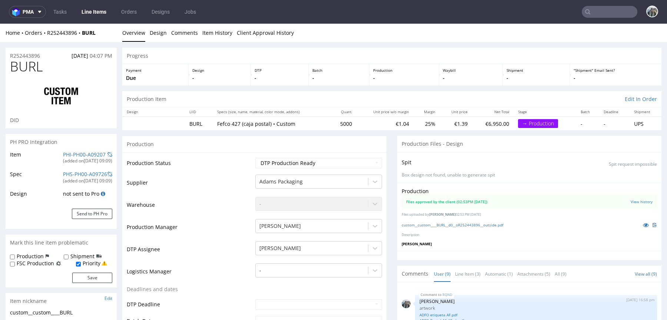
select select "in_progress"
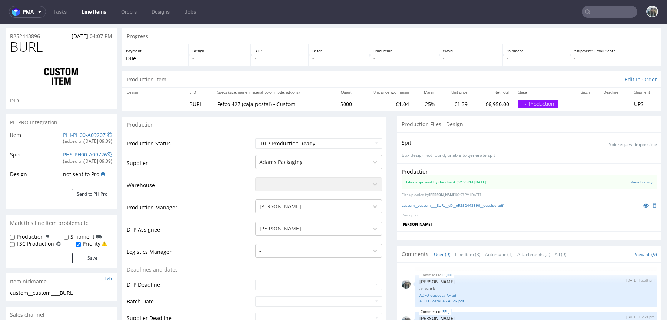
scroll to position [0, 0]
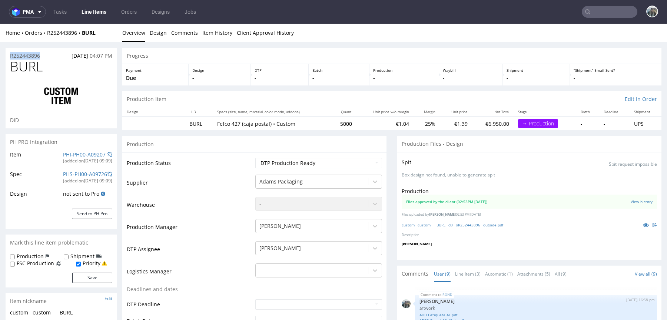
drag, startPoint x: 47, startPoint y: 57, endPoint x: 0, endPoint y: 57, distance: 47.0
copy p "R252443896"
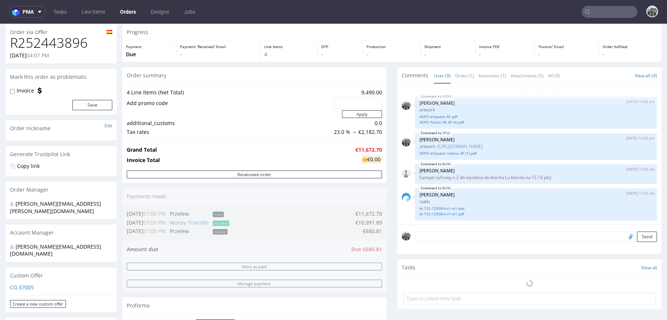
scroll to position [429, 0]
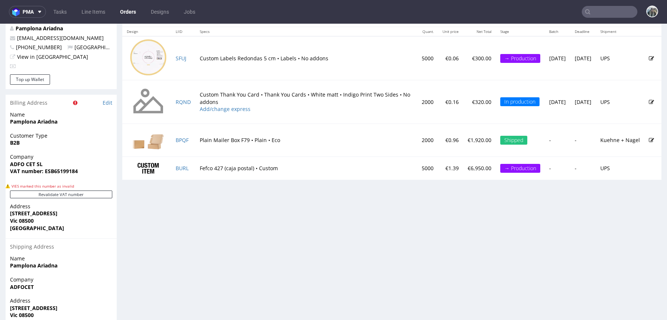
click at [196, 147] on td "Plain Mailer Box F79 • Plain • Eco" at bounding box center [306, 140] width 222 height 33
click at [192, 59] on td "SFUJ" at bounding box center [183, 58] width 24 height 44
copy link "SFUJ"
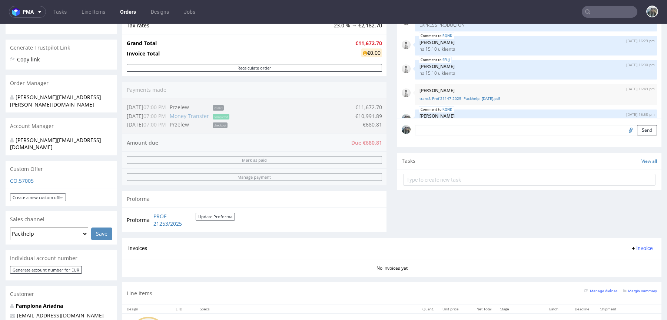
scroll to position [276, 0]
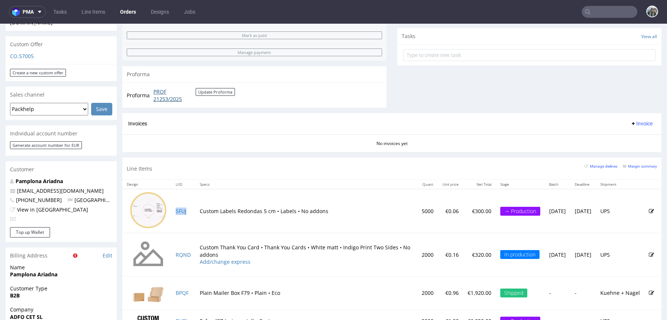
click at [167, 99] on link "PROF 21253/2025" at bounding box center [174, 95] width 42 height 14
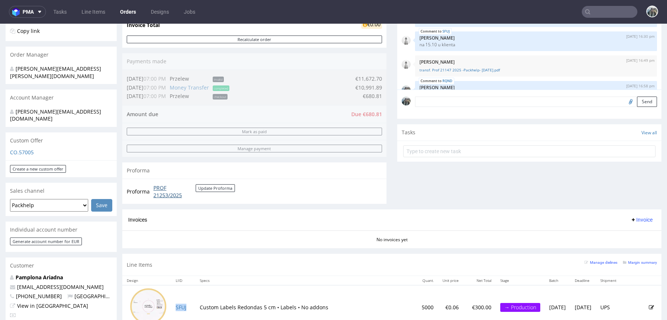
scroll to position [164, 0]
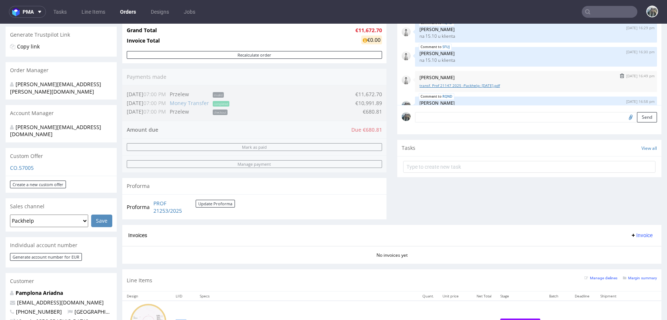
click at [424, 83] on link "transf. Prof 21147 2025 -Packhelp- 02.10.25.pdf" at bounding box center [535, 86] width 233 height 6
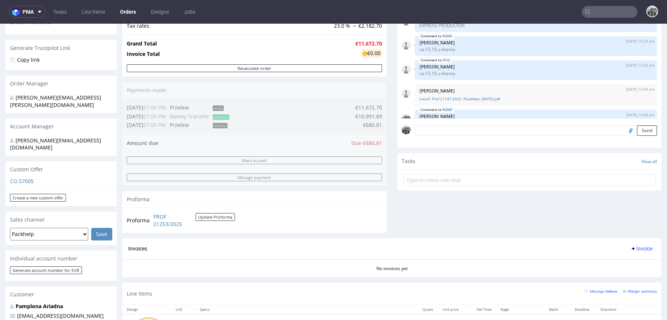
scroll to position [123, 0]
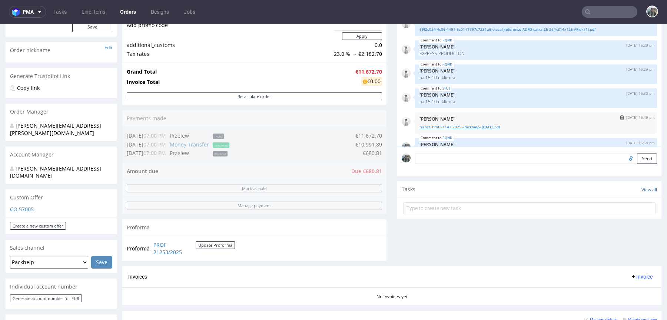
click at [439, 127] on link "transf. Prof 21147 2025 -Packhelp- 02.10.25.pdf" at bounding box center [535, 127] width 233 height 6
click at [607, 9] on input "text" at bounding box center [609, 12] width 56 height 12
paste input "empatica"
type input "empatica"
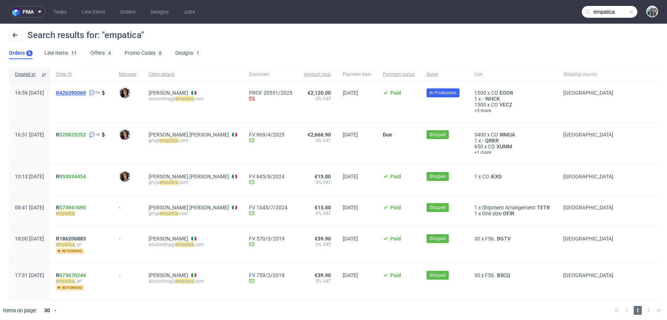
click at [83, 93] on span "R426390069" at bounding box center [71, 93] width 30 height 6
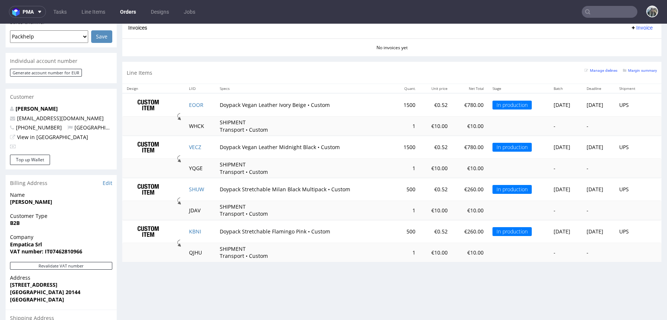
scroll to position [333, 0]
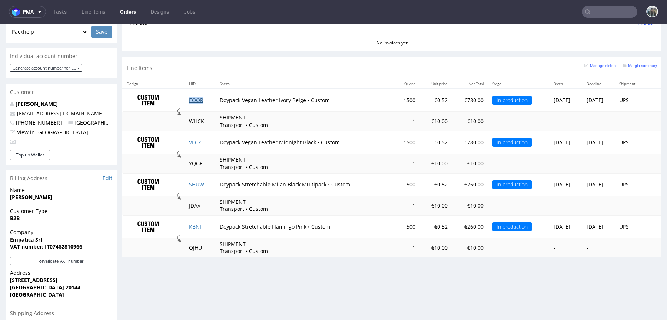
click at [193, 100] on link "EOOR" at bounding box center [196, 100] width 14 height 7
click at [191, 142] on link "VECZ" at bounding box center [195, 142] width 12 height 7
click at [193, 184] on link "SHUW" at bounding box center [196, 184] width 15 height 7
click at [192, 223] on link "KBNI" at bounding box center [195, 226] width 12 height 7
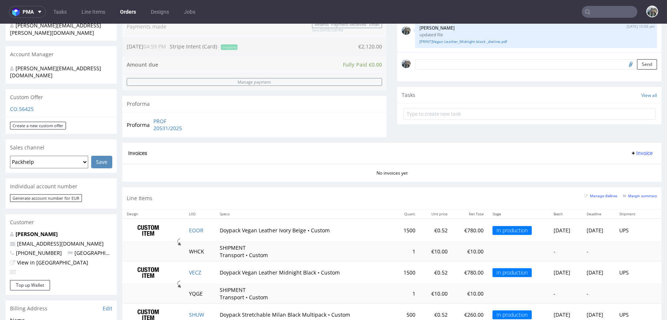
scroll to position [216, 0]
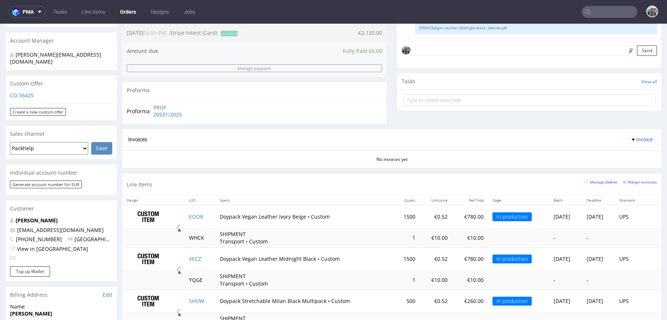
click at [601, 13] on input "text" at bounding box center [609, 12] width 56 height 12
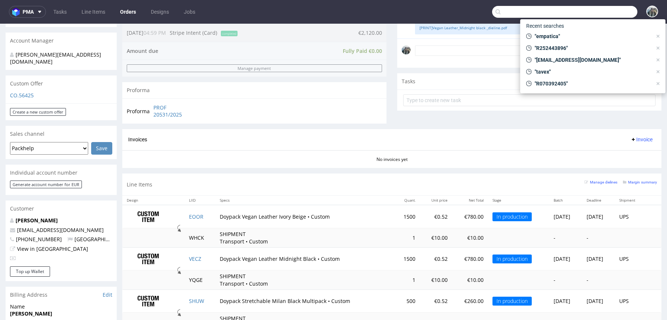
paste input "cloudandcuckoo"
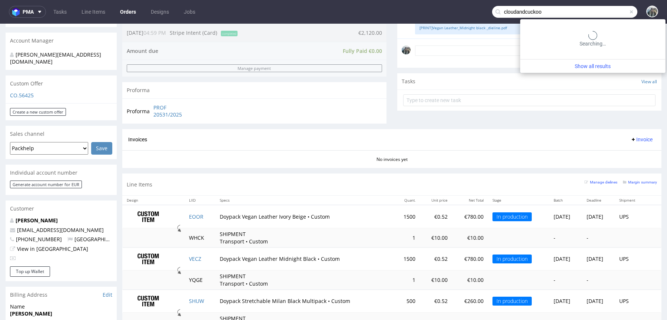
type input "cloudandcuckoo"
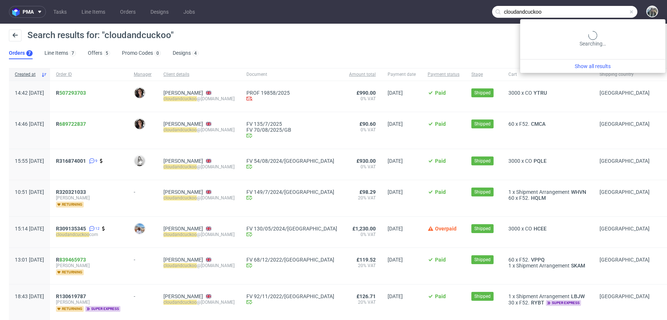
click at [595, 10] on input "cloudandcuckoo" at bounding box center [564, 12] width 145 height 12
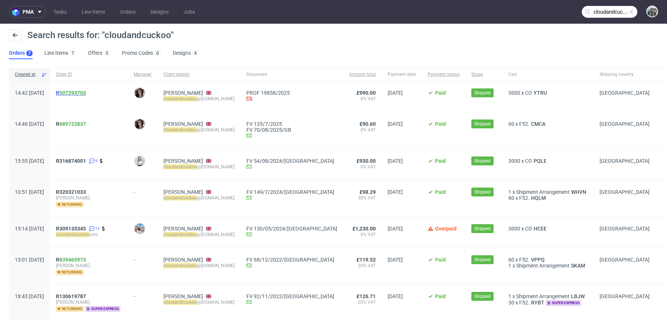
click at [80, 95] on span "R 507293703" at bounding box center [71, 93] width 30 height 6
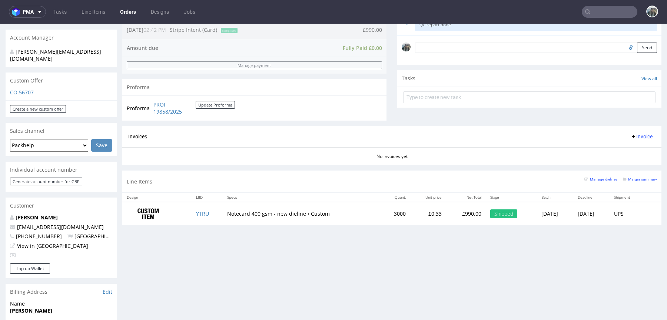
scroll to position [233, 0]
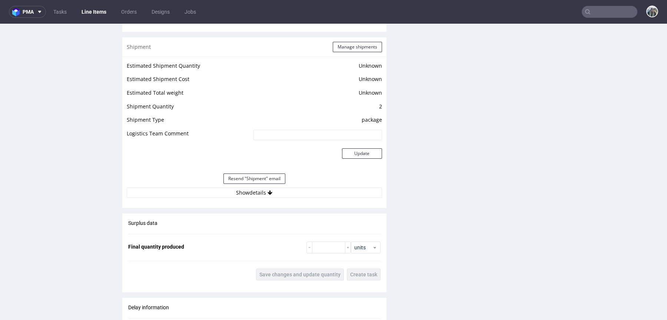
scroll to position [1004, 0]
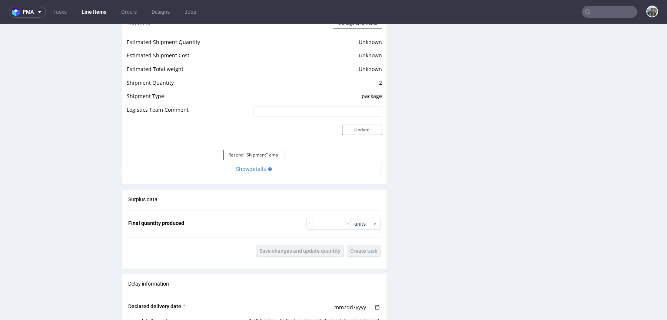
click at [279, 170] on button "Show details" at bounding box center [254, 169] width 255 height 10
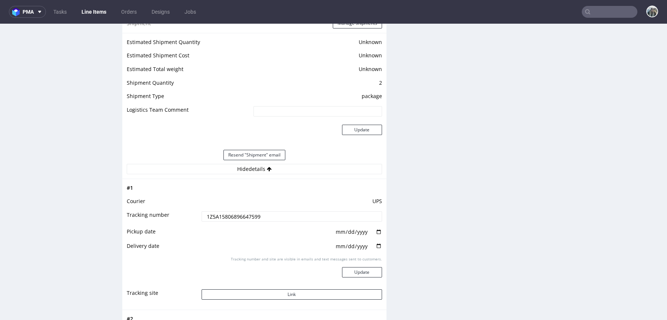
click at [256, 216] on input "1Z5A15806896647599" at bounding box center [291, 216] width 180 height 10
click at [260, 294] on button "Link" at bounding box center [291, 295] width 180 height 10
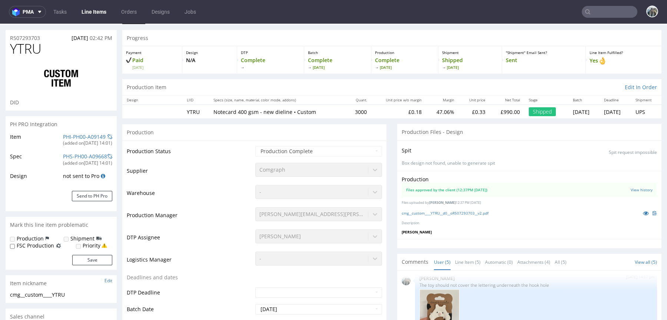
scroll to position [0, 0]
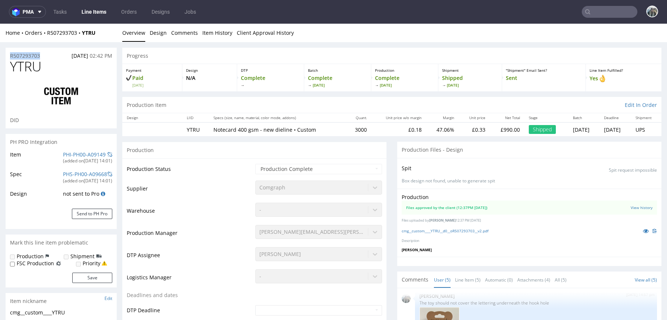
drag, startPoint x: 44, startPoint y: 57, endPoint x: 0, endPoint y: 56, distance: 44.5
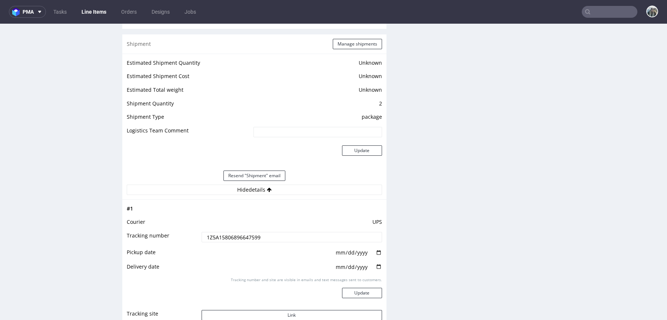
scroll to position [1121, 0]
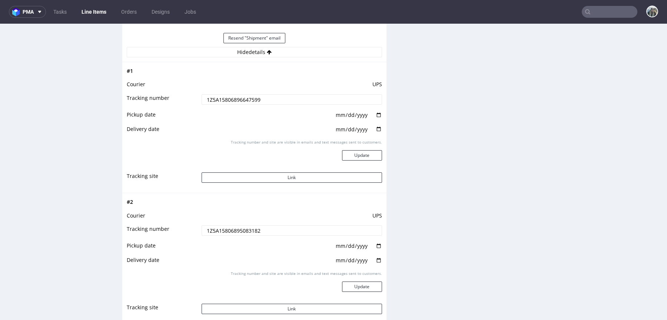
click at [318, 100] on input "1Z5A15806896647599" at bounding box center [291, 99] width 180 height 10
click at [236, 232] on input "1Z5A15806895083182" at bounding box center [291, 231] width 180 height 10
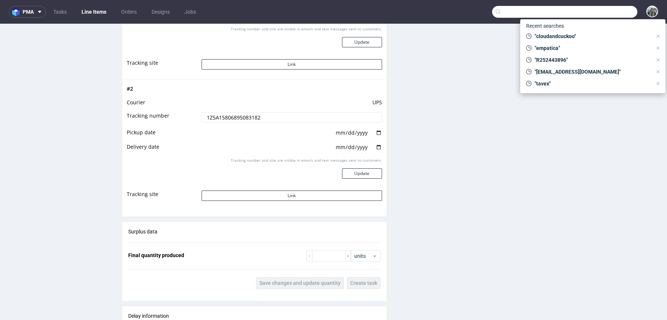
click at [601, 13] on input "text" at bounding box center [564, 12] width 145 height 12
paste input "hnds"
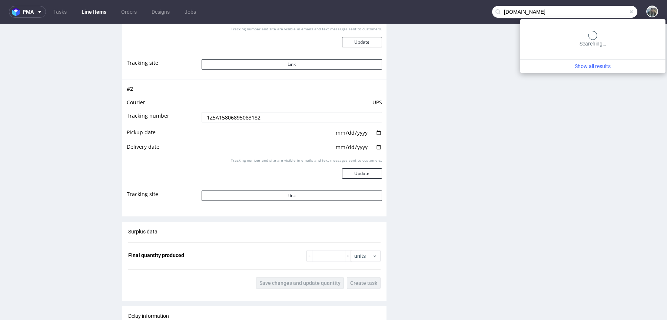
type input "hnds.de"
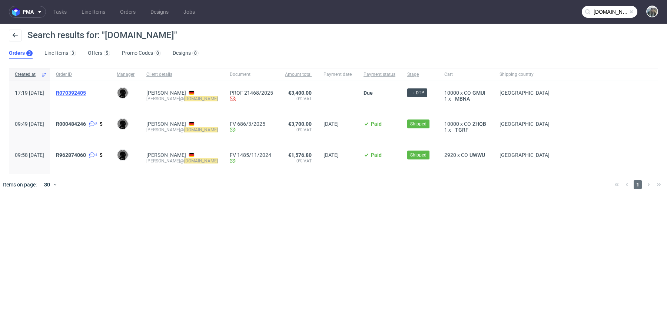
click at [86, 93] on span "R070392405" at bounding box center [71, 93] width 30 height 6
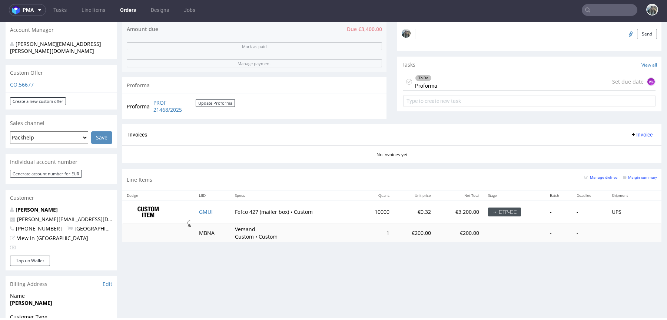
scroll to position [177, 0]
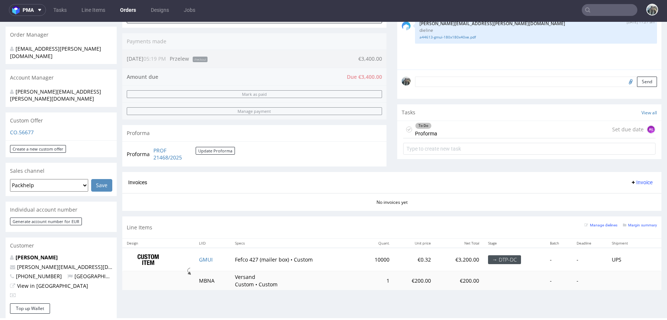
click at [595, 11] on input "text" at bounding box center [609, 10] width 56 height 12
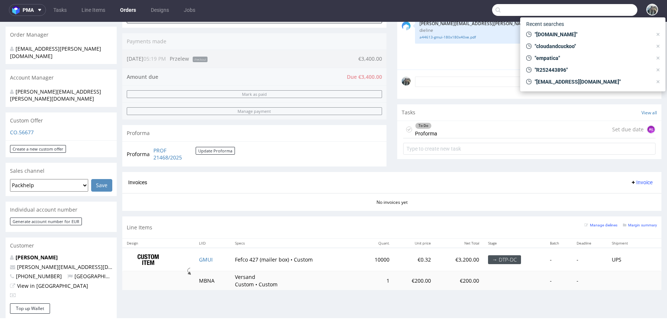
paste input "ototo"
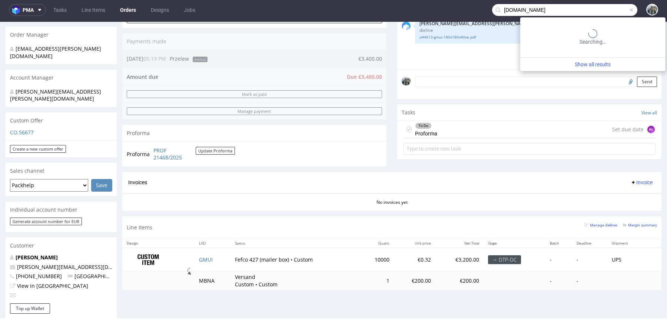
type input "ototo.ro"
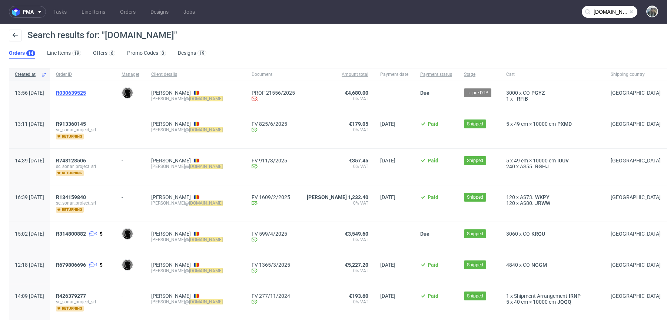
click at [86, 94] on span "R030639525" at bounding box center [71, 93] width 30 height 6
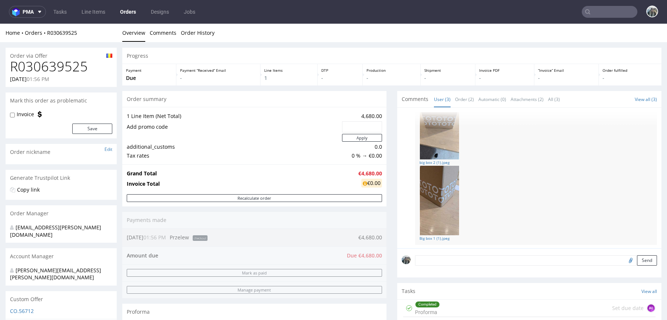
click at [52, 73] on h1 "R030639525" at bounding box center [61, 66] width 102 height 15
copy h1 "R030639525"
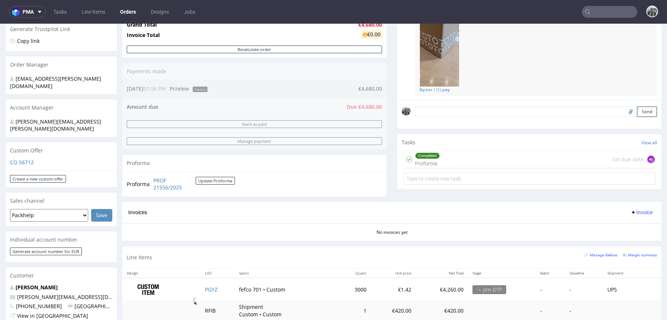
scroll to position [228, 0]
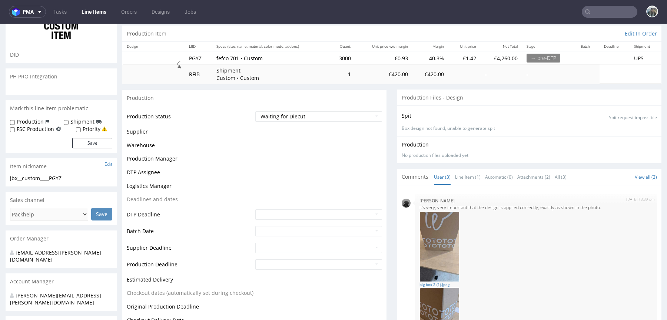
scroll to position [101, 0]
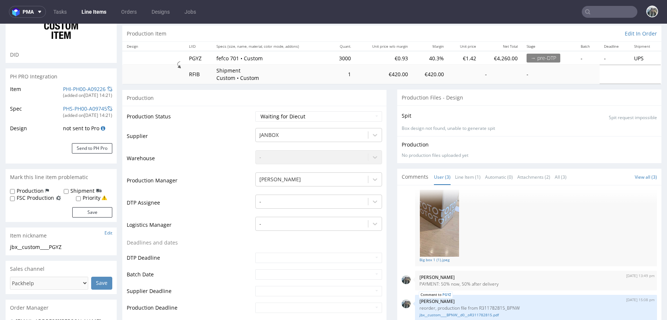
select select "in_progress"
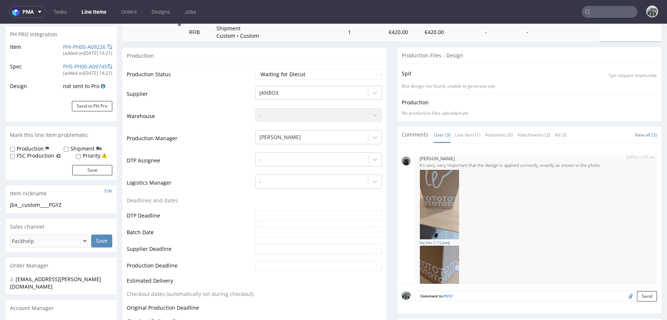
scroll to position [0, 0]
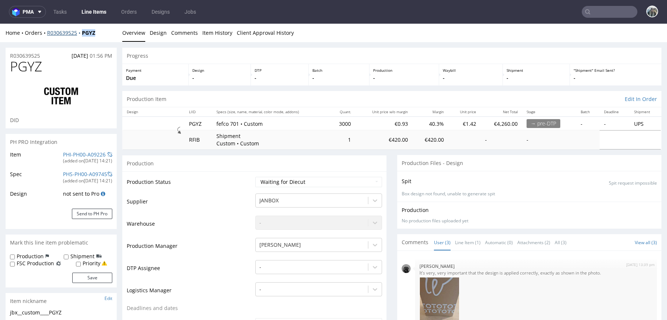
drag, startPoint x: 83, startPoint y: 37, endPoint x: 81, endPoint y: 33, distance: 4.6
click at [81, 33] on div "Home Orders R030639525 PGYZ Overview Design Comments Item History Client Approv…" at bounding box center [333, 33] width 667 height 19
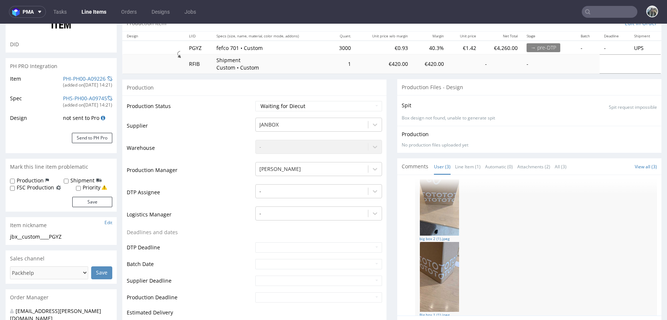
scroll to position [101, 0]
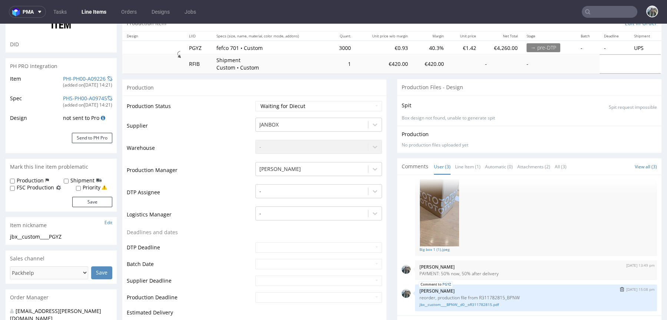
click at [504, 297] on p "reorder, production file from R311782815_BPNW" at bounding box center [535, 298] width 233 height 6
copy p "R311782815_BPNW"
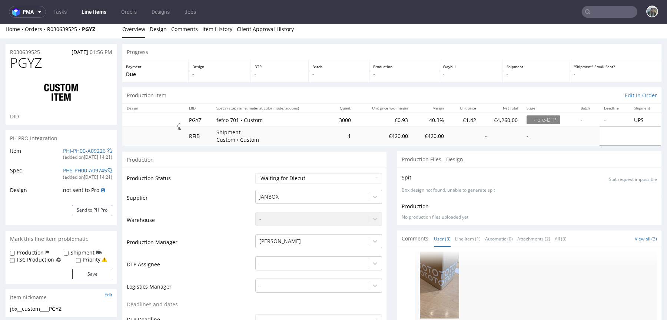
click at [28, 56] on span "PGYZ" at bounding box center [26, 63] width 32 height 15
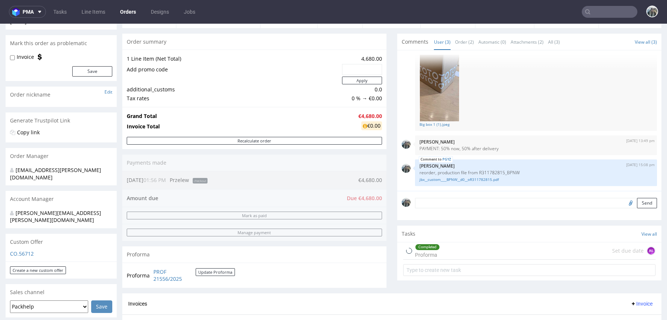
scroll to position [59, 0]
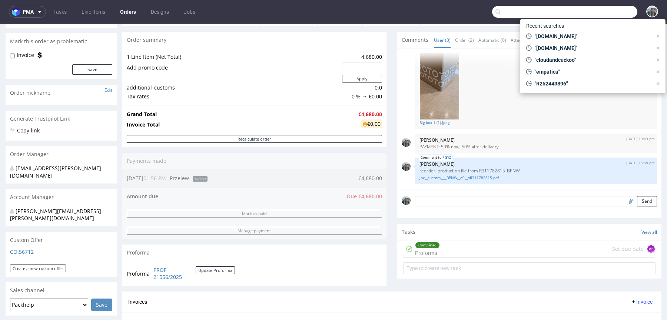
click at [602, 12] on input "text" at bounding box center [564, 12] width 145 height 12
paste input "bambubloom"
type input "bambubloom"
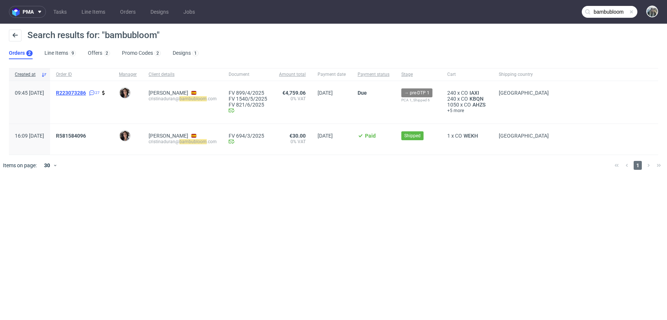
click at [83, 94] on span "R223073286" at bounding box center [71, 93] width 30 height 6
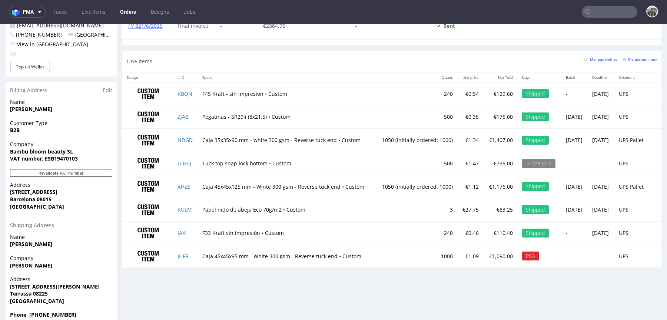
scroll to position [2, 0]
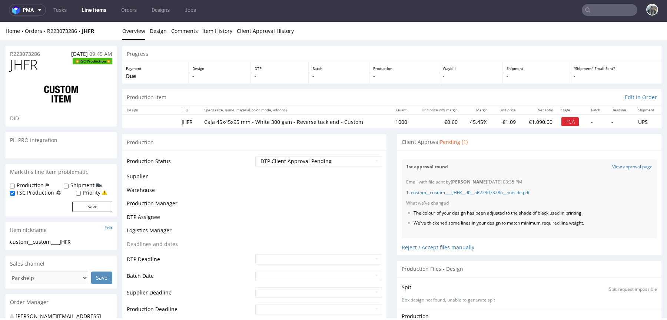
scroll to position [709, 0]
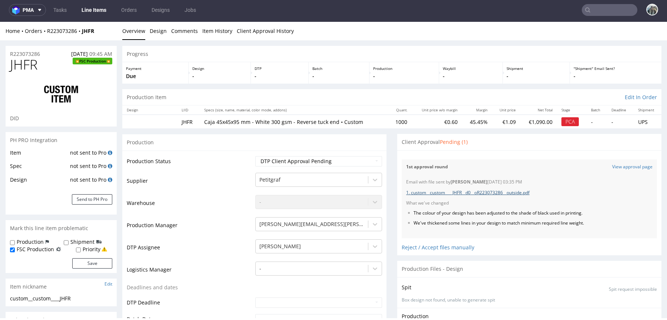
click at [478, 190] on link "1. custom__custom____JHFR__d0__oR223073286__outside.pdf" at bounding box center [467, 193] width 123 height 6
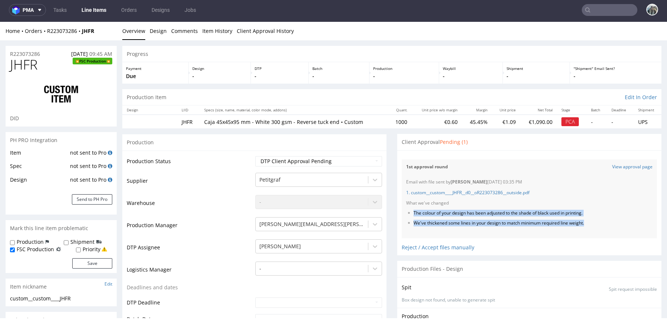
drag, startPoint x: 412, startPoint y: 231, endPoint x: 402, endPoint y: 209, distance: 24.0
click at [402, 209] on div "Email with file sent by Elżbieta Jelińska 08.10.2025 03:35 PM 1. custom__custom…" at bounding box center [528, 207] width 255 height 64
copy ul "The colour of your design has been adjusted to the shade of black used in print…"
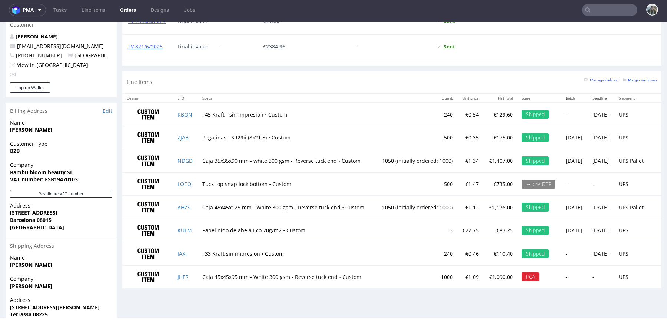
scroll to position [421, 0]
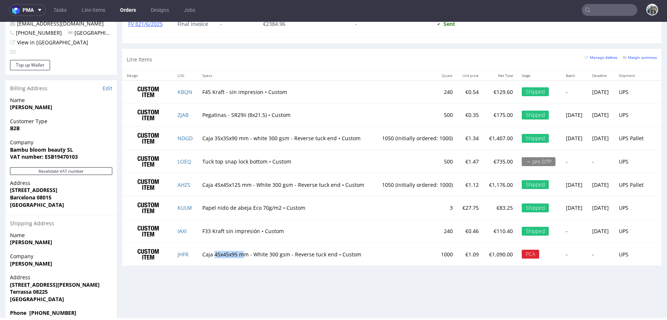
drag, startPoint x: 241, startPoint y: 247, endPoint x: 211, endPoint y: 247, distance: 30.0
click at [211, 247] on td "Caja 45x45x95 mm - White 300 gsm - Reverse tuck end • Custom" at bounding box center [286, 254] width 177 height 23
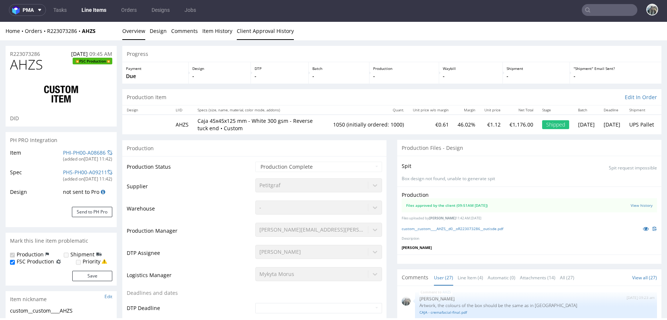
click at [260, 35] on link "Client Approval History" at bounding box center [265, 31] width 57 height 18
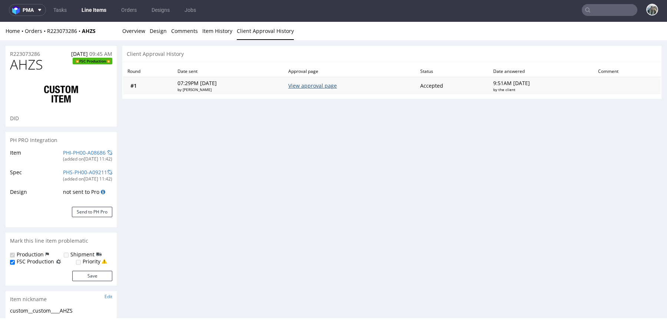
click at [331, 82] on link "View approval page" at bounding box center [312, 85] width 49 height 7
click at [32, 55] on p "R223073286" at bounding box center [25, 53] width 30 height 7
click at [140, 32] on link "Overview" at bounding box center [133, 31] width 23 height 18
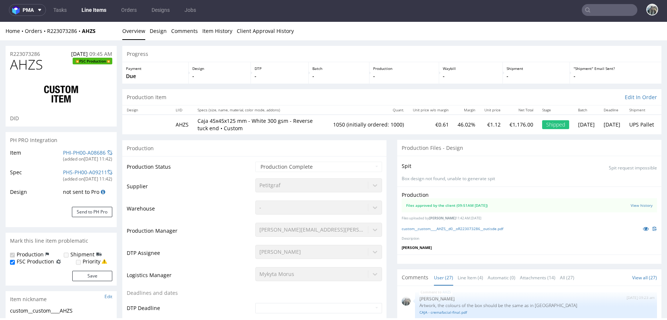
click at [34, 61] on span "AHZS" at bounding box center [26, 64] width 33 height 15
click at [33, 61] on span "AHZS" at bounding box center [26, 64] width 33 height 15
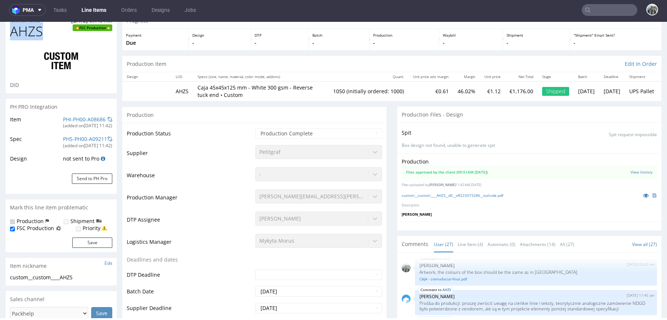
scroll to position [34, 0]
click at [34, 30] on span "AHZS" at bounding box center [26, 31] width 33 height 15
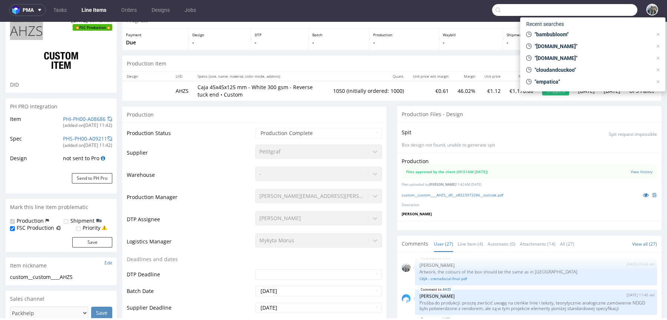
click at [603, 11] on input "text" at bounding box center [564, 10] width 145 height 12
paste input "m.karp@julimex.pl"
type input "m.karp@julimex.pl"
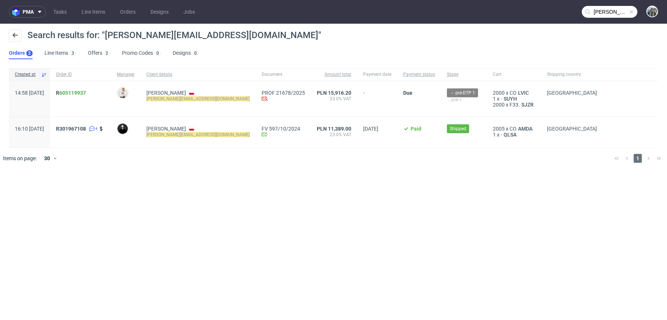
drag, startPoint x: 84, startPoint y: 102, endPoint x: 76, endPoint y: 96, distance: 10.3
click at [76, 96] on div "R 605119937" at bounding box center [80, 99] width 61 height 36
drag, startPoint x: 76, startPoint y: 103, endPoint x: 76, endPoint y: 89, distance: 14.1
click at [76, 89] on div "R 605119937" at bounding box center [80, 99] width 61 height 36
click at [86, 90] on link "605119937" at bounding box center [72, 93] width 27 height 6
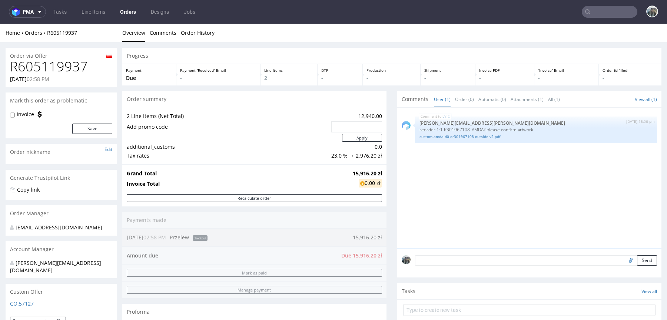
scroll to position [4, 0]
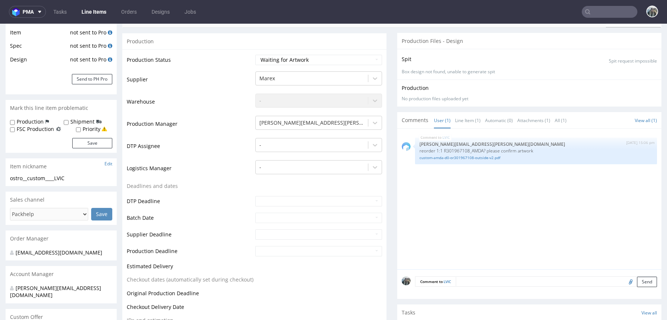
scroll to position [123, 0]
click at [464, 284] on form "Comment to LVIC Send" at bounding box center [536, 281] width 242 height 11
click at [470, 280] on textarea at bounding box center [556, 281] width 201 height 10
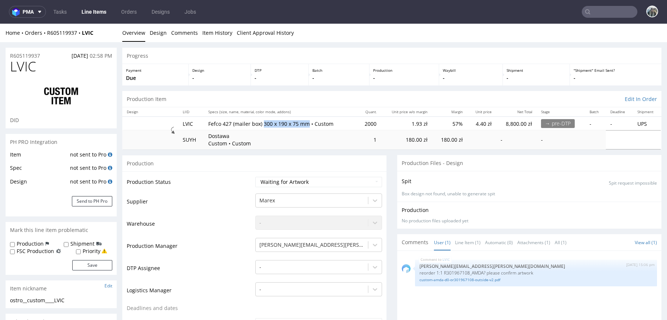
drag, startPoint x: 306, startPoint y: 126, endPoint x: 262, endPoint y: 126, distance: 43.7
click at [262, 126] on p "Fefco 427 (mailer box) 300 x 190 x 75 mm • Custom" at bounding box center [280, 123] width 144 height 7
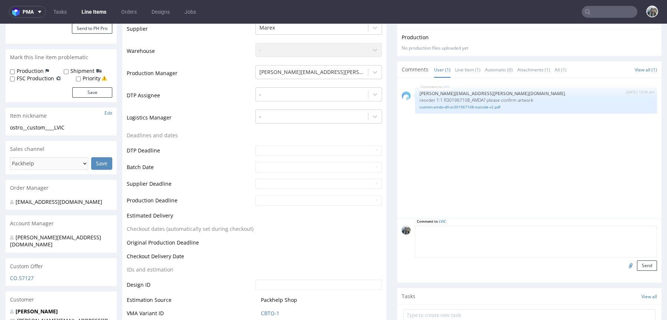
click at [485, 246] on textarea at bounding box center [536, 242] width 242 height 32
type textarea "Nowy projekt, trzeba będzie doliczyć dopłatę za narzędzia"
click at [638, 266] on button "Send" at bounding box center [647, 266] width 20 height 10
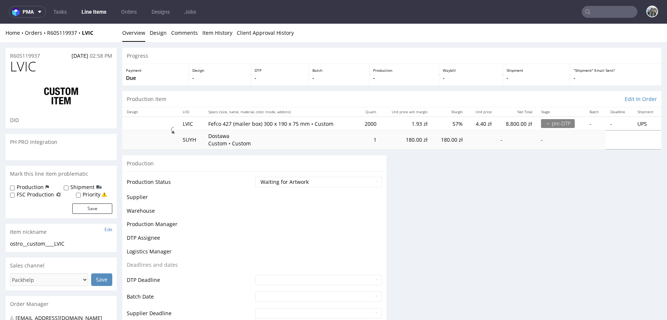
scroll to position [0, 0]
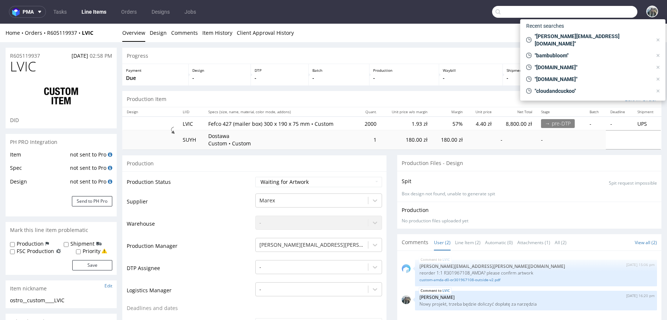
click at [612, 11] on input "text" at bounding box center [564, 12] width 145 height 12
paste input "R241987187"
type input "R241987187"
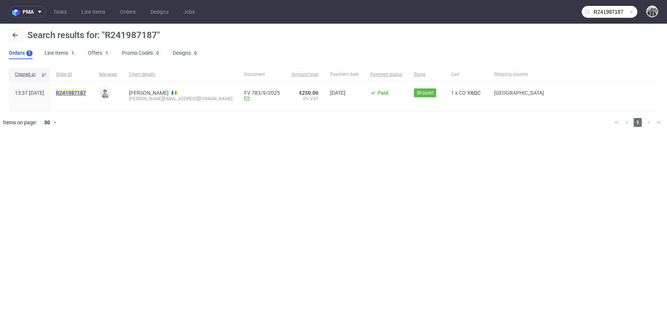
click at [86, 95] on mark "R241987187" at bounding box center [71, 93] width 30 height 6
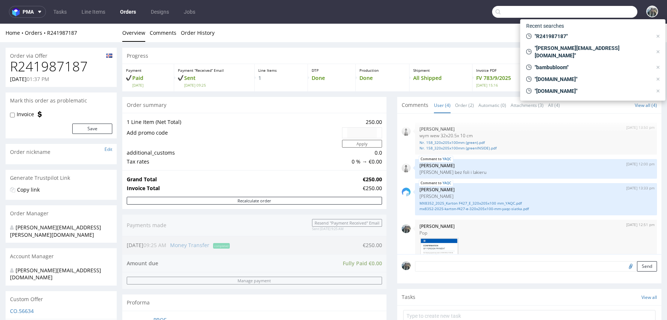
click at [595, 9] on input "text" at bounding box center [564, 12] width 145 height 12
paste input "R630222245"
type input "R630222245"
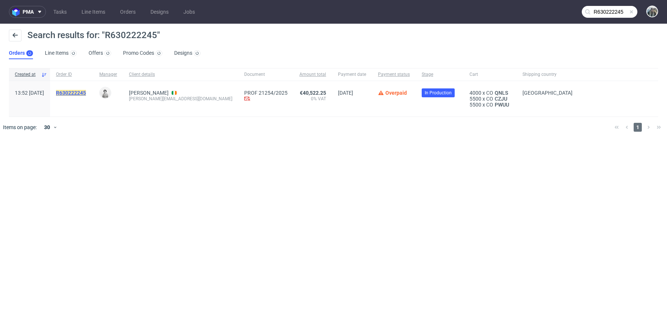
click at [86, 91] on mark "R630222245" at bounding box center [71, 93] width 30 height 6
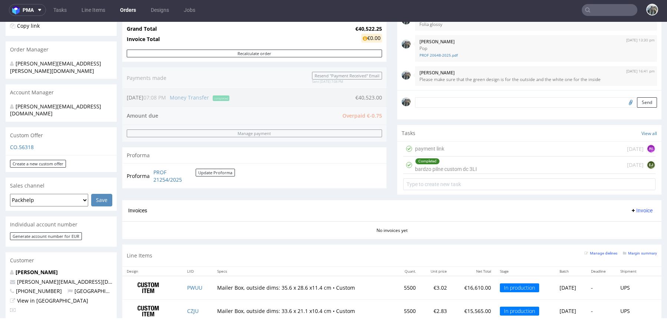
scroll to position [106, 0]
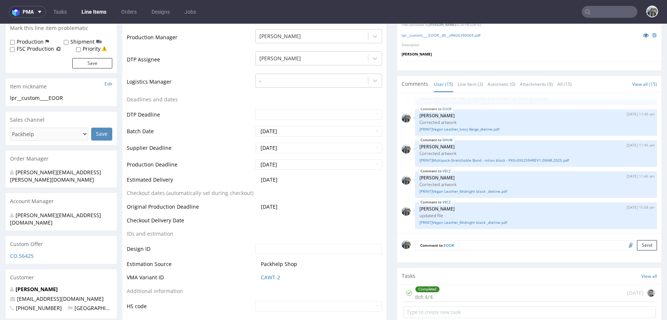
scroll to position [218, 0]
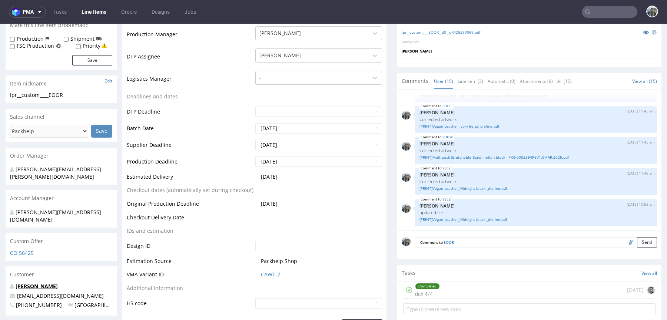
click at [34, 283] on link "[PERSON_NAME]" at bounding box center [37, 286] width 42 height 7
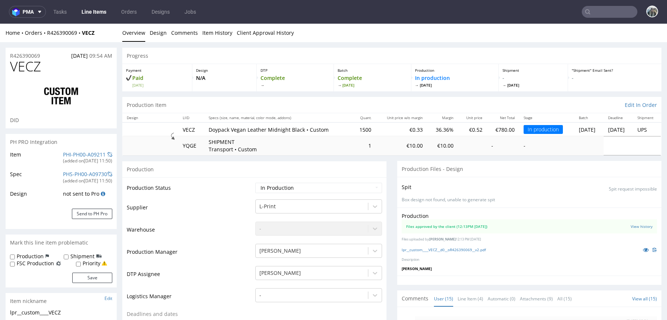
scroll to position [292, 0]
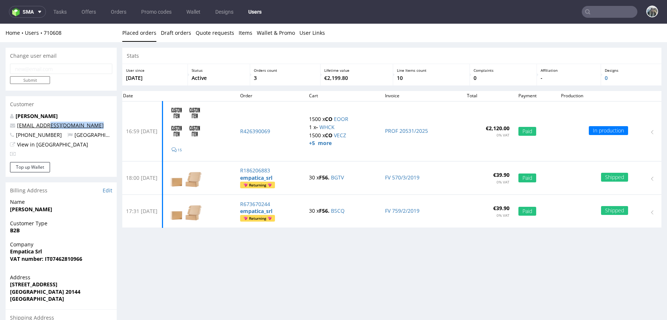
drag, startPoint x: 89, startPoint y: 131, endPoint x: 46, endPoint y: 126, distance: 42.8
click at [46, 126] on div "[PERSON_NAME] [EMAIL_ADDRESS][DOMAIN_NAME] [PHONE_NUMBER] [GEOGRAPHIC_DATA] Vie…" at bounding box center [61, 138] width 111 height 50
copy link "[DOMAIN_NAME]"
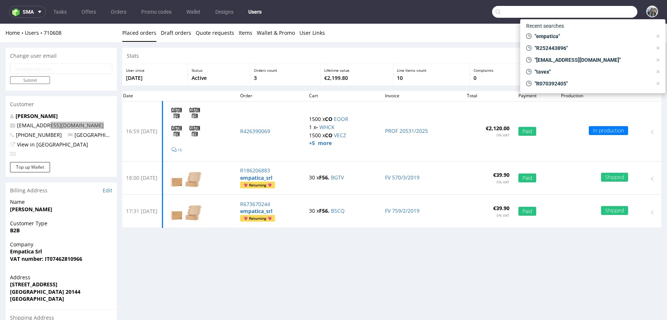
click at [595, 13] on input "text" at bounding box center [564, 12] width 145 height 12
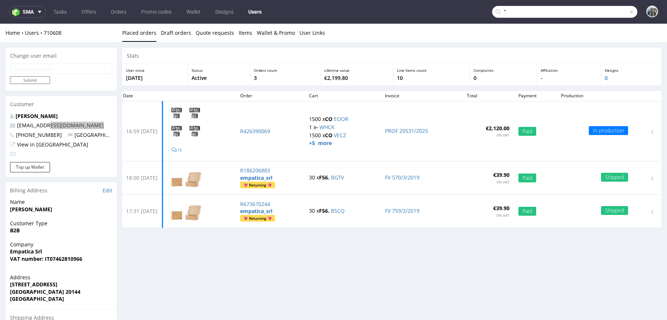
paste input "[DOMAIN_NAME]"
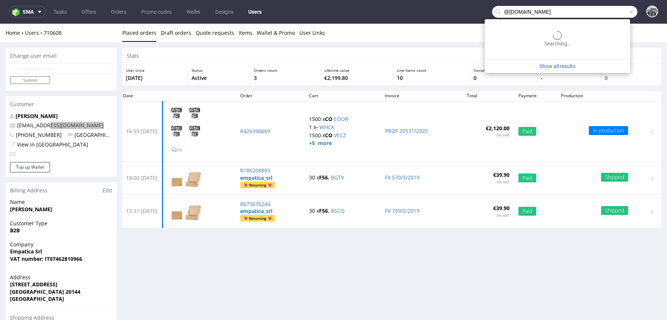
type input "@[DOMAIN_NAME]"
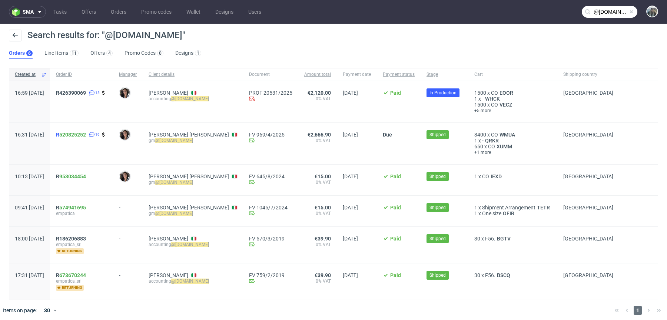
click at [81, 137] on link "520825252" at bounding box center [72, 135] width 27 height 6
click at [79, 134] on span "R 520825252" at bounding box center [71, 135] width 30 height 6
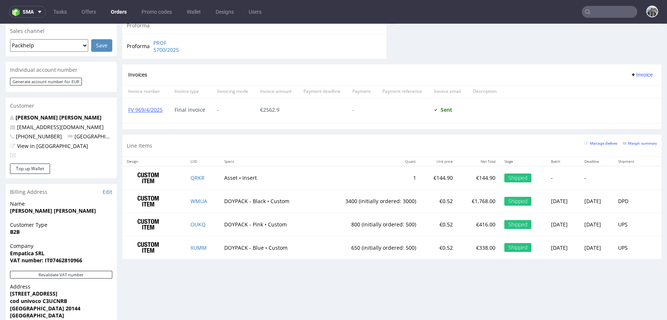
scroll to position [321, 0]
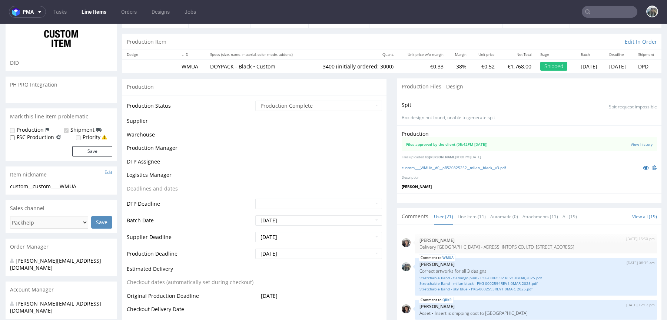
scroll to position [859, 0]
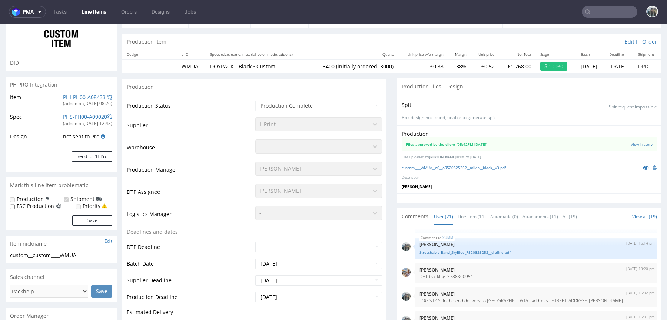
select select "in_progress"
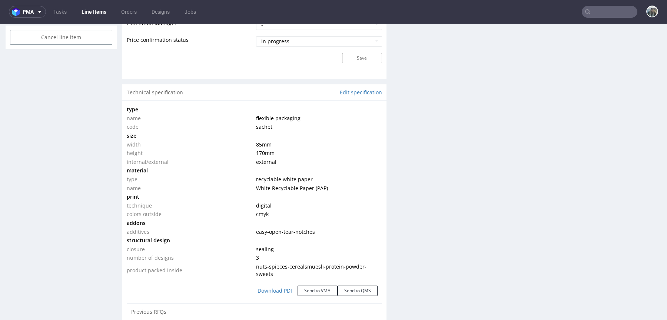
scroll to position [636, 0]
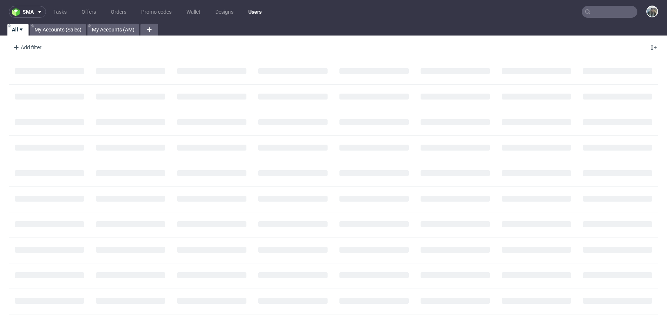
click at [601, 12] on input "text" at bounding box center [609, 12] width 56 height 12
paste input "R311782815_BPNW"
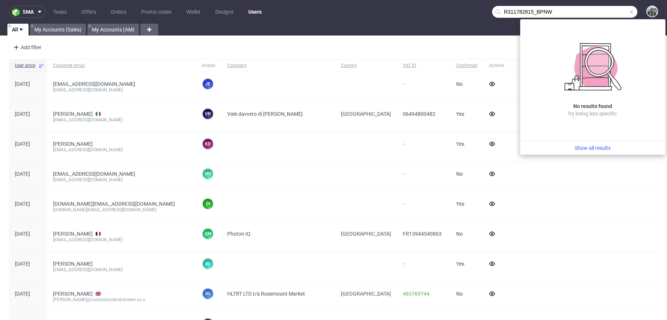
click at [458, 13] on nav "sma Tasks Offers Orders Promo codes Wallet Designs Users R311782815_BPNW" at bounding box center [333, 12] width 667 height 24
type input "BPNW"
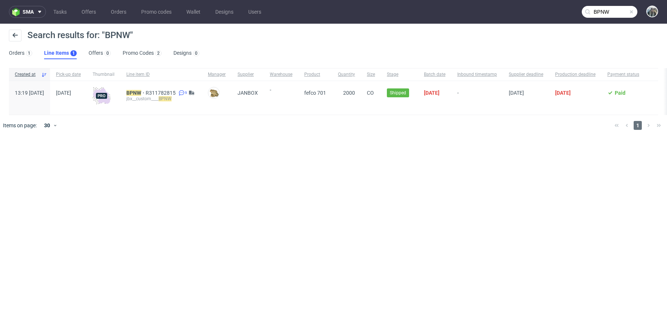
click at [151, 96] on div "jbx__custom____ BPNW" at bounding box center [161, 99] width 70 height 6
click at [141, 95] on mark "BPNW" at bounding box center [133, 93] width 15 height 6
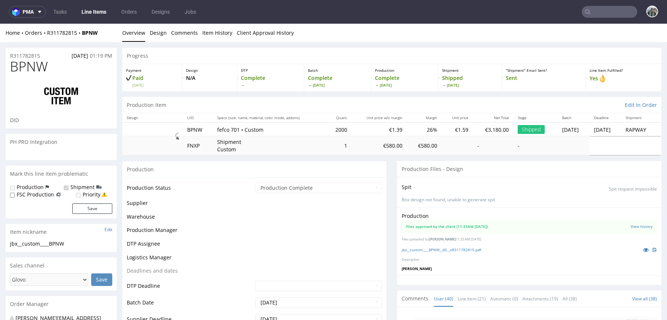
scroll to position [1344, 0]
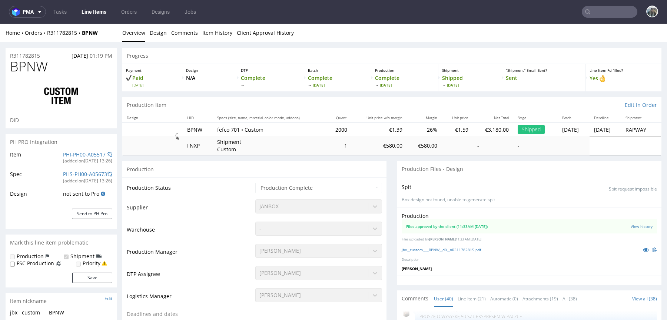
select select "in_progress"
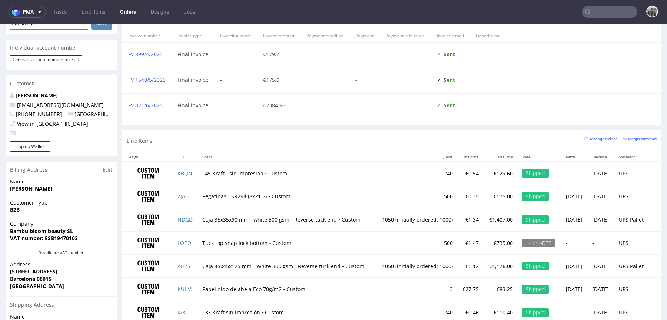
scroll to position [380, 0]
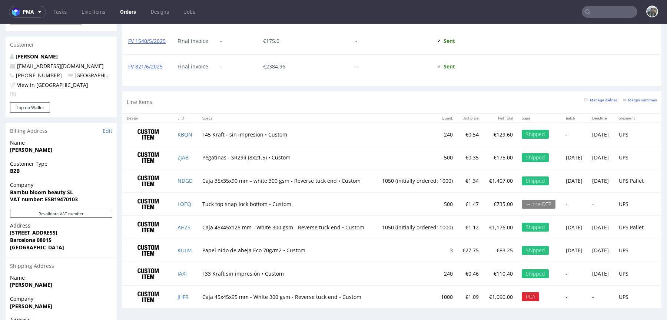
click at [224, 221] on td "Caja 45x45x125 mm - White 300 gsm - Reverse tuck end • Custom" at bounding box center [286, 227] width 177 height 23
drag, startPoint x: 215, startPoint y: 223, endPoint x: 244, endPoint y: 223, distance: 28.5
click at [244, 223] on td "Caja 45x45x125 mm - White 300 gsm - Reverse tuck end • Custom" at bounding box center [286, 227] width 177 height 23
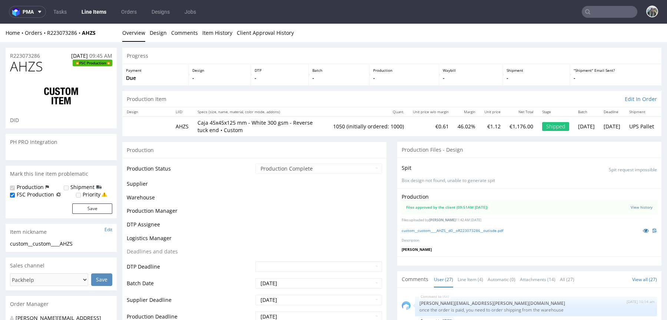
click at [32, 65] on span "AHZS" at bounding box center [26, 66] width 33 height 15
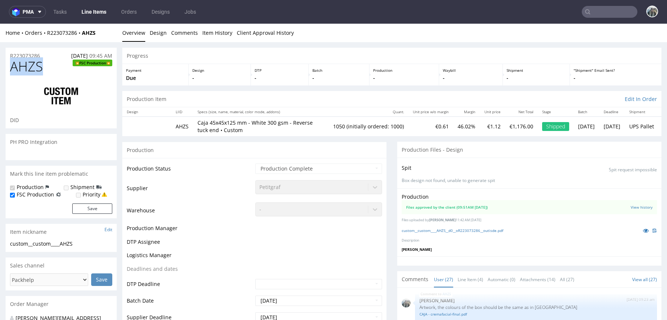
copy span "AHZS"
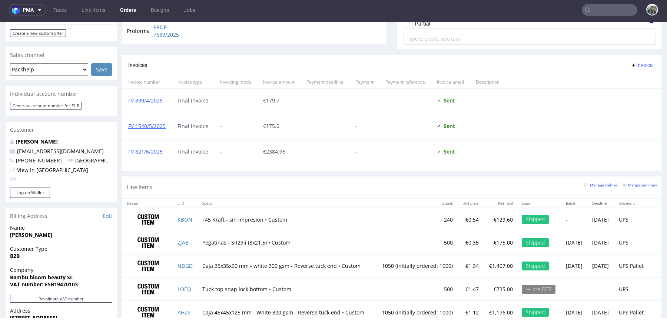
scroll to position [421, 0]
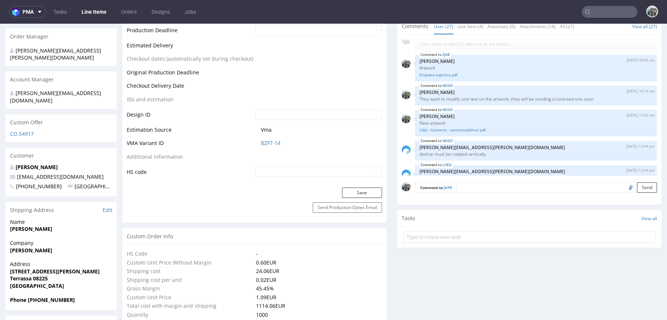
scroll to position [336, 0]
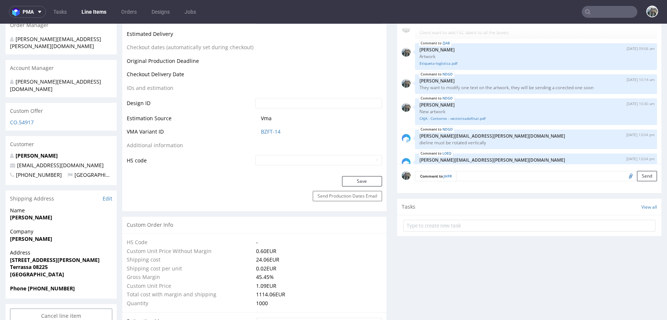
click at [474, 175] on textarea at bounding box center [556, 176] width 200 height 10
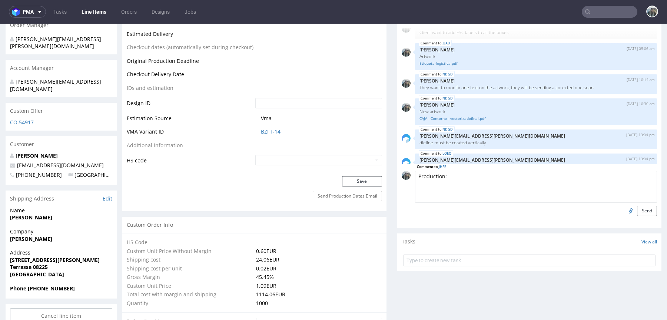
paste textarea "AHZS"
click at [442, 171] on textarea "Production: AHZS" at bounding box center [536, 187] width 242 height 32
click at [621, 175] on textarea "Production: please make sure that the colours on the box are dark grey as in AH…" at bounding box center [536, 187] width 242 height 32
type textarea "Production: please make sure that the colours on the box are dark grey as in AH…"
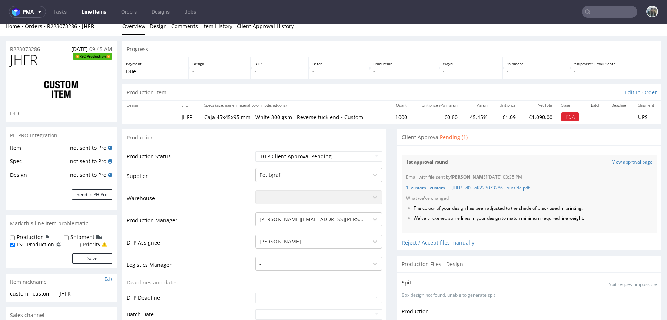
scroll to position [0, 0]
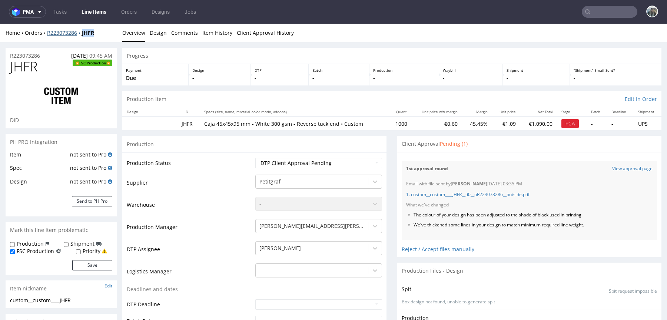
drag, startPoint x: 85, startPoint y: 37, endPoint x: 83, endPoint y: 30, distance: 7.4
click at [83, 30] on div "Home Orders R223073286 JHFR Overview Design Comments Item History Client Approv…" at bounding box center [333, 33] width 667 height 19
copy strong "JHFR"
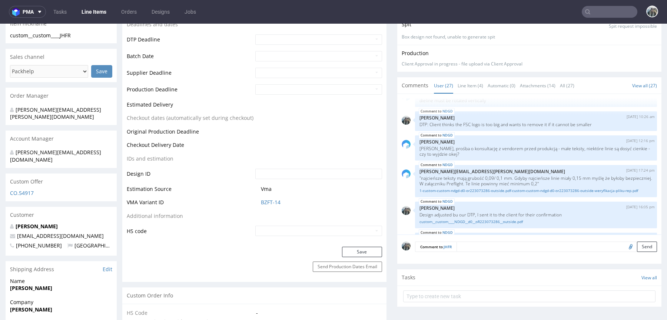
scroll to position [459, 0]
